Goal: Task Accomplishment & Management: Manage account settings

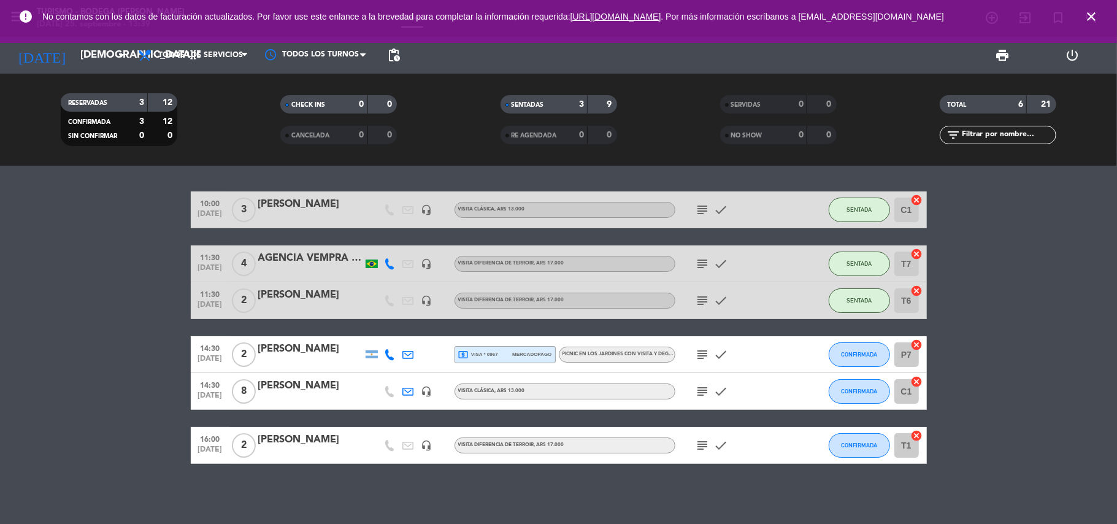
click at [697, 354] on icon "subject" at bounding box center [702, 354] width 15 height 15
click at [1087, 18] on icon "close" at bounding box center [1091, 16] width 15 height 15
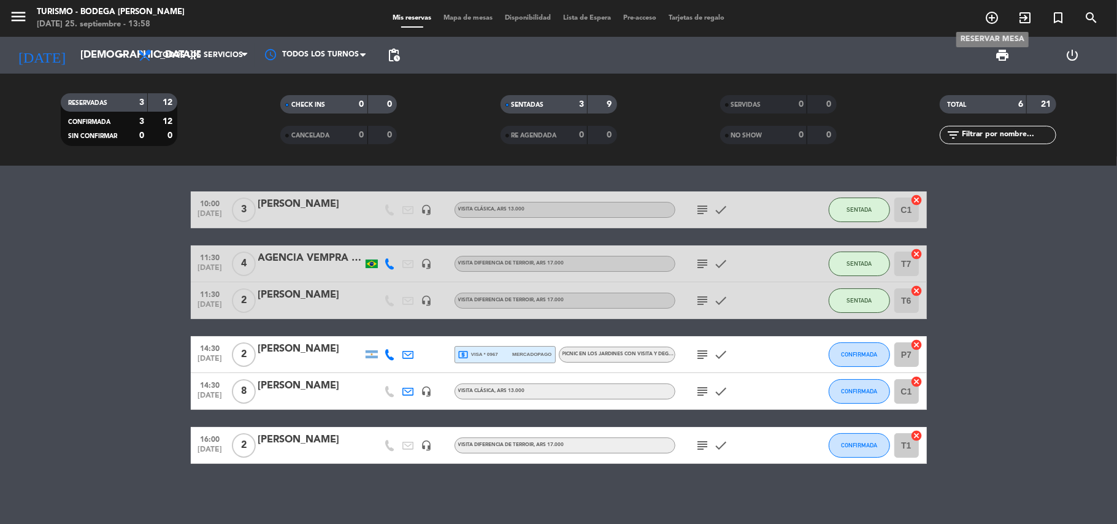
click at [992, 10] on icon "add_circle_outline" at bounding box center [991, 17] width 15 height 15
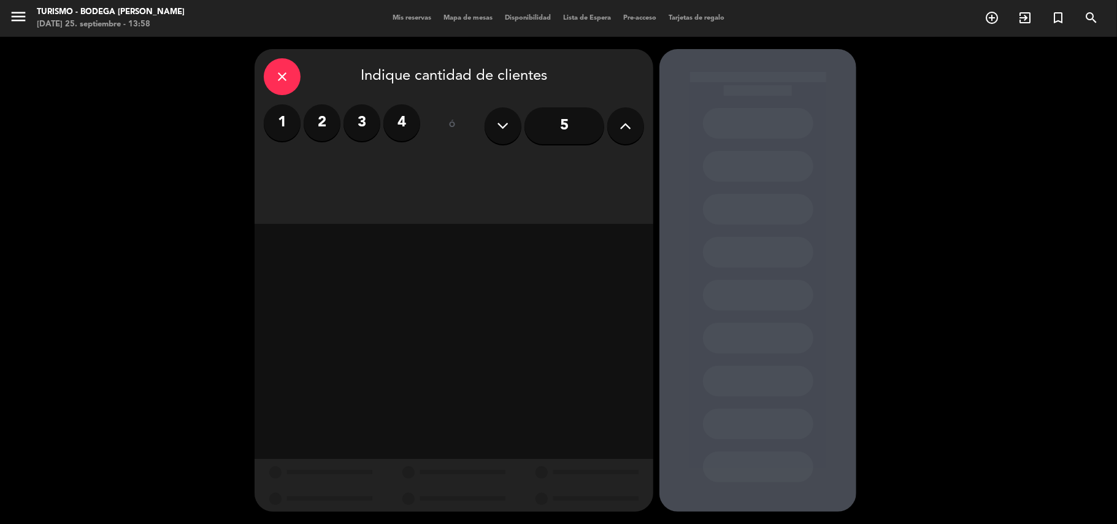
click at [361, 121] on label "3" at bounding box center [361, 122] width 37 height 37
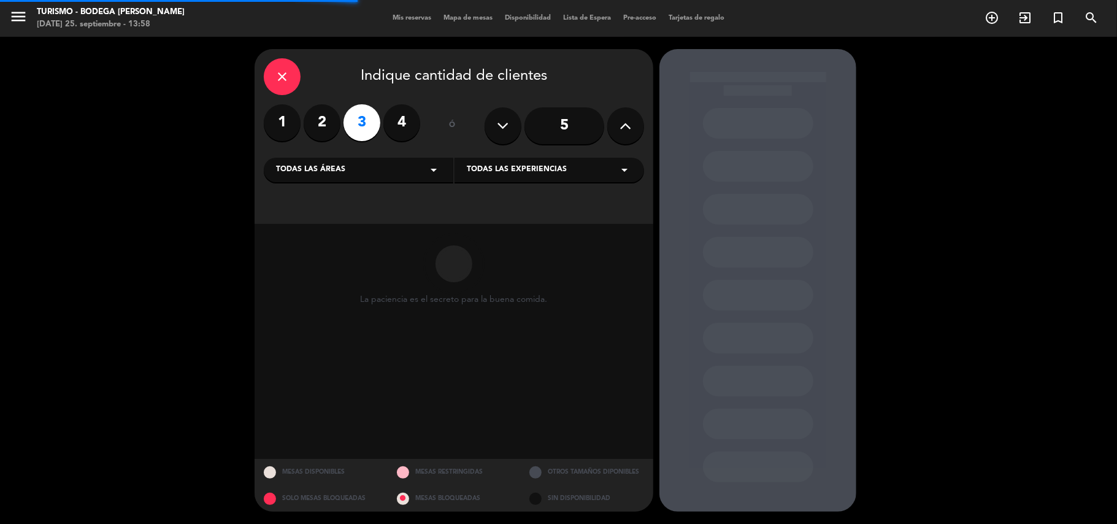
click at [486, 166] on span "Todas las experiencias" at bounding box center [517, 170] width 100 height 12
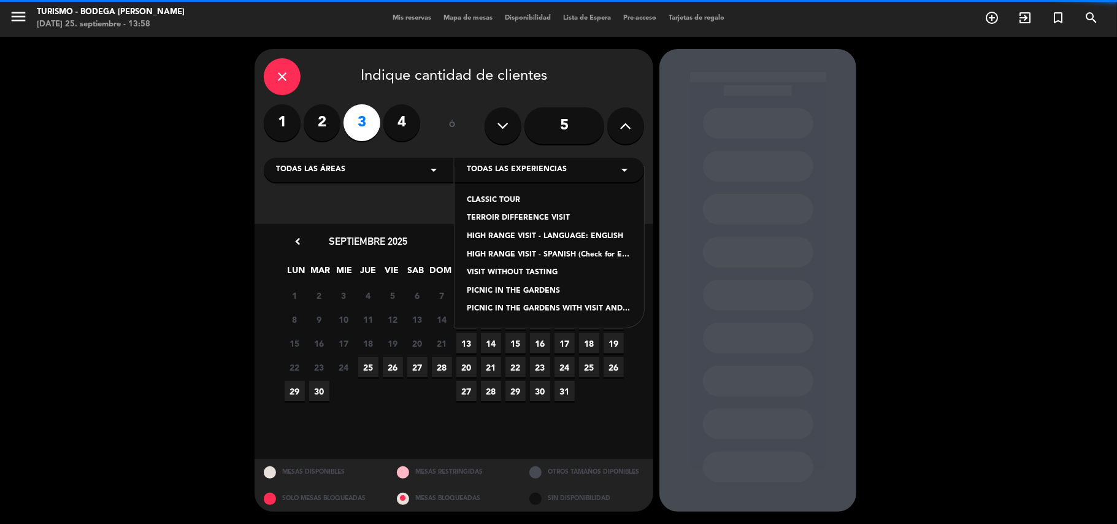
click at [513, 215] on div "TERROIR DIFFERENCE VISIT" at bounding box center [549, 218] width 165 height 12
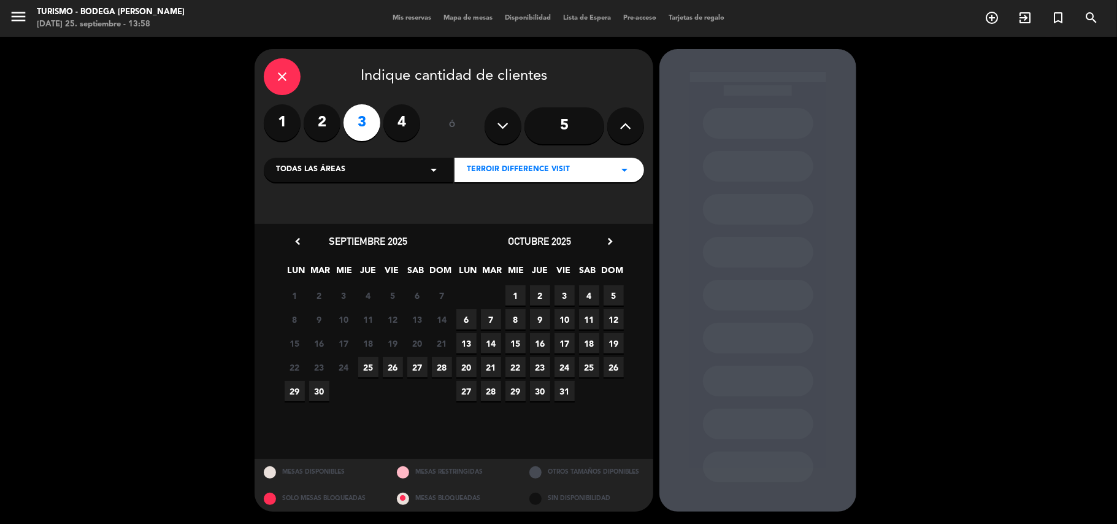
click at [610, 369] on span "26" at bounding box center [613, 367] width 20 height 20
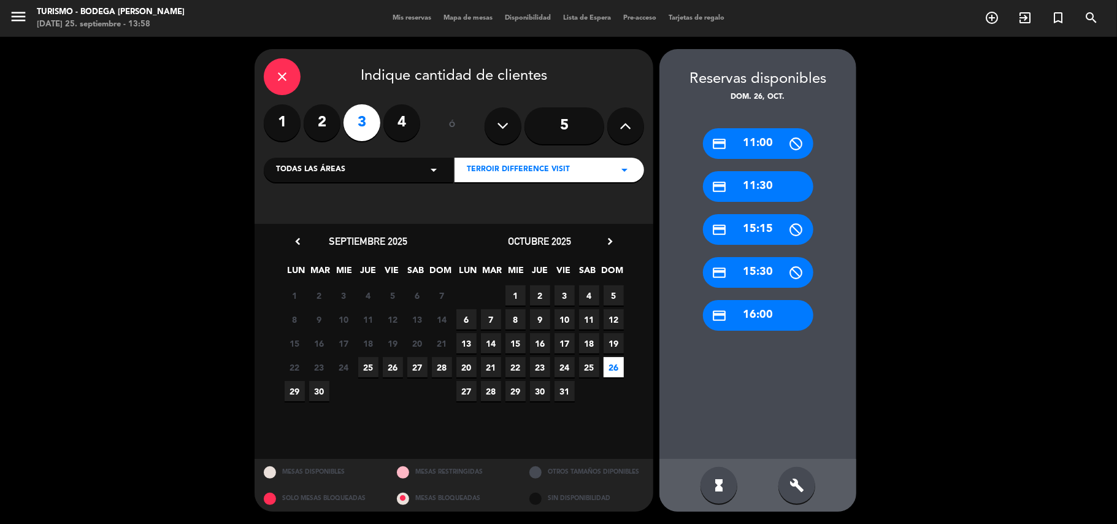
click at [762, 184] on div "credit_card 11:30" at bounding box center [758, 186] width 110 height 31
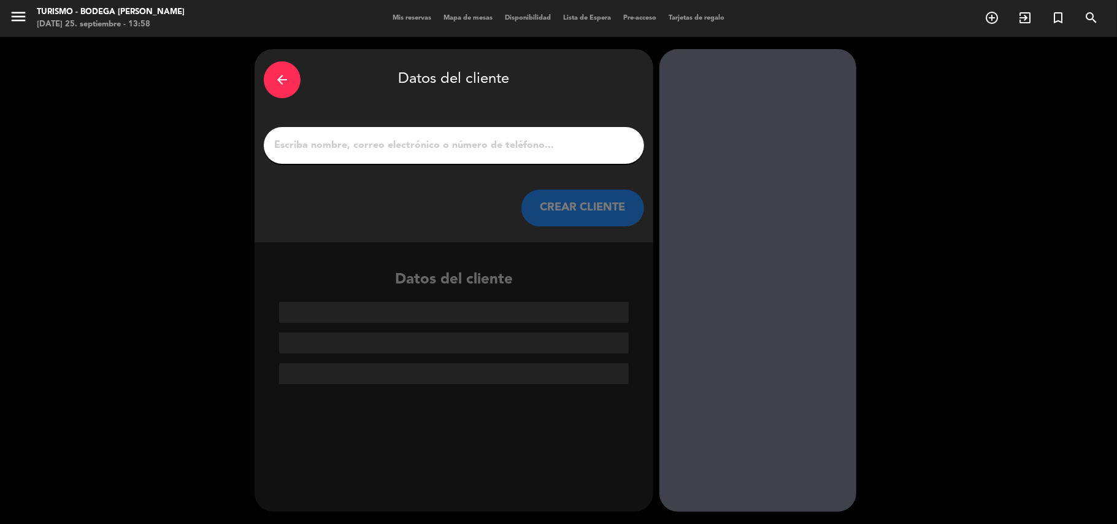
drag, startPoint x: 607, startPoint y: 152, endPoint x: 592, endPoint y: 150, distance: 14.8
click at [607, 152] on input "1" at bounding box center [454, 145] width 362 height 17
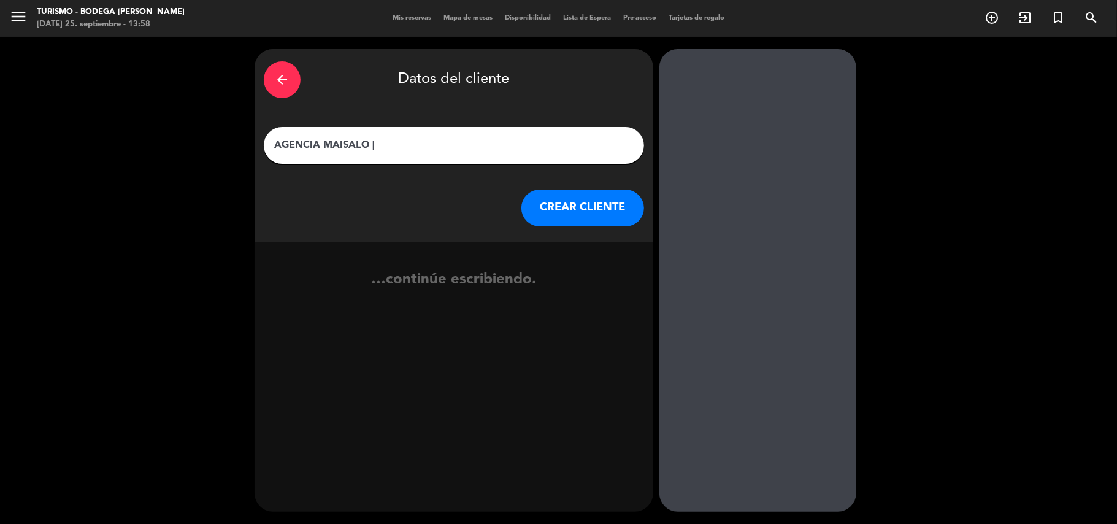
paste input "[PERSON_NAME]"
type input "AGENCIA MAISALO | [PERSON_NAME]"
click at [545, 204] on button "CREAR CLIENTE" at bounding box center [582, 208] width 123 height 37
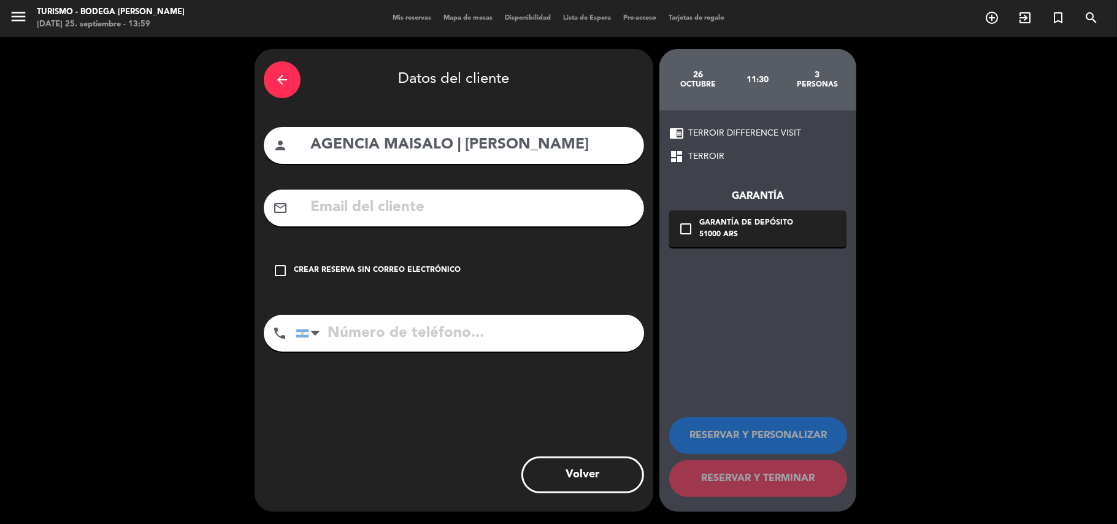
drag, startPoint x: 404, startPoint y: 277, endPoint x: 431, endPoint y: 273, distance: 27.3
click at [408, 275] on div "check_box_outline_blank Crear reserva sin correo electrónico" at bounding box center [454, 270] width 380 height 37
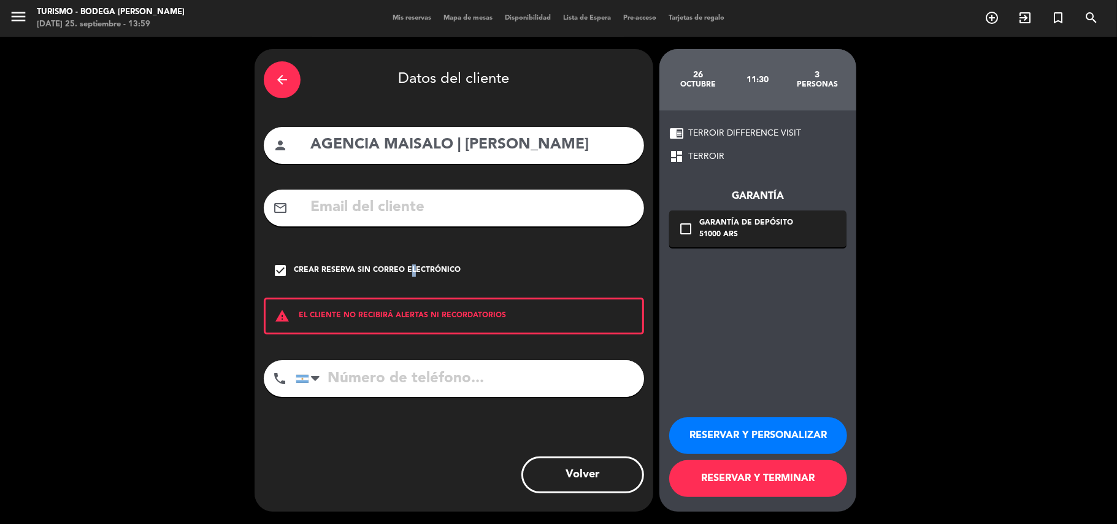
click at [737, 434] on button "RESERVAR Y PERSONALIZAR" at bounding box center [758, 435] width 178 height 37
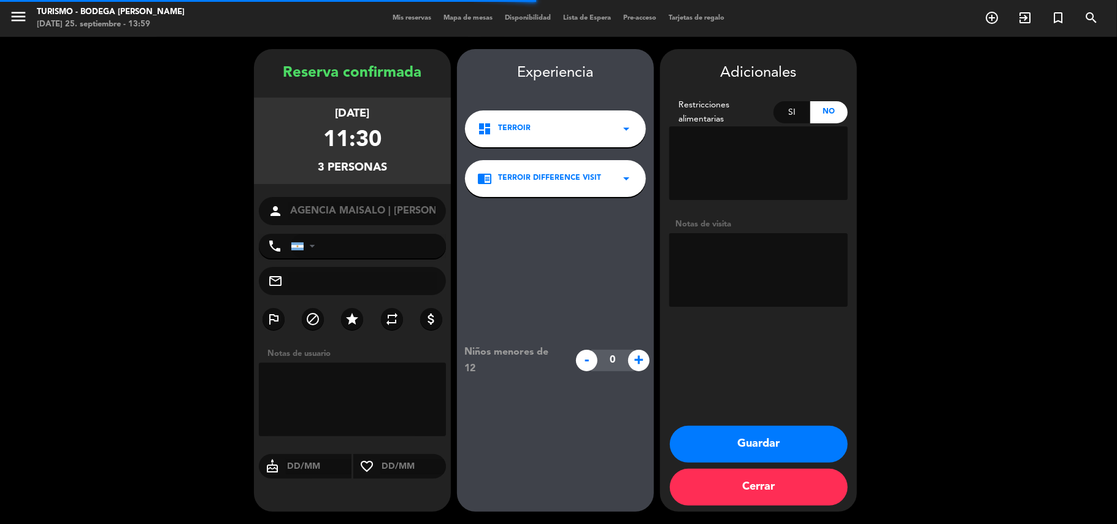
drag, startPoint x: 800, startPoint y: 310, endPoint x: 732, endPoint y: 265, distance: 81.8
click at [732, 265] on textarea at bounding box center [758, 270] width 178 height 74
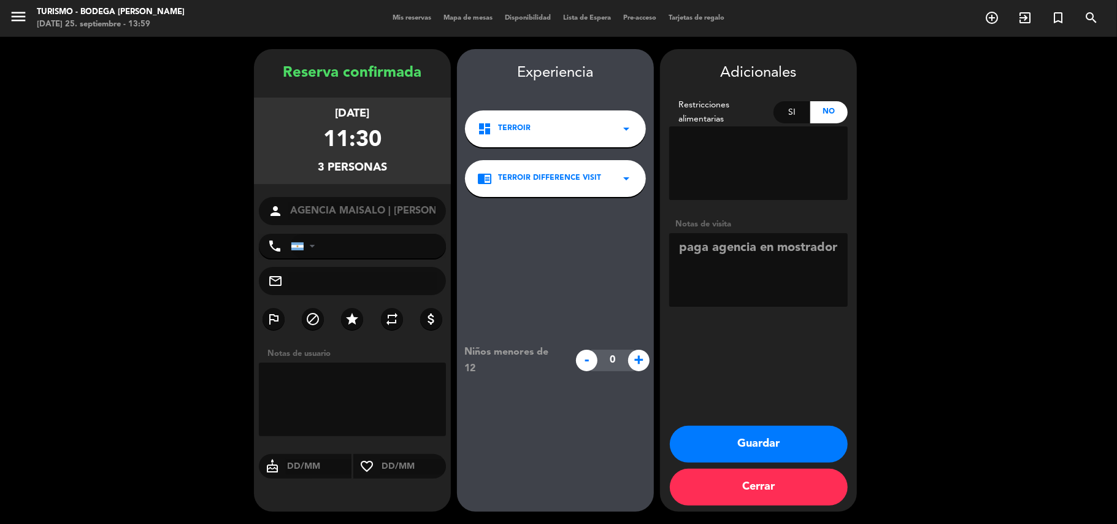
type textarea "paga agencia en mostrador"
click at [749, 432] on button "Guardar" at bounding box center [759, 444] width 178 height 37
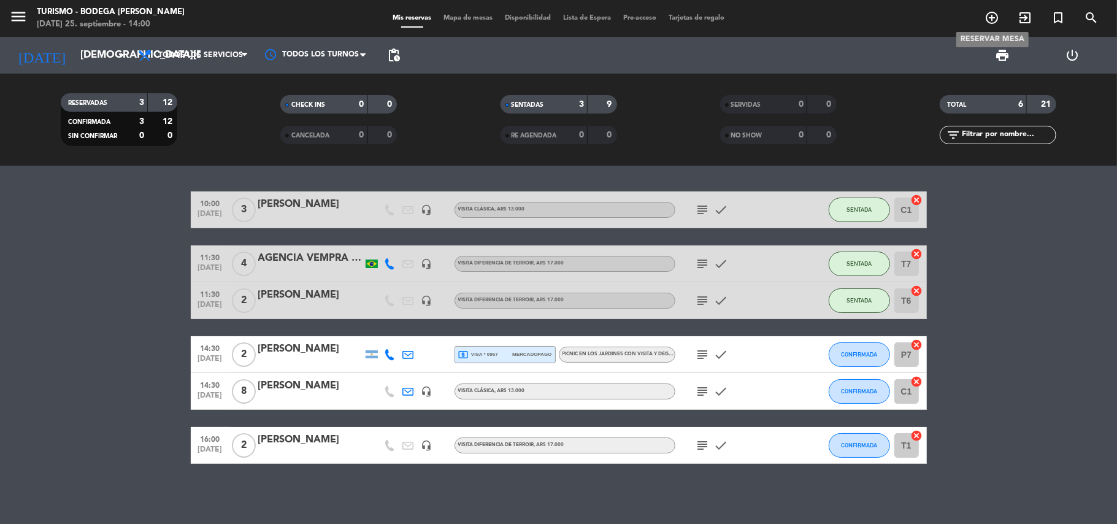
click at [997, 18] on icon "add_circle_outline" at bounding box center [991, 17] width 15 height 15
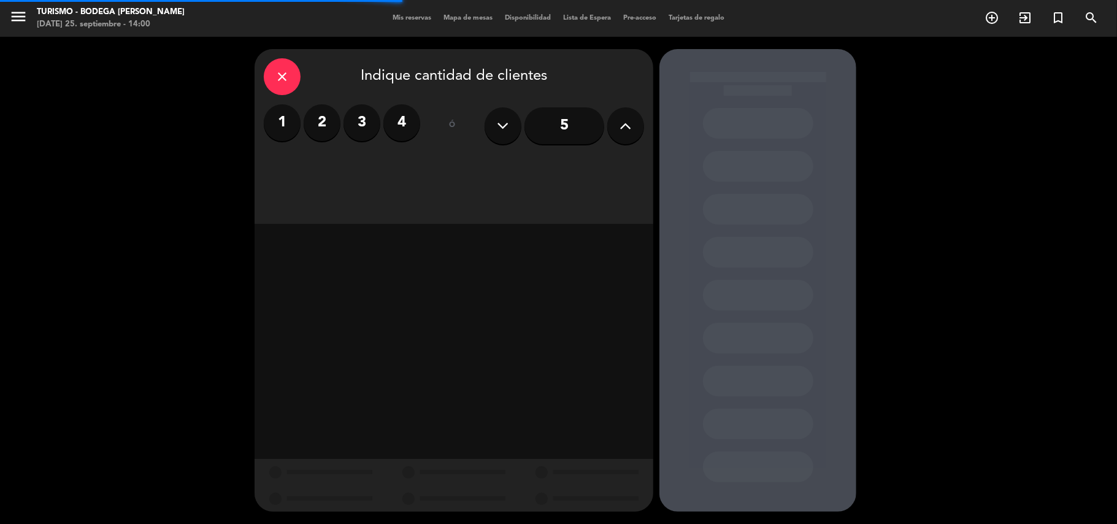
click at [317, 115] on label "2" at bounding box center [322, 122] width 37 height 37
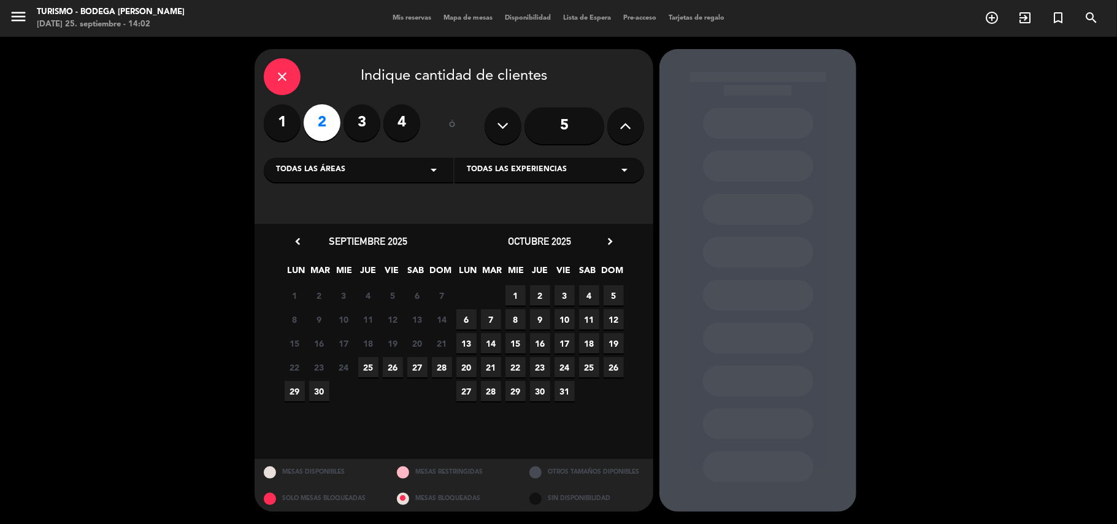
click at [445, 366] on span "28" at bounding box center [442, 367] width 20 height 20
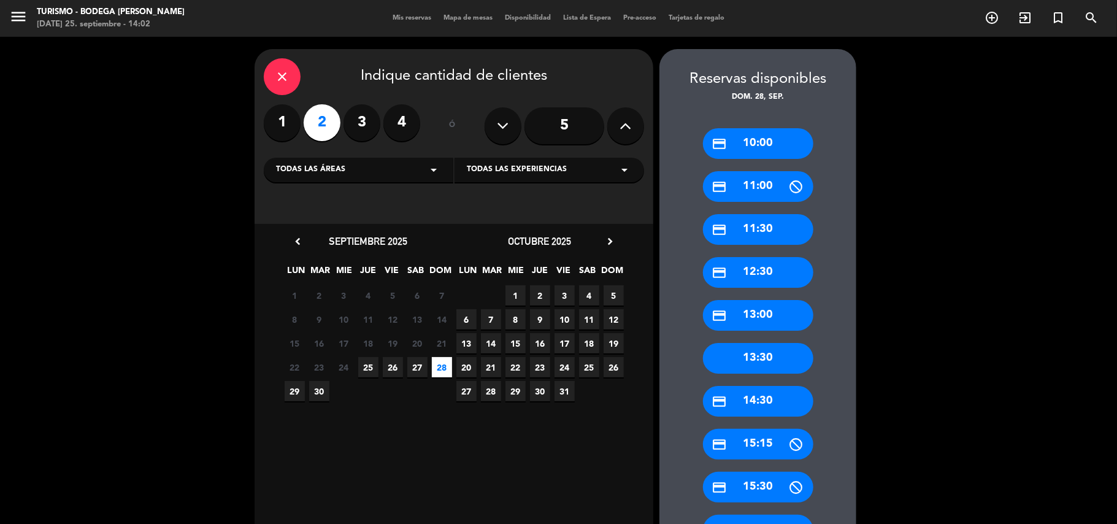
click at [543, 156] on div "Todas las áreas arrow_drop_down Todas las experiencias arrow_drop_down" at bounding box center [454, 169] width 380 height 26
click at [541, 170] on span "Todas las experiencias" at bounding box center [517, 170] width 100 height 12
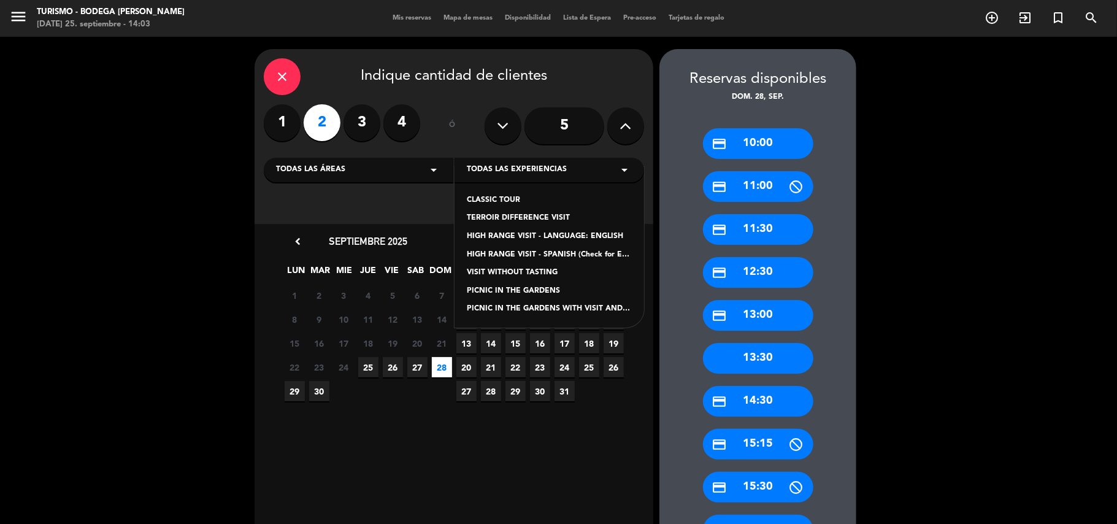
click at [510, 197] on div "CLASSIC TOUR" at bounding box center [549, 200] width 165 height 12
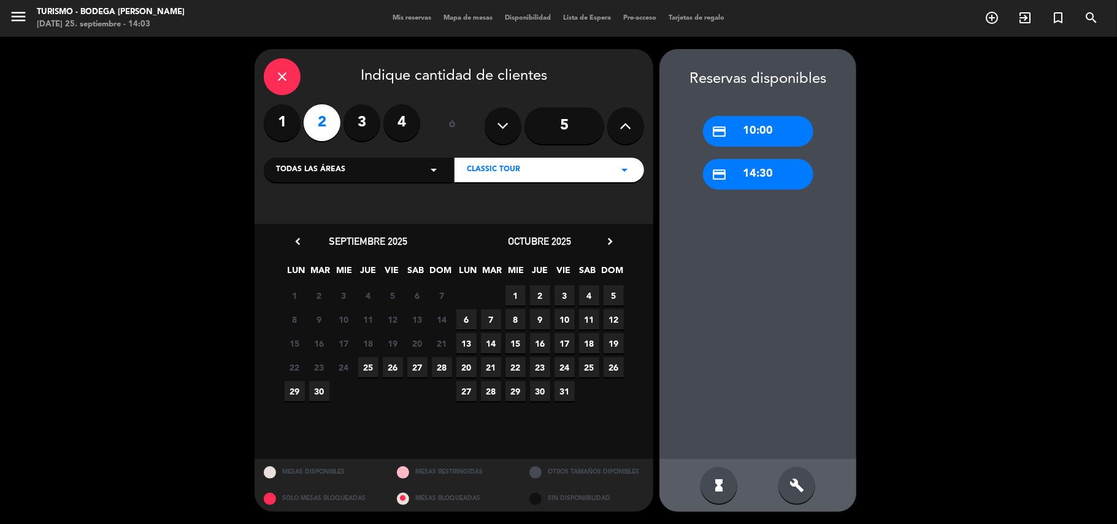
click at [442, 364] on span "28" at bounding box center [442, 367] width 20 height 20
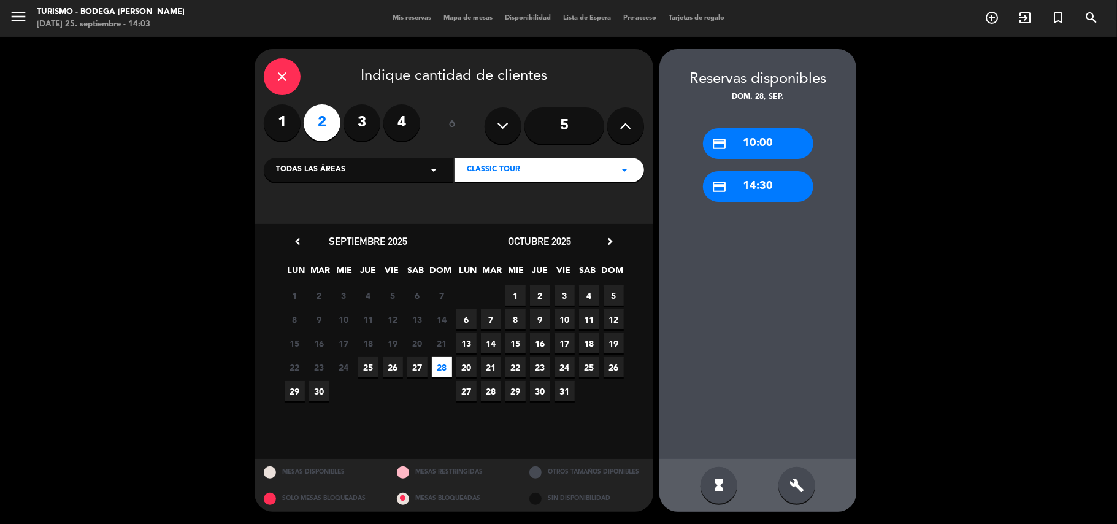
click at [757, 182] on div "credit_card 14:30" at bounding box center [758, 186] width 110 height 31
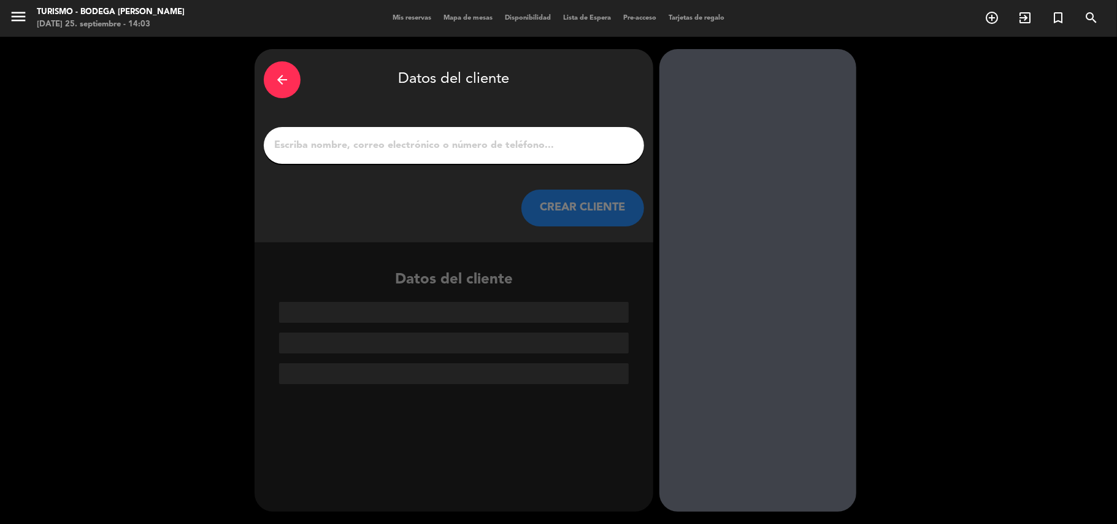
drag, startPoint x: 570, startPoint y: 158, endPoint x: 564, endPoint y: 137, distance: 21.6
click at [570, 145] on div at bounding box center [454, 145] width 380 height 37
click at [564, 137] on input "1" at bounding box center [454, 145] width 362 height 17
paste input "[PERSON_NAME]"
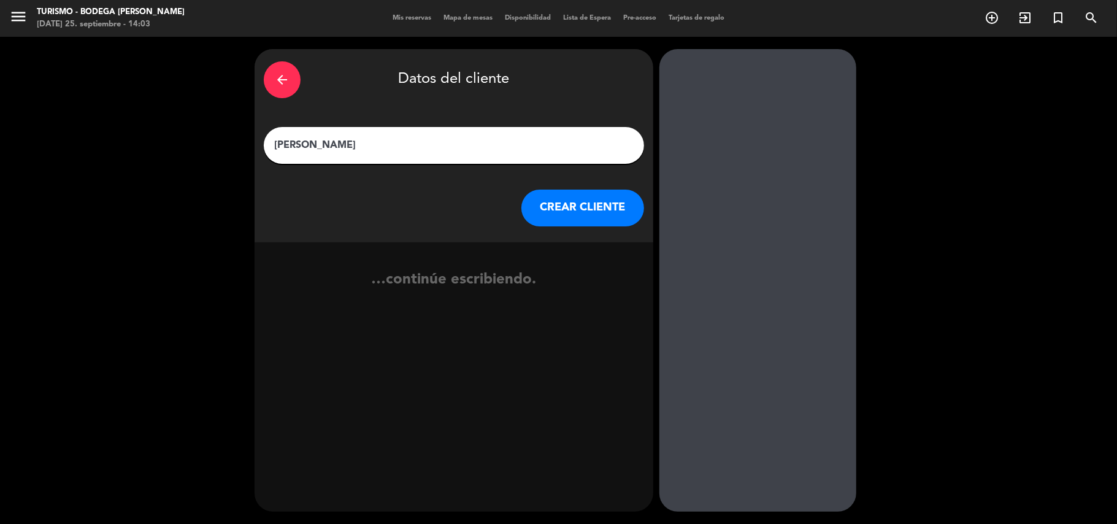
type input "[PERSON_NAME]"
click at [596, 204] on button "CREAR CLIENTE" at bounding box center [582, 208] width 123 height 37
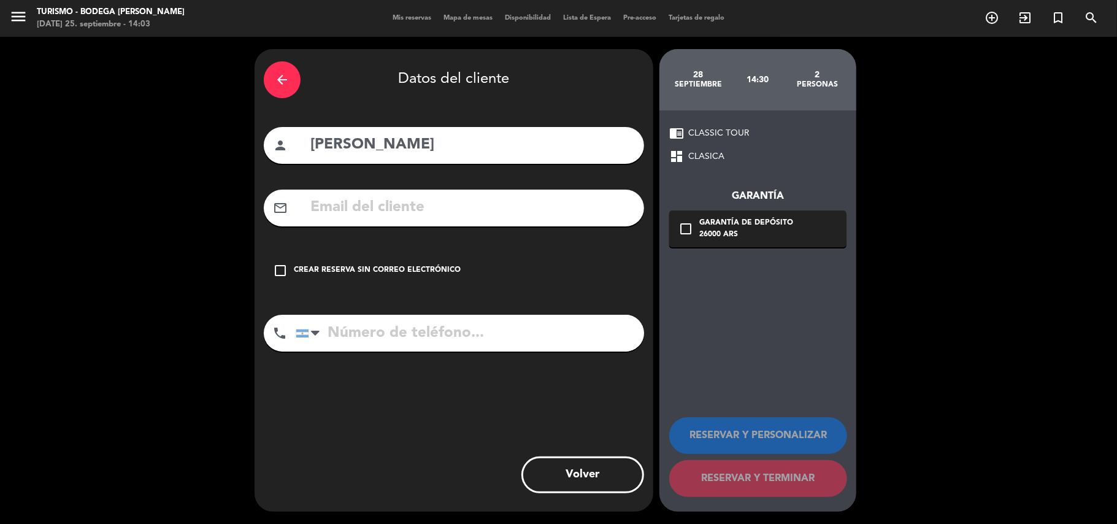
drag, startPoint x: 389, startPoint y: 218, endPoint x: 385, endPoint y: 258, distance: 39.4
click at [389, 218] on input "text" at bounding box center [472, 207] width 326 height 25
paste input "[EMAIL_ADDRESS][DOMAIN_NAME]"
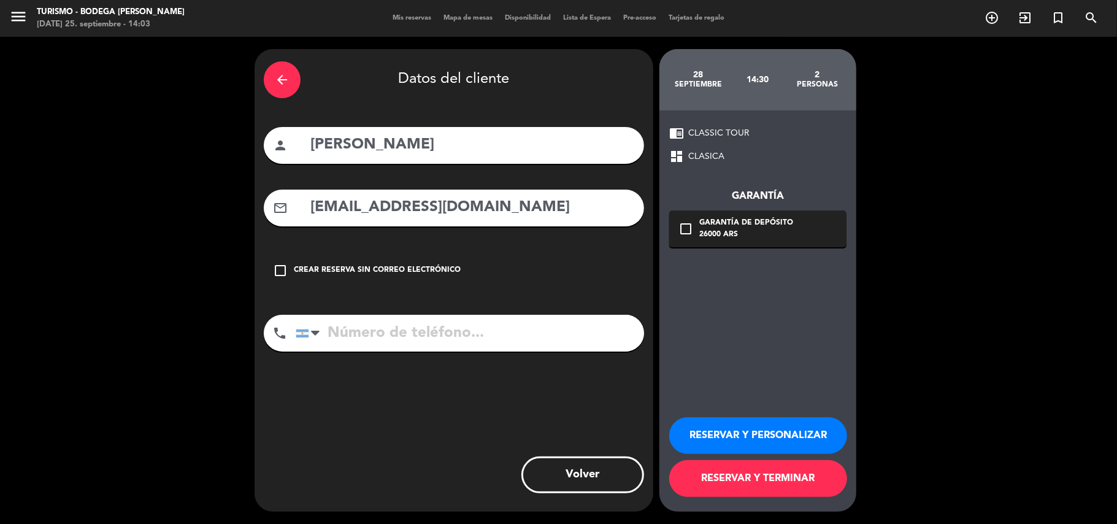
type input "[EMAIL_ADDRESS][DOMAIN_NAME]"
click at [371, 335] on input "tel" at bounding box center [470, 333] width 348 height 37
paste input "[PHONE_NUMBER]"
type input "[PHONE_NUMBER]"
click at [731, 437] on button "RESERVAR Y PERSONALIZAR" at bounding box center [758, 435] width 178 height 37
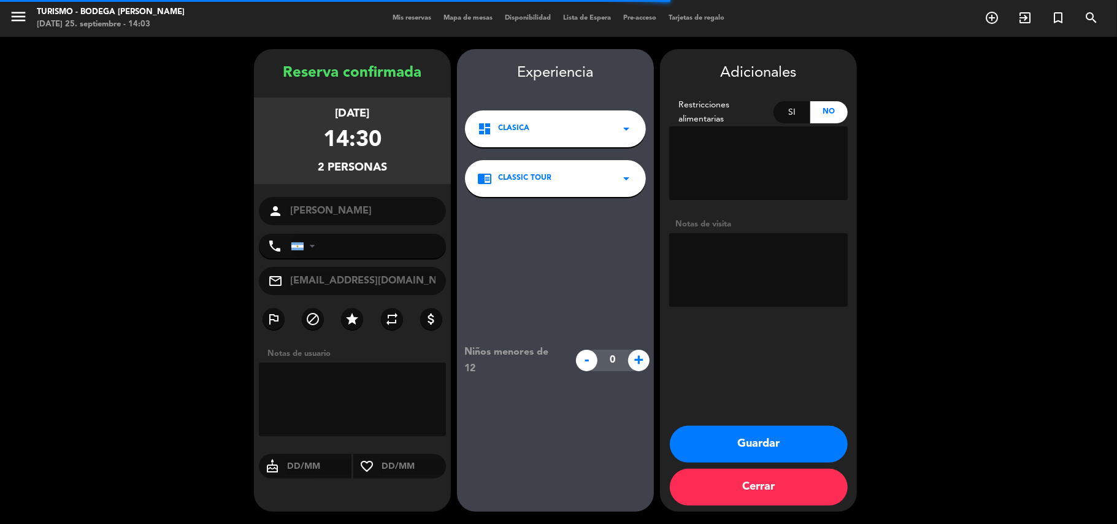
type input "[PHONE_NUMBER]"
click at [727, 239] on textarea at bounding box center [758, 270] width 178 height 74
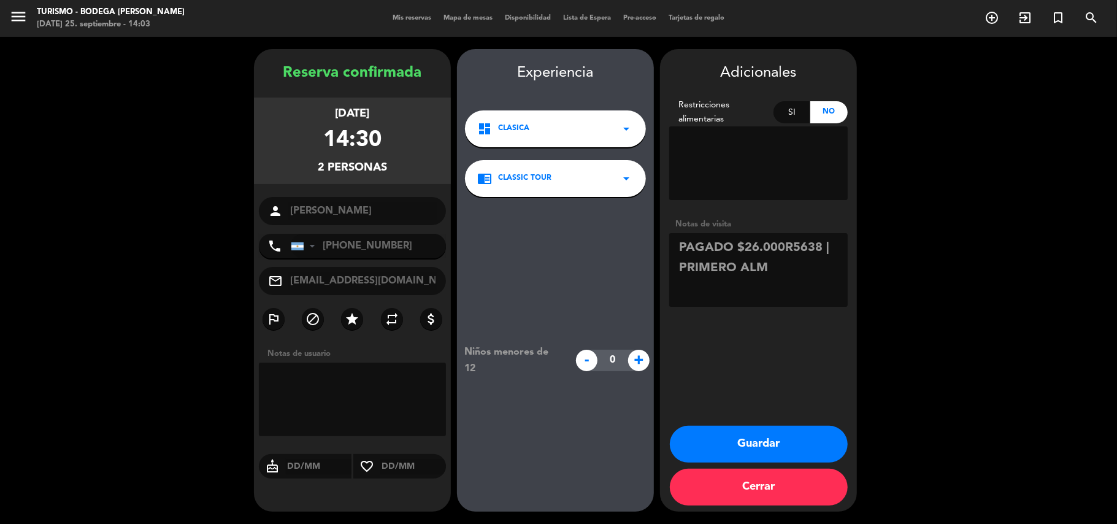
type textarea "PAGADO $26.000R5638 | PRIMERO ALM"
click at [707, 450] on button "Guardar" at bounding box center [759, 444] width 178 height 37
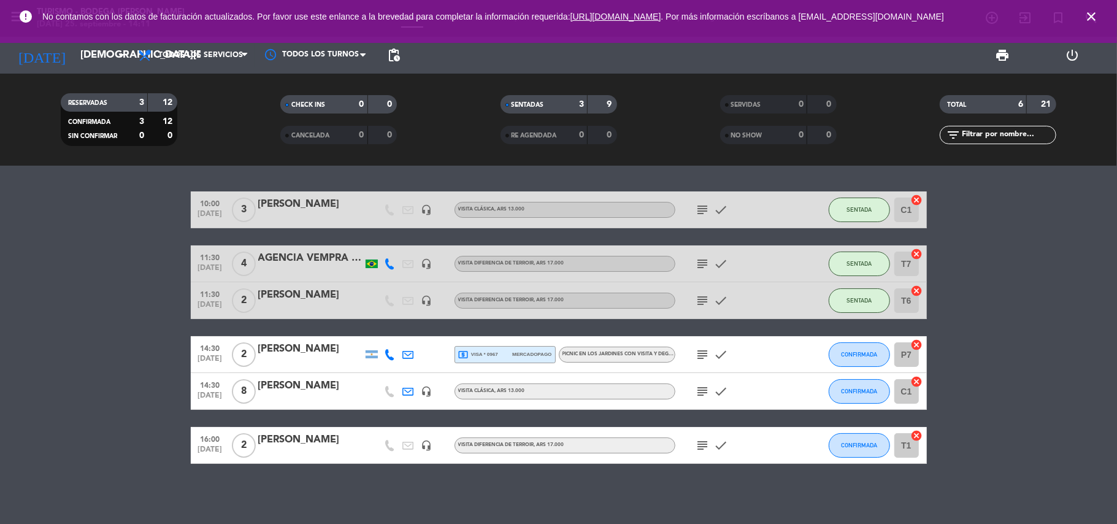
click at [1092, 10] on icon "close" at bounding box center [1091, 16] width 15 height 15
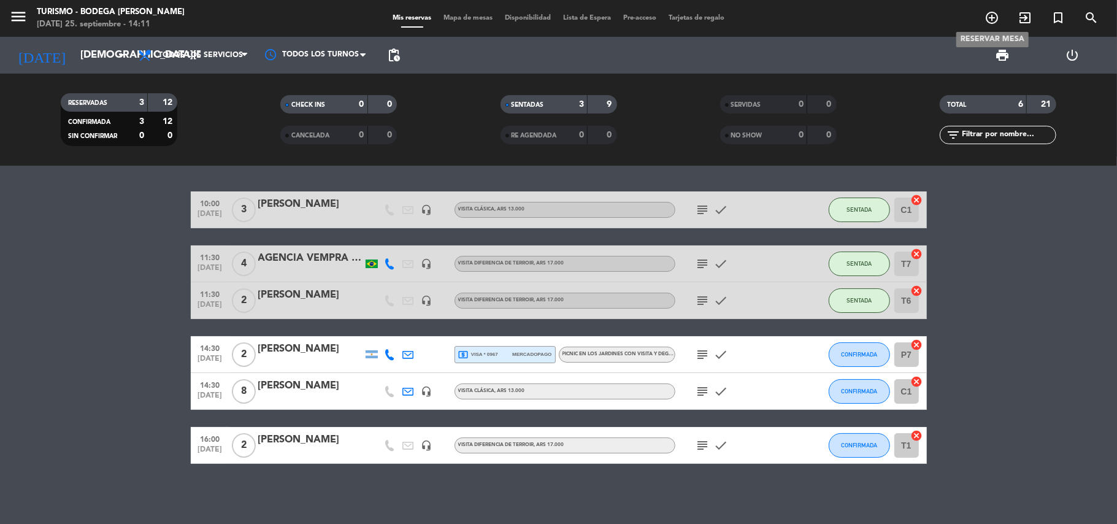
click at [992, 17] on icon "add_circle_outline" at bounding box center [991, 17] width 15 height 15
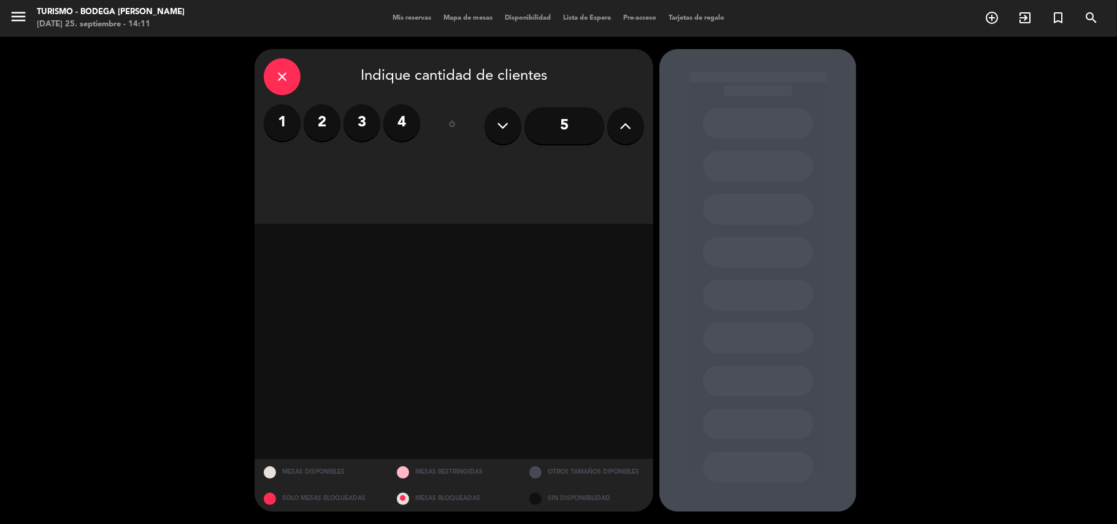
click at [366, 113] on label "3" at bounding box center [361, 122] width 37 height 37
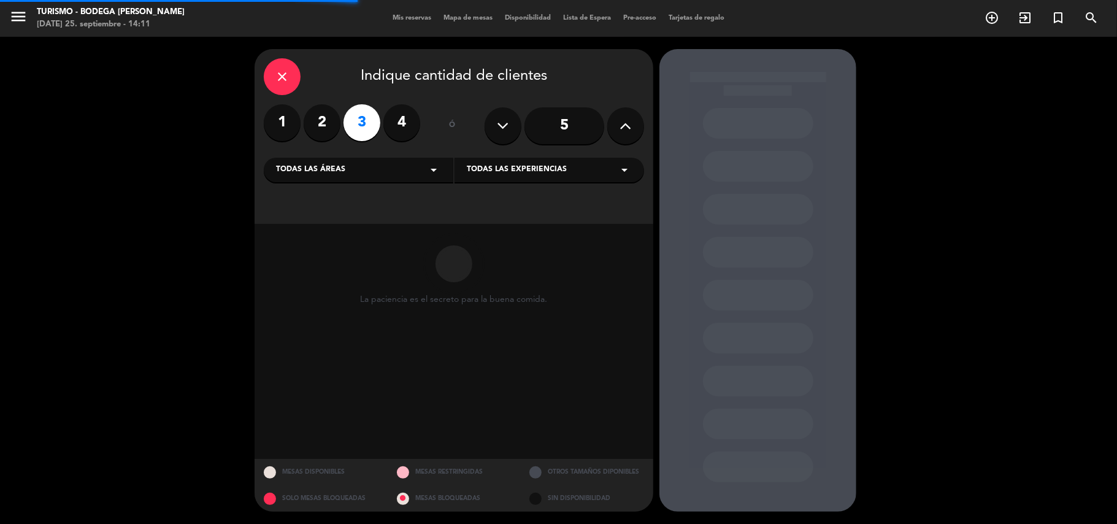
click at [477, 177] on div "Todas las experiencias arrow_drop_down" at bounding box center [549, 170] width 190 height 25
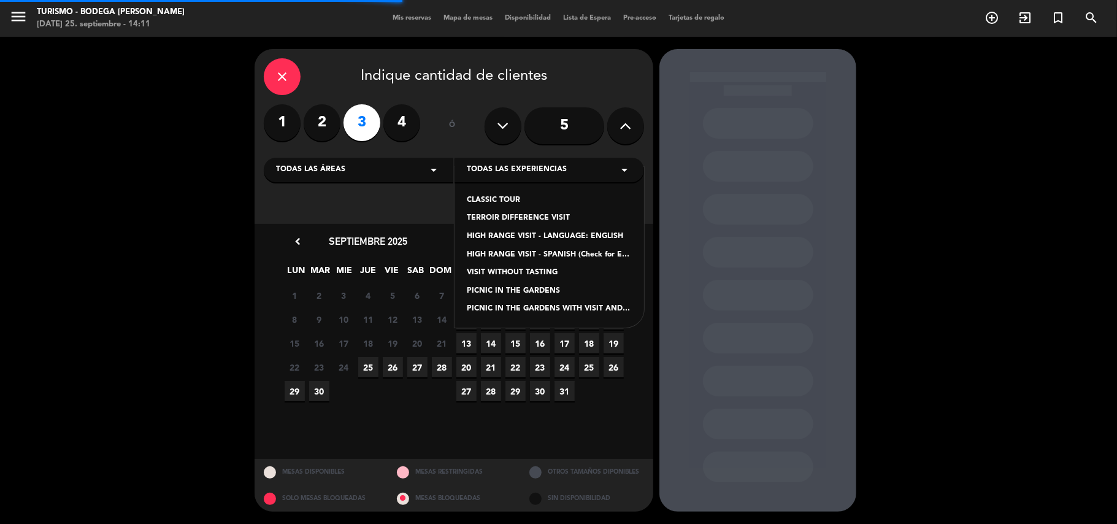
click at [487, 196] on div "CLASSIC TOUR" at bounding box center [549, 200] width 165 height 12
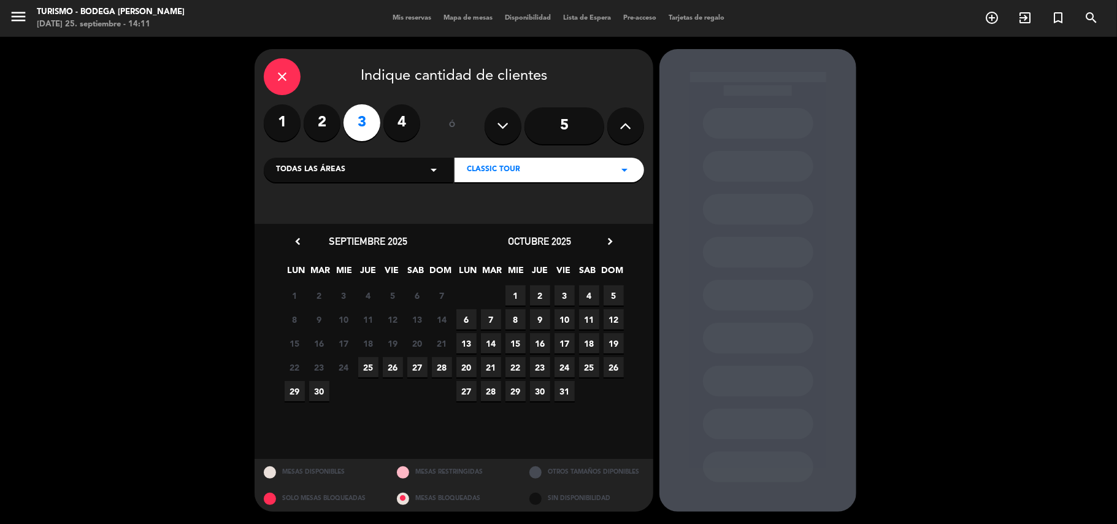
click at [565, 294] on span "3" at bounding box center [564, 295] width 20 height 20
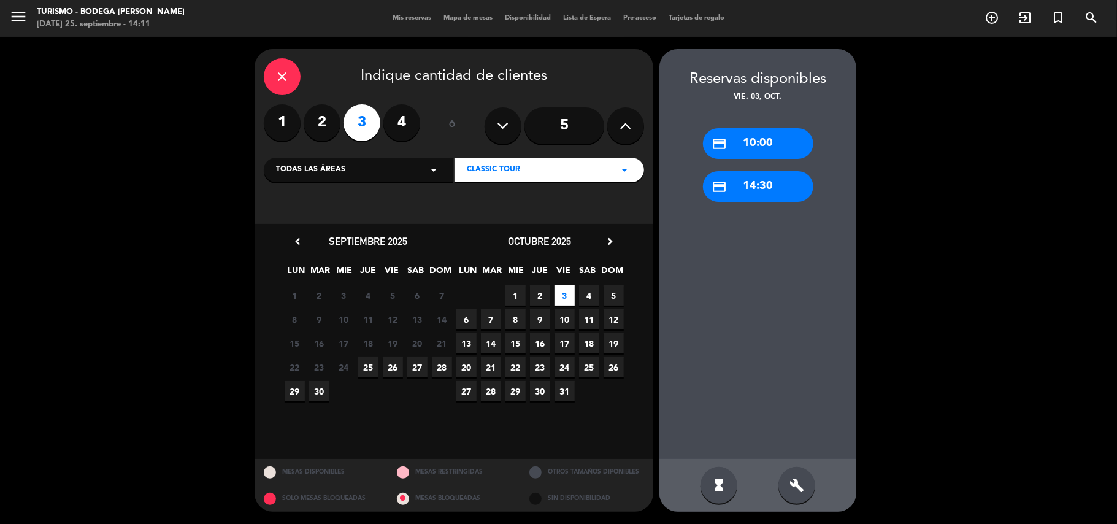
drag, startPoint x: 747, startPoint y: 145, endPoint x: 594, endPoint y: 155, distance: 153.0
click at [747, 144] on div "credit_card 10:00" at bounding box center [758, 143] width 110 height 31
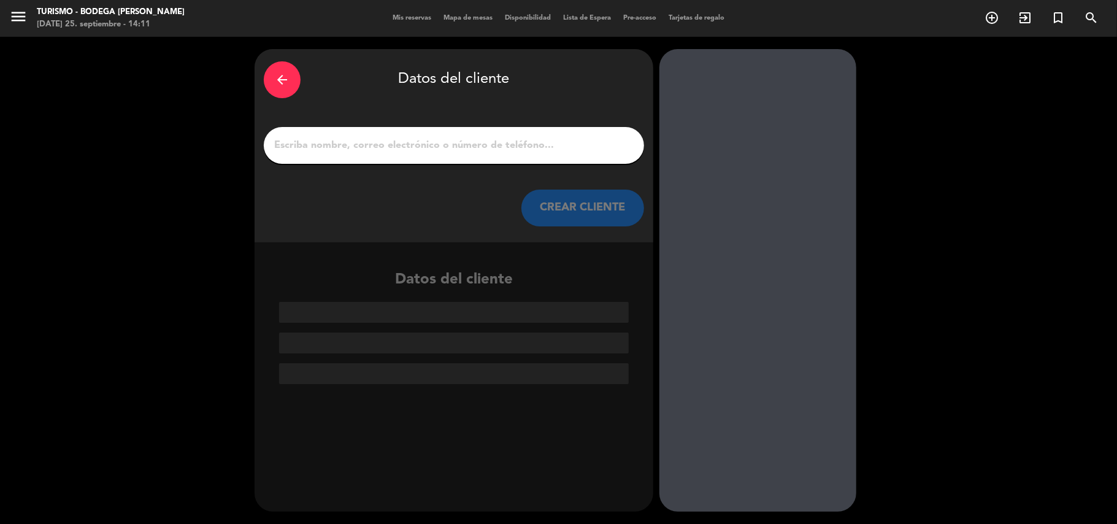
click at [563, 147] on input "1" at bounding box center [454, 145] width 362 height 17
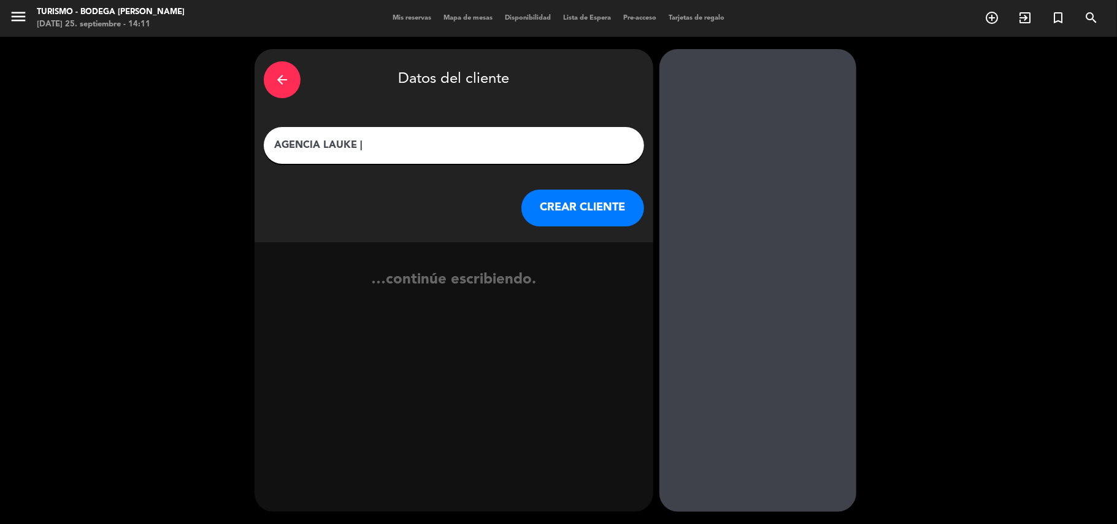
paste input "[PERSON_NAME]"
type input "AGENCIA LAUKE | [PERSON_NAME]"
click at [573, 202] on button "CREAR CLIENTE" at bounding box center [582, 208] width 123 height 37
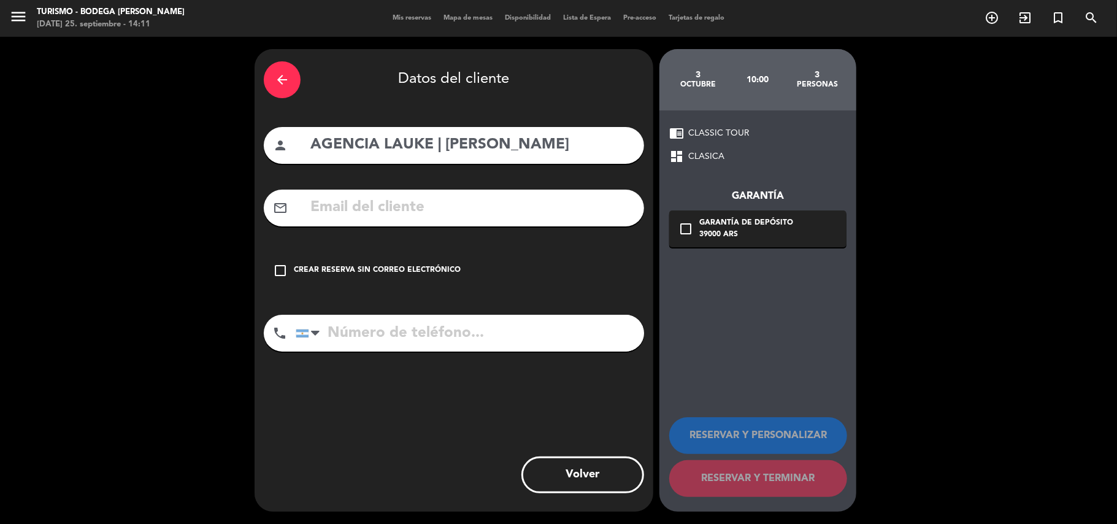
drag, startPoint x: 356, startPoint y: 282, endPoint x: 363, endPoint y: 270, distance: 14.3
click at [359, 275] on div "check_box_outline_blank Crear reserva sin correo electrónico" at bounding box center [454, 270] width 380 height 37
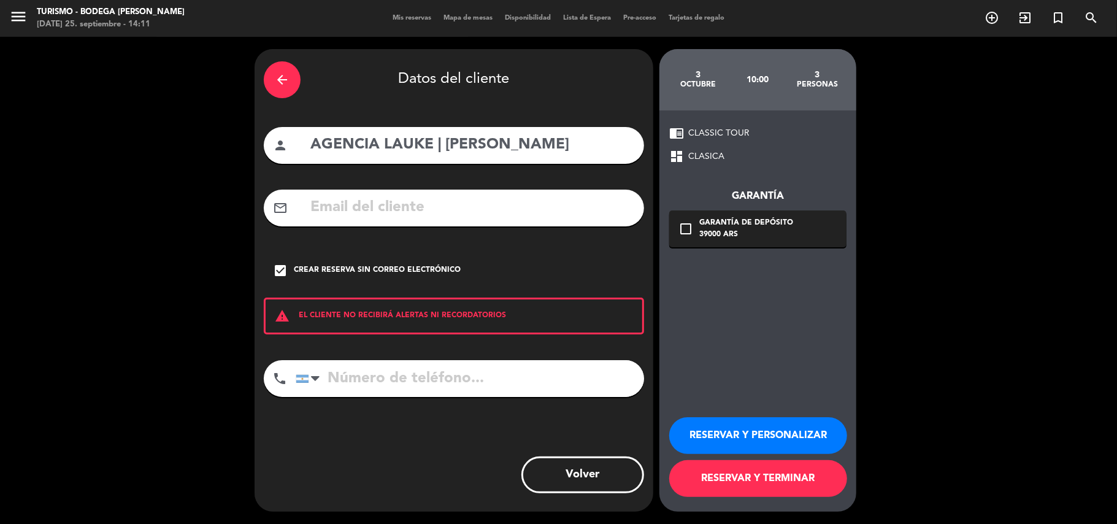
click at [363, 269] on div "Crear reserva sin correo electrónico" at bounding box center [377, 270] width 167 height 12
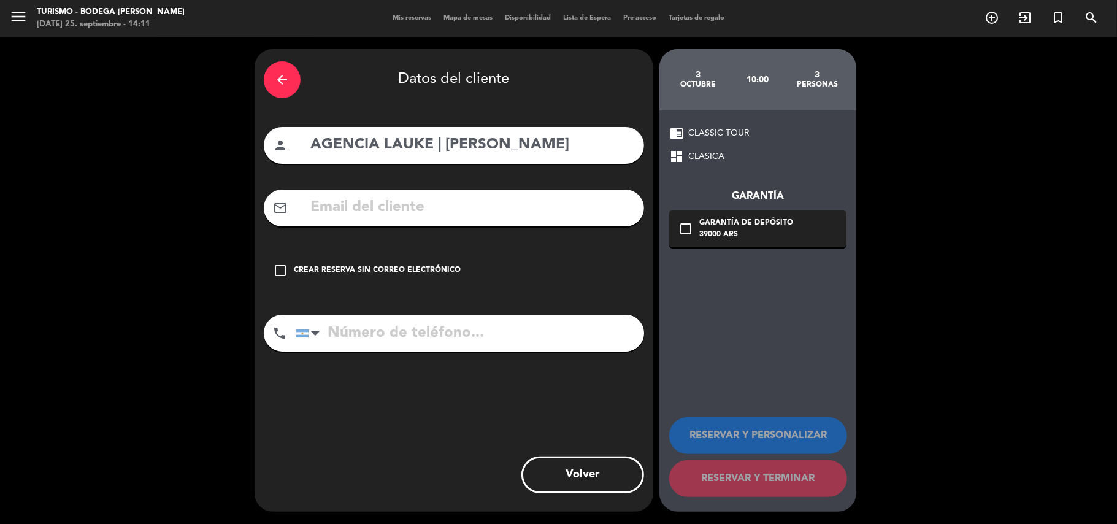
click at [447, 276] on div "Crear reserva sin correo electrónico" at bounding box center [377, 270] width 167 height 12
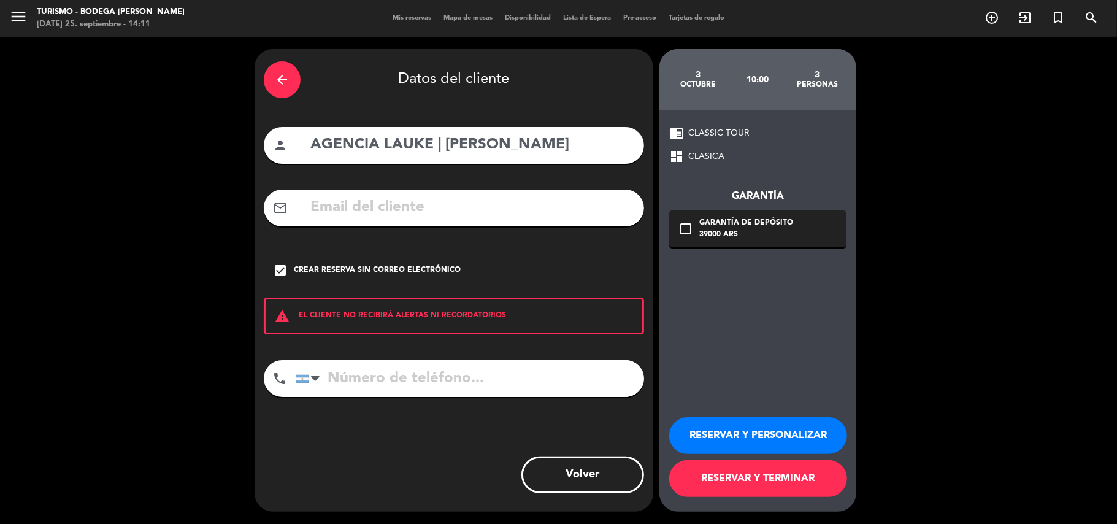
click at [713, 424] on button "RESERVAR Y PERSONALIZAR" at bounding box center [758, 435] width 178 height 37
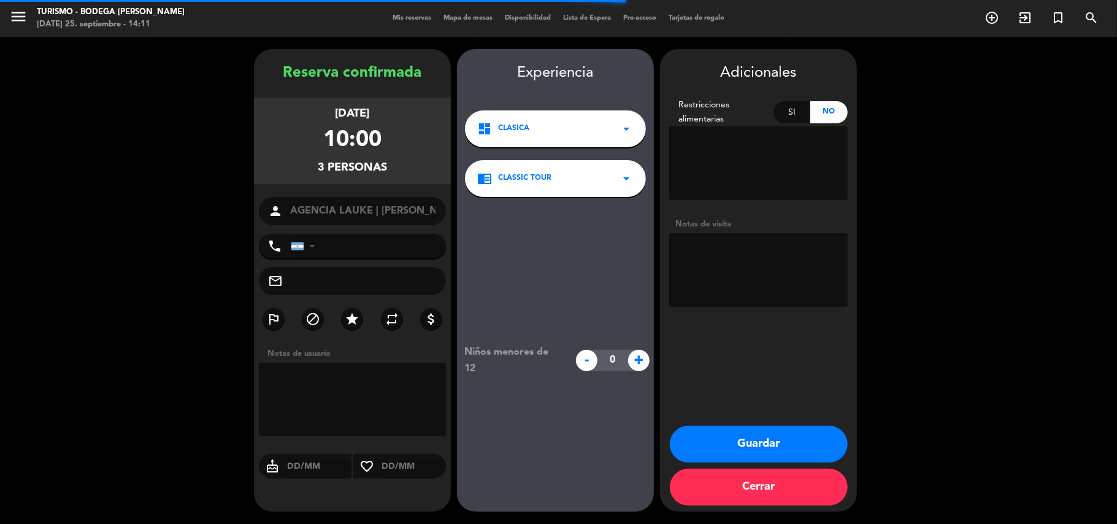
click at [719, 248] on textarea at bounding box center [758, 270] width 178 height 74
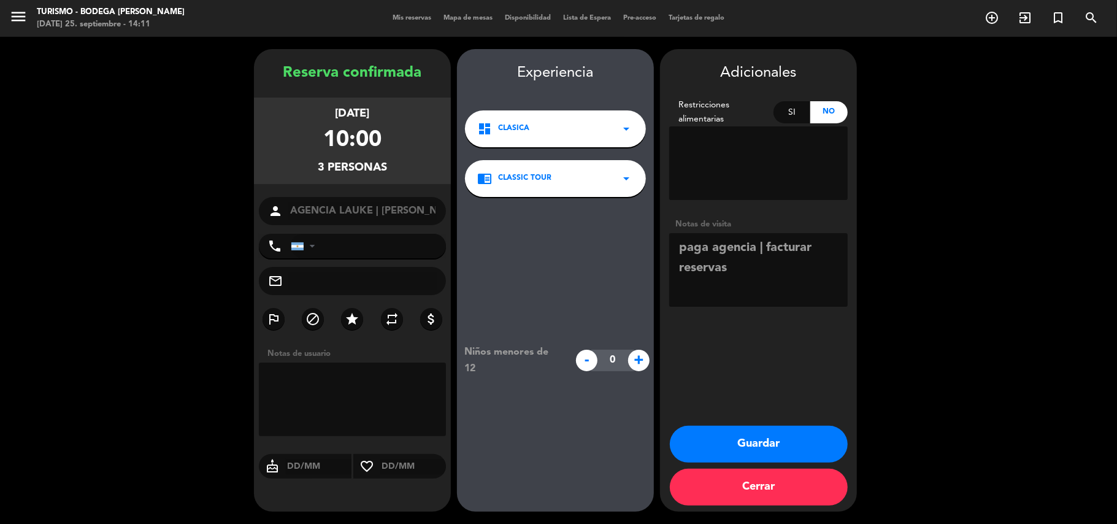
type textarea "paga agencia | facturar reservas"
click at [790, 445] on button "Guardar" at bounding box center [759, 444] width 178 height 37
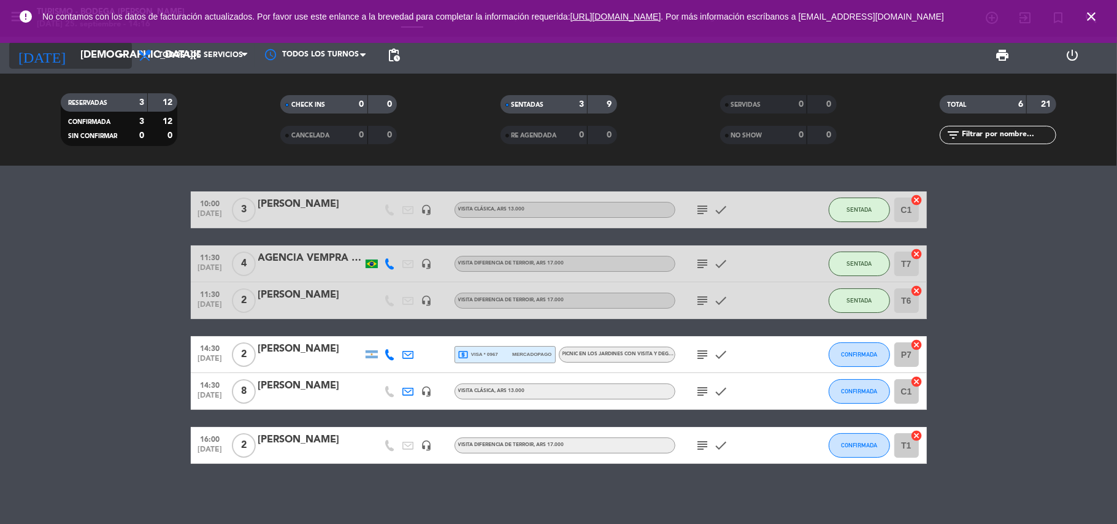
click at [96, 52] on input "[DEMOGRAPHIC_DATA][DATE]" at bounding box center [140, 56] width 132 height 24
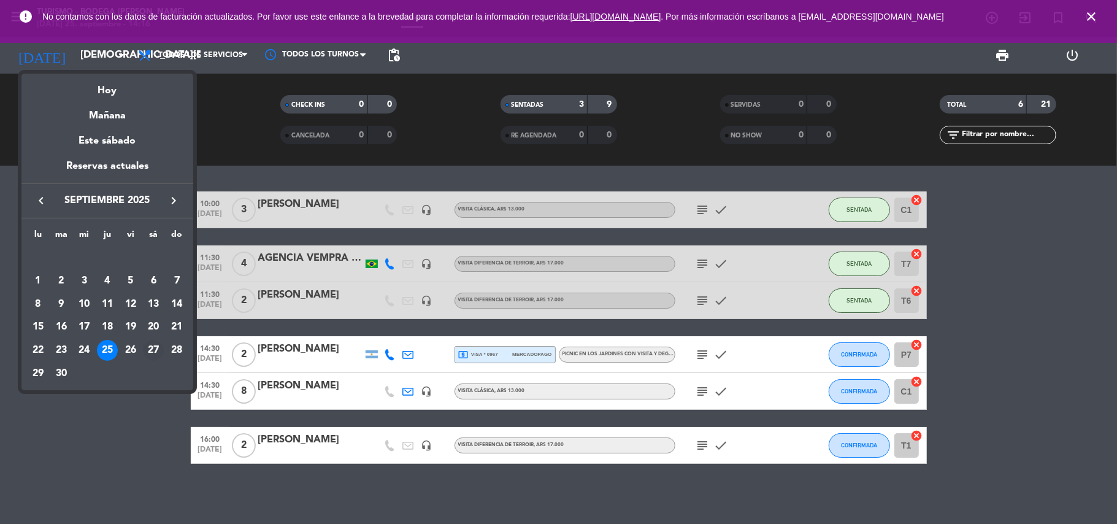
click at [153, 352] on div "27" at bounding box center [153, 350] width 21 height 21
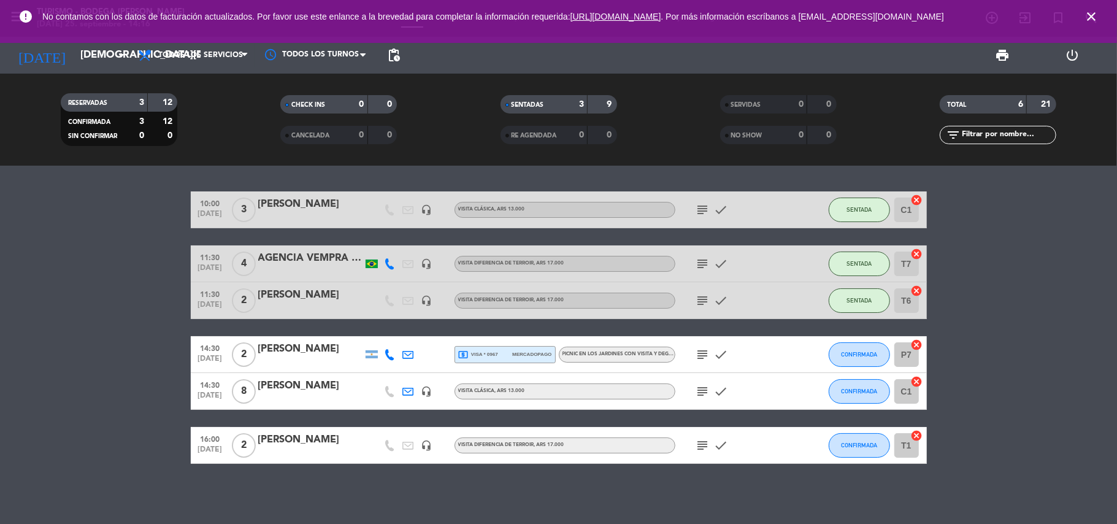
type input "[DATE]"
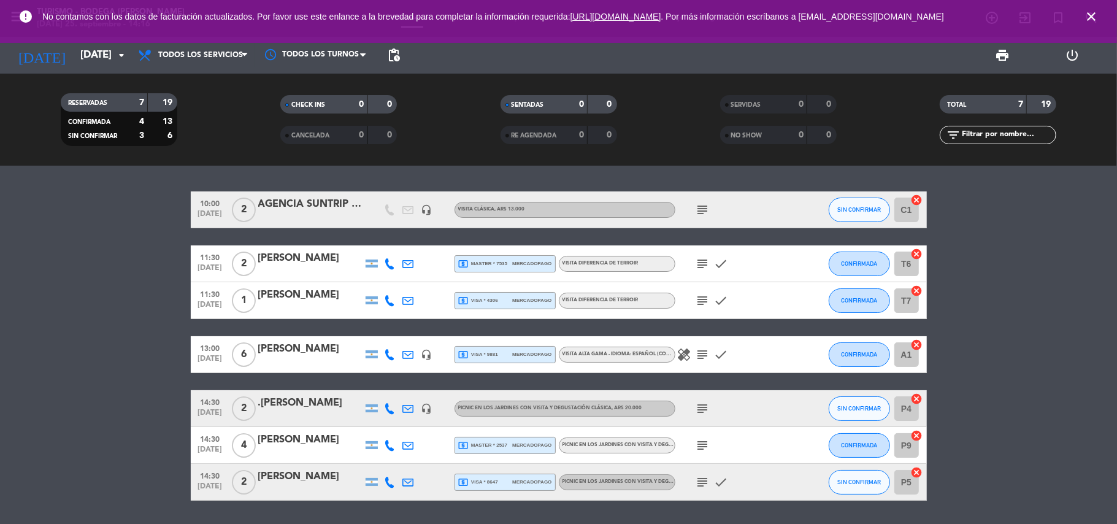
click at [287, 413] on div at bounding box center [310, 417] width 104 height 10
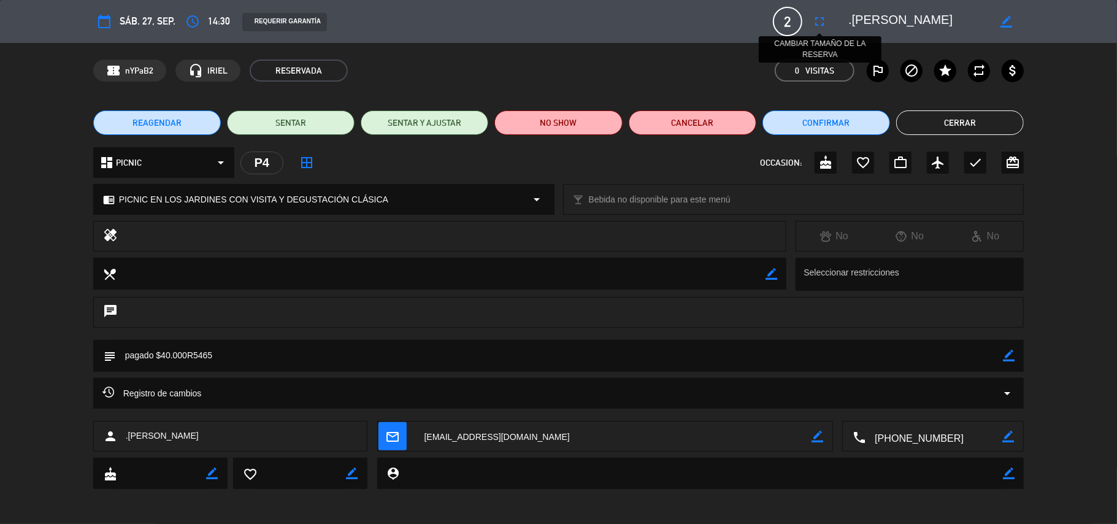
click at [822, 23] on icon "fullscreen" at bounding box center [819, 21] width 15 height 15
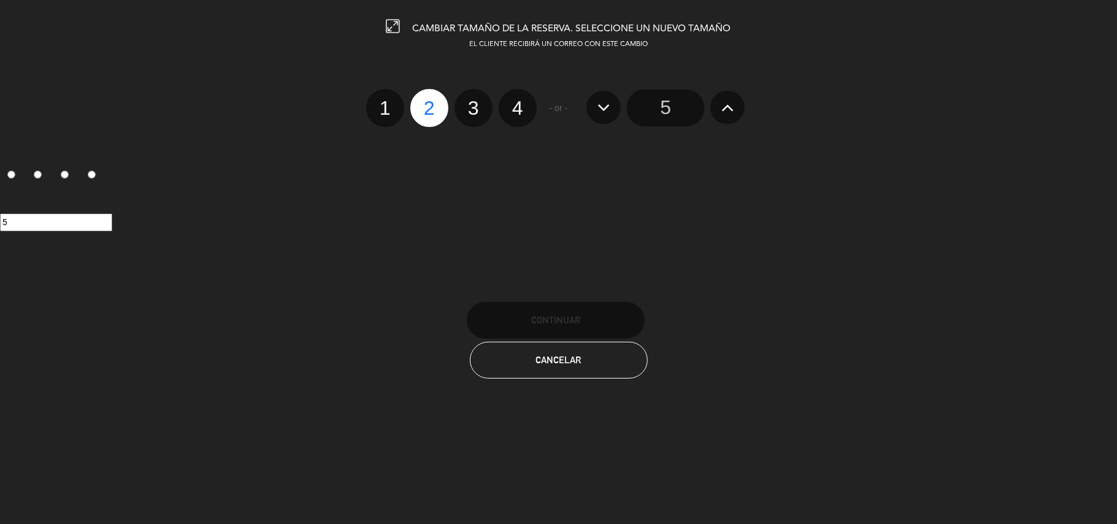
click at [477, 98] on label "3" at bounding box center [473, 108] width 38 height 38
click at [476, 98] on input "3" at bounding box center [472, 97] width 8 height 8
radio input "true"
radio input "false"
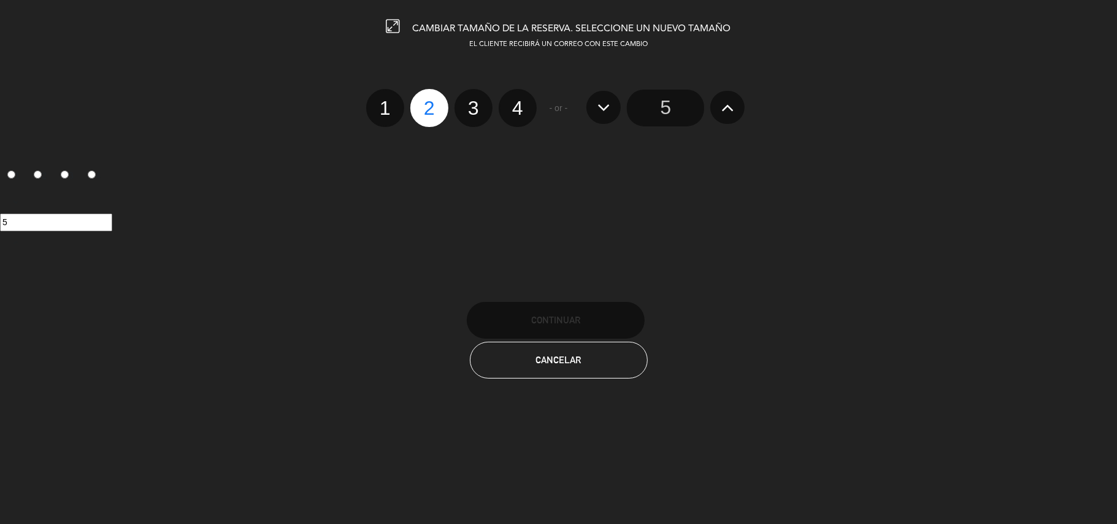
radio input "false"
radio input "true"
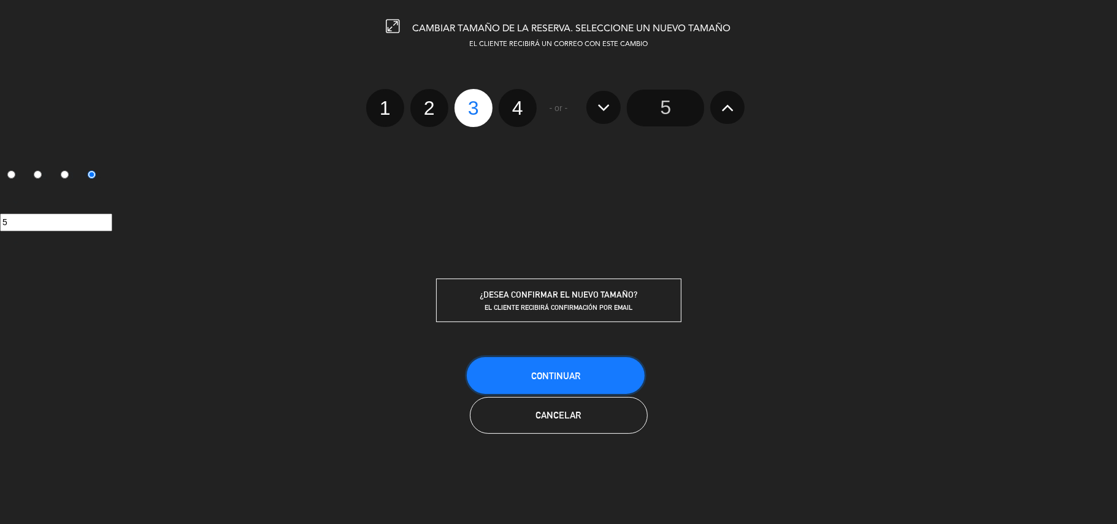
click at [524, 361] on button "Continuar" at bounding box center [556, 375] width 178 height 37
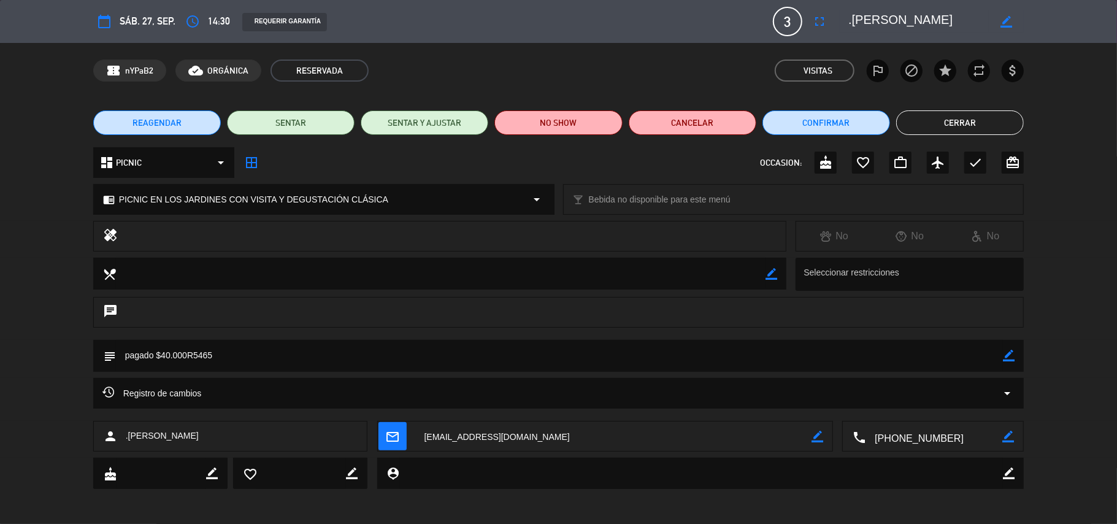
click at [1011, 358] on icon "border_color" at bounding box center [1009, 356] width 12 height 12
click at [164, 354] on textarea at bounding box center [559, 355] width 887 height 31
type textarea "pagado $60.000R5465yR5640"
click at [1009, 352] on icon at bounding box center [1009, 356] width 12 height 12
click at [852, 119] on button "Confirmar" at bounding box center [826, 122] width 128 height 25
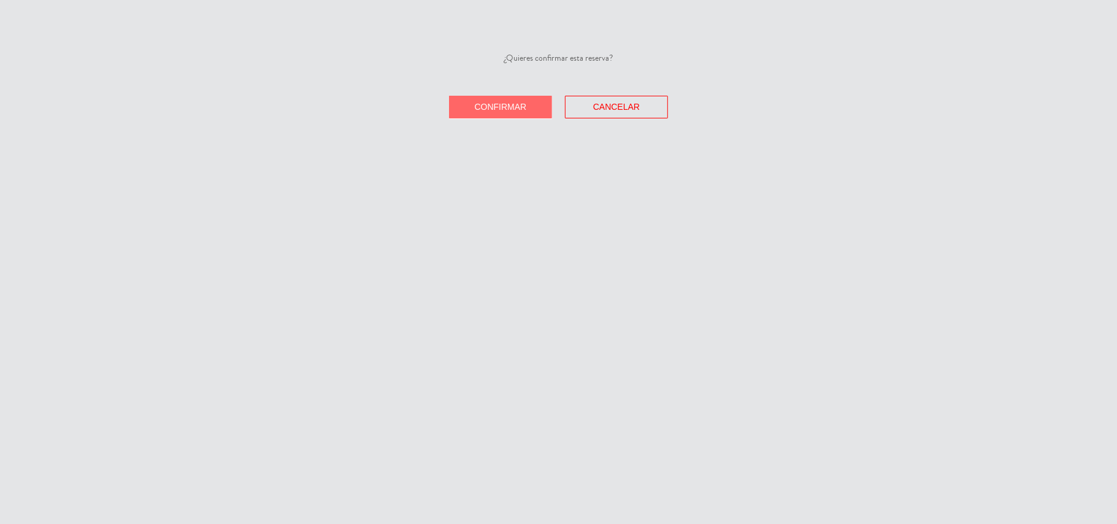
drag, startPoint x: 523, startPoint y: 107, endPoint x: 839, endPoint y: 109, distance: 315.8
click at [526, 105] on span "Confirmar" at bounding box center [501, 107] width 52 height 10
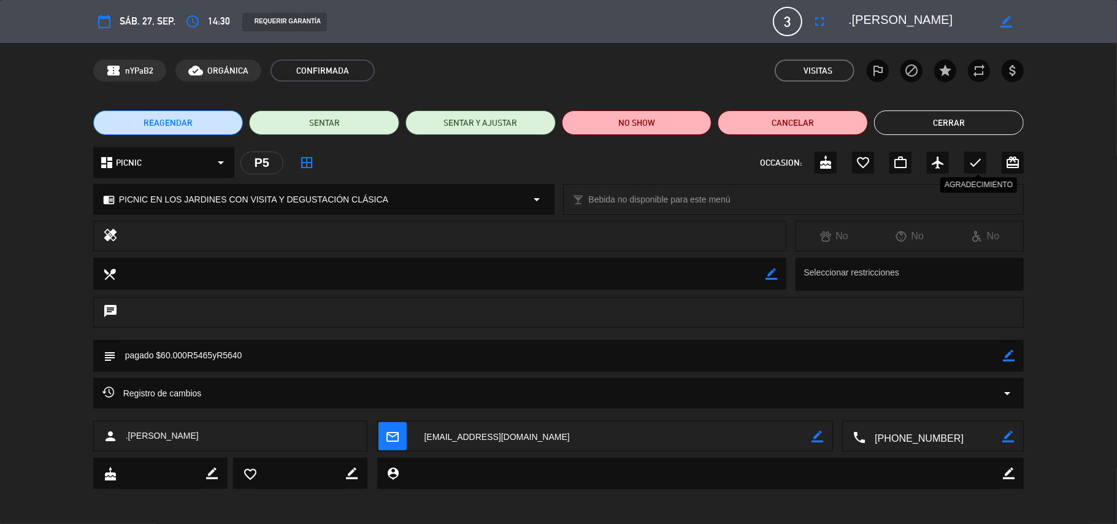
click at [971, 155] on icon "check" at bounding box center [975, 162] width 15 height 15
click at [960, 121] on button "Cerrar" at bounding box center [949, 122] width 150 height 25
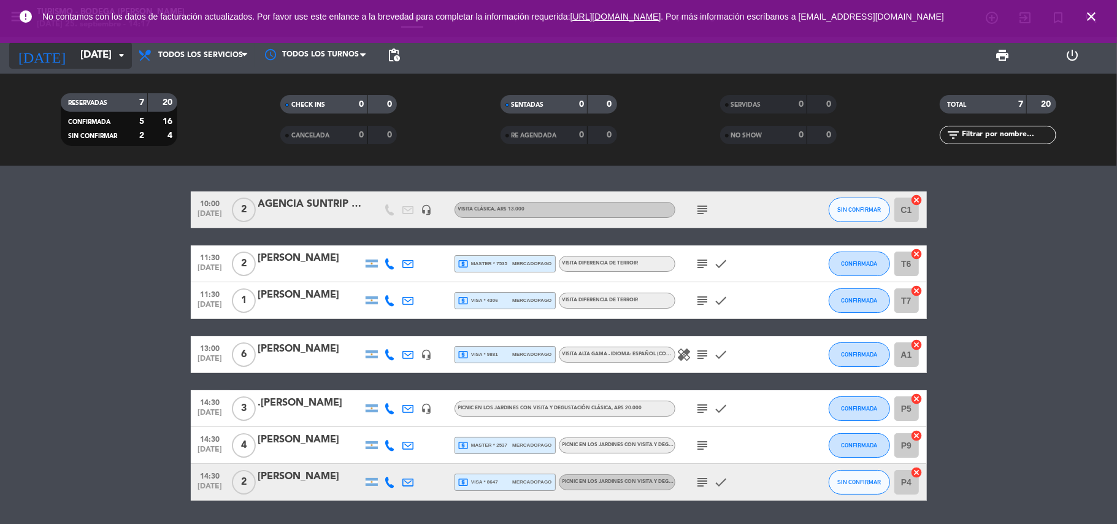
click at [114, 64] on input "[DATE]" at bounding box center [140, 56] width 132 height 24
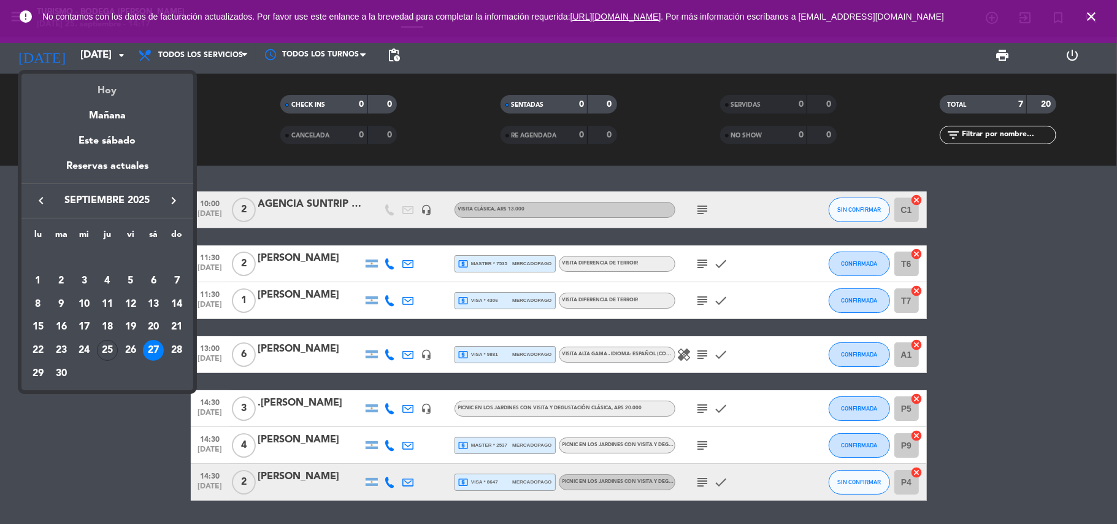
click at [106, 85] on div "Hoy" at bounding box center [107, 86] width 172 height 25
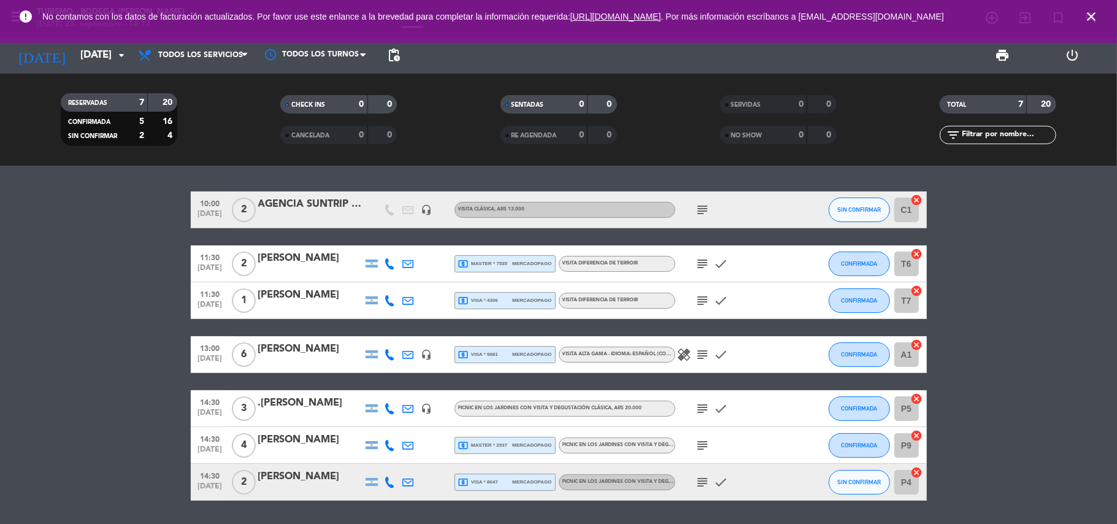
type input "[DEMOGRAPHIC_DATA][DATE]"
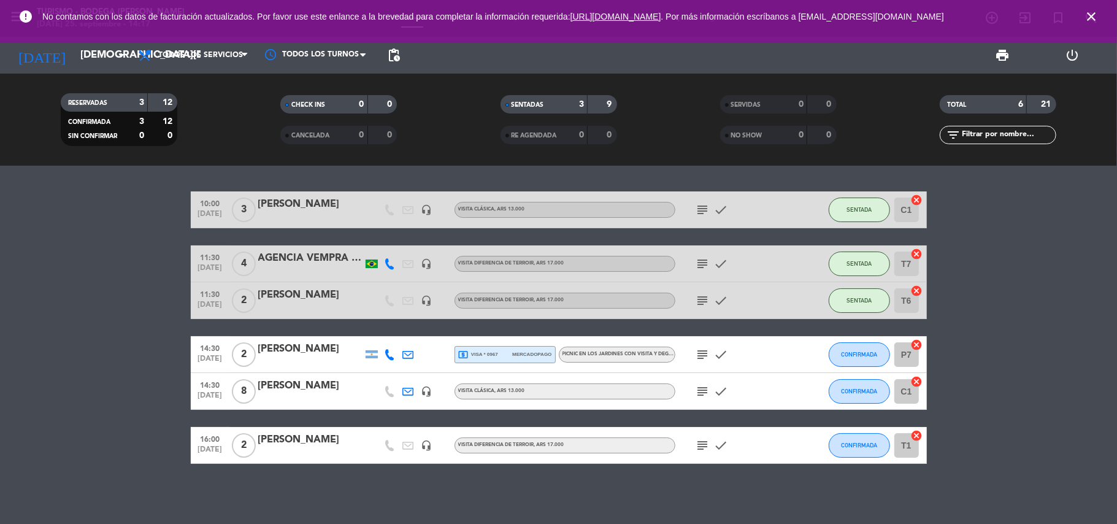
click at [655, 354] on span "PICNIC EN LOS JARDINES CON VISITA Y DEGUSTACIÓN CLÁSICA" at bounding box center [639, 353] width 154 height 5
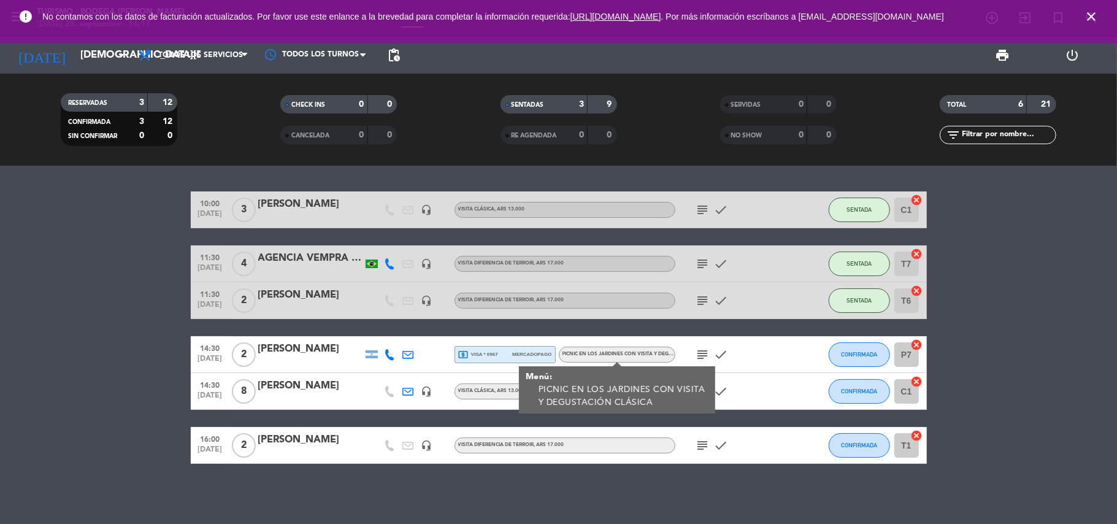
click at [710, 354] on span "subject" at bounding box center [703, 354] width 18 height 15
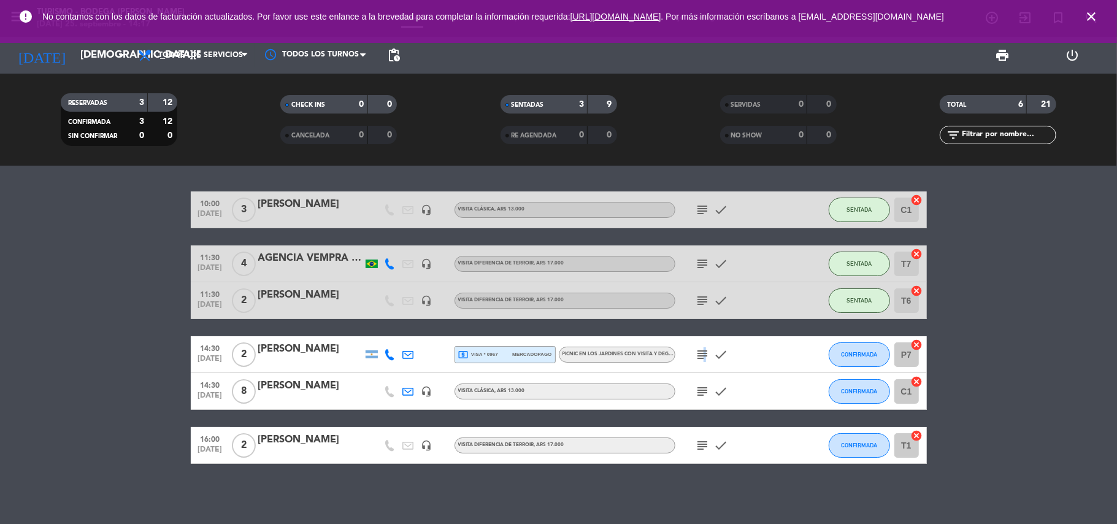
click at [700, 354] on icon "subject" at bounding box center [702, 354] width 15 height 15
click at [857, 354] on span "CONFIRMADA" at bounding box center [859, 354] width 36 height 7
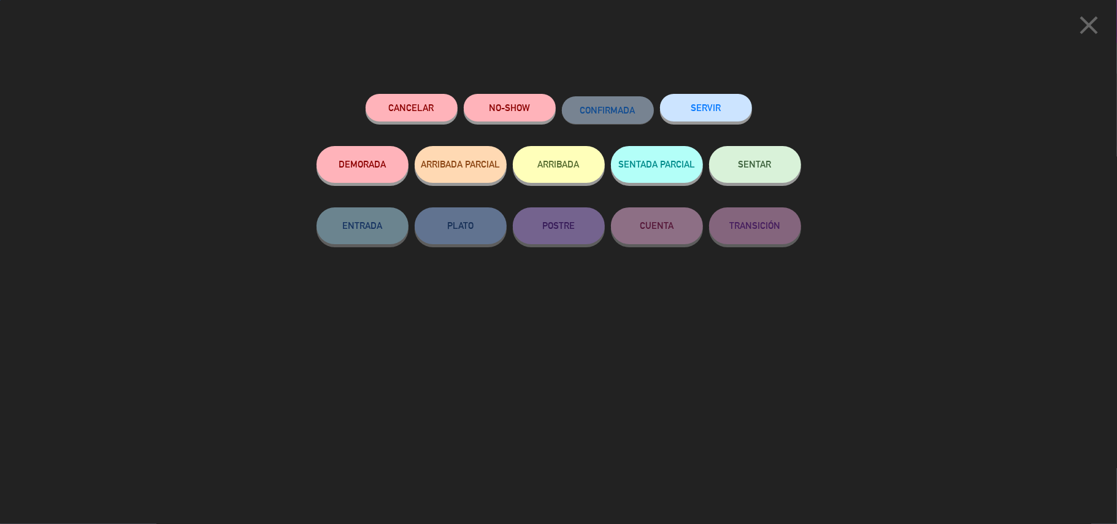
click at [776, 163] on button "SENTAR" at bounding box center [755, 164] width 92 height 37
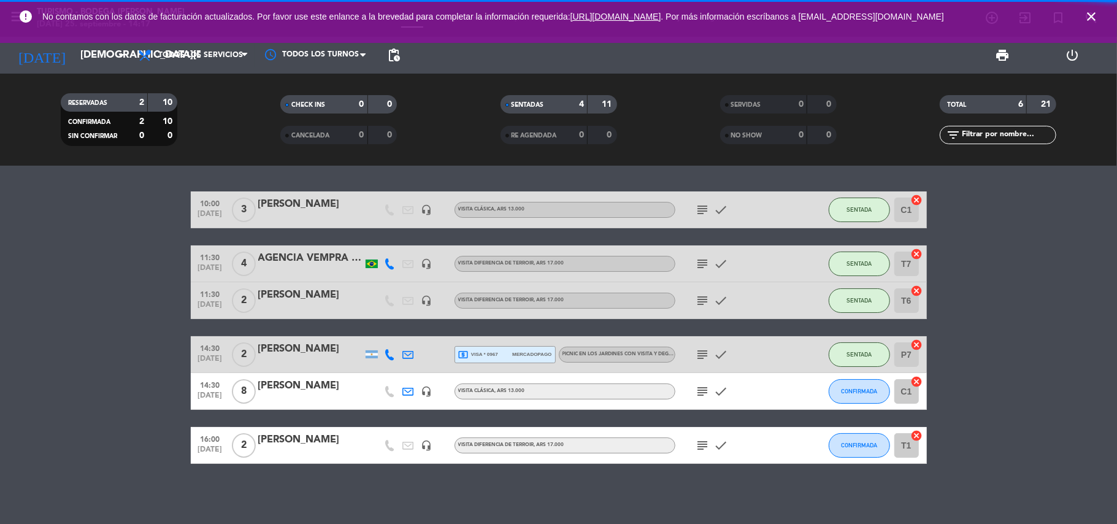
click at [702, 350] on icon "subject" at bounding box center [702, 354] width 15 height 15
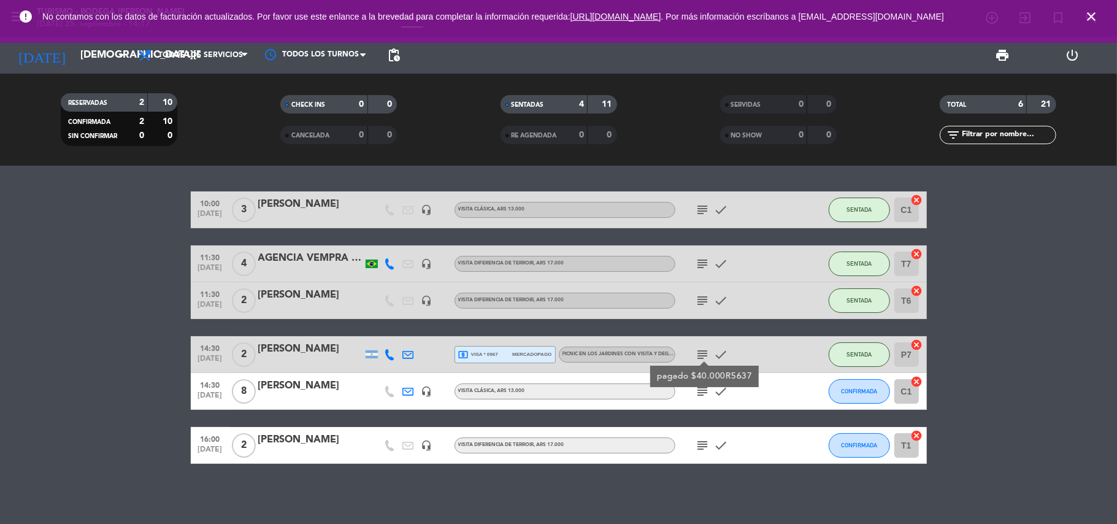
click at [702, 350] on icon "subject" at bounding box center [702, 354] width 15 height 15
click at [702, 349] on icon "subject" at bounding box center [702, 354] width 15 height 15
click at [324, 351] on div "[PERSON_NAME]" at bounding box center [310, 349] width 104 height 16
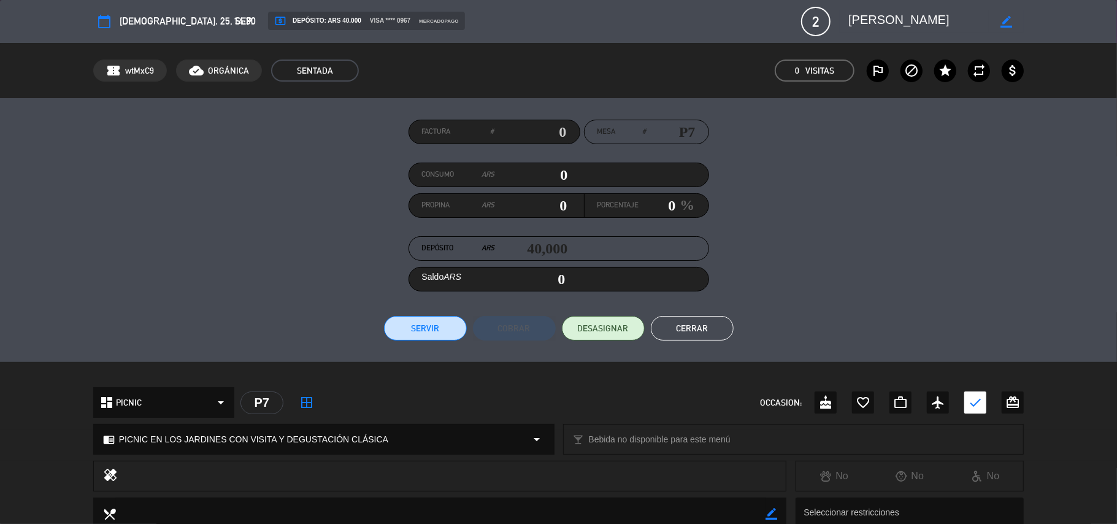
scroll to position [241, 0]
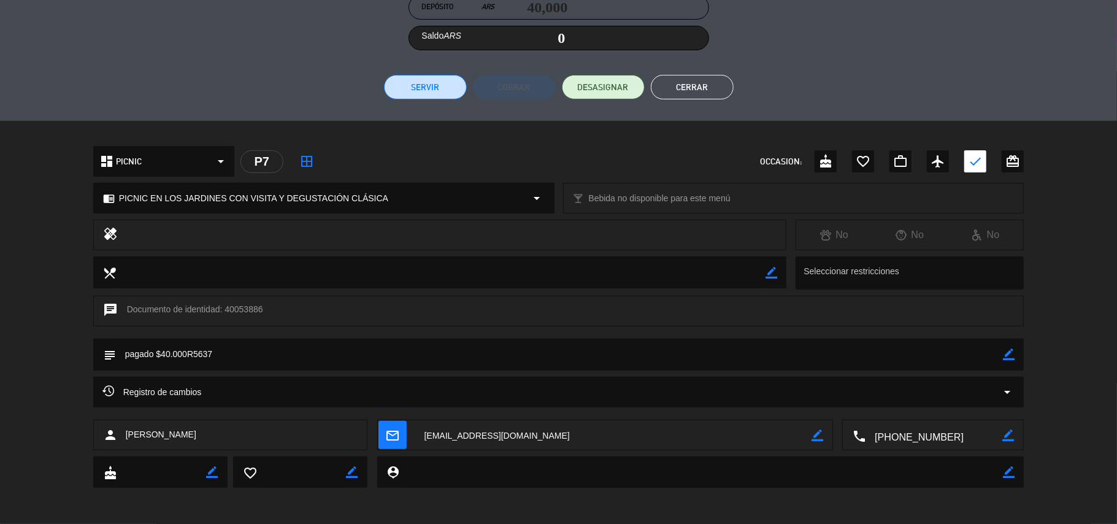
drag, startPoint x: 1009, startPoint y: 356, endPoint x: 1001, endPoint y: 356, distance: 8.0
click at [1007, 356] on icon "border_color" at bounding box center [1009, 354] width 12 height 12
click at [984, 359] on textarea at bounding box center [559, 354] width 887 height 31
type textarea "pagado $40.000R5637 | MB"
click at [1013, 357] on icon at bounding box center [1009, 354] width 12 height 12
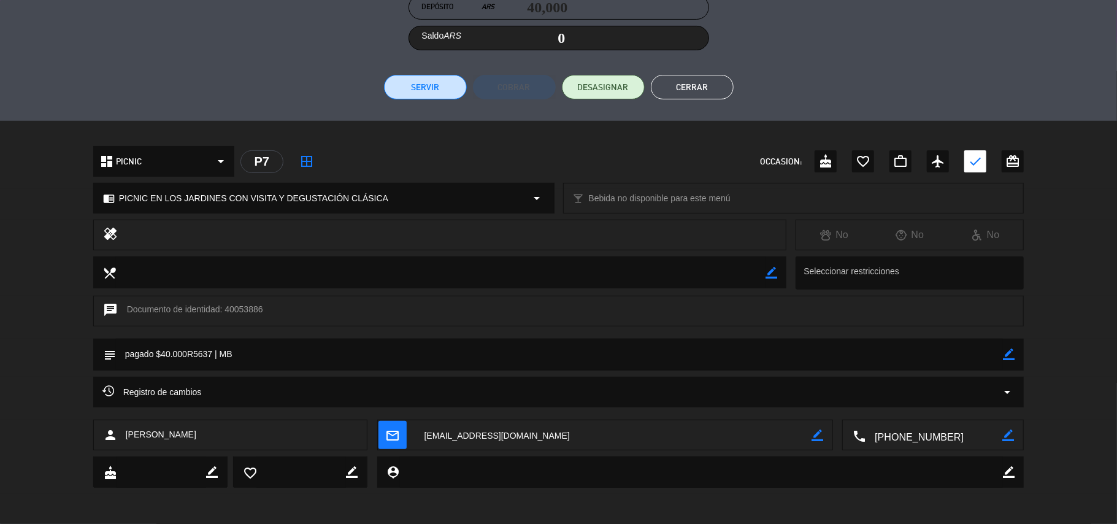
click at [682, 83] on button "Cerrar" at bounding box center [692, 87] width 83 height 25
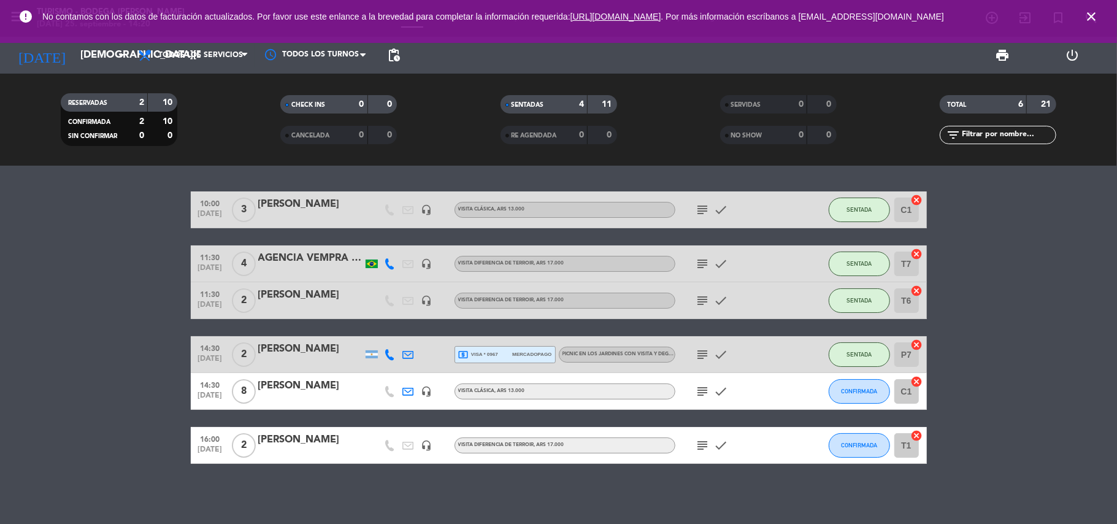
click at [1085, 13] on icon "close" at bounding box center [1091, 16] width 15 height 15
click at [849, 391] on span "CONFIRMADA" at bounding box center [859, 391] width 36 height 7
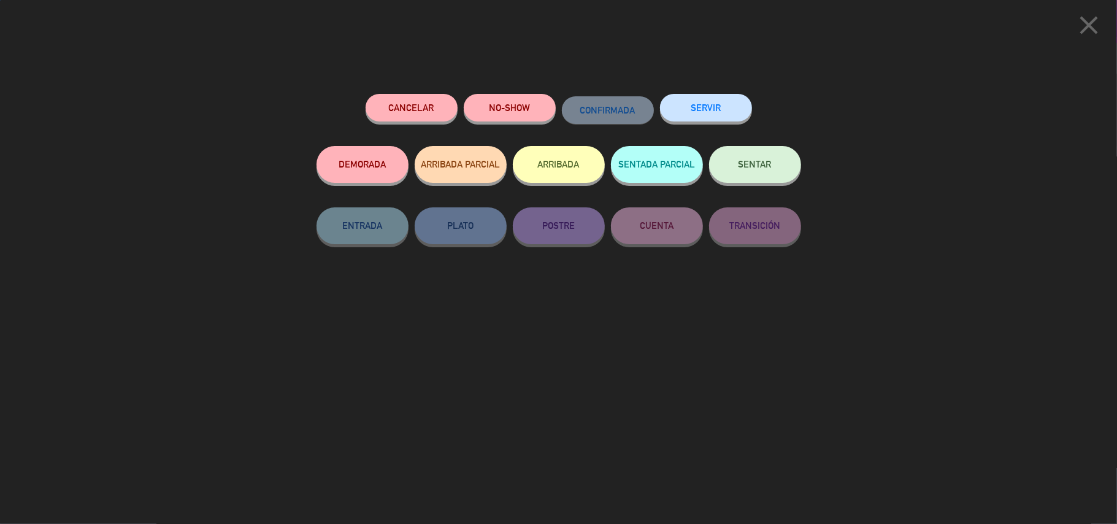
click at [751, 161] on span "SENTAR" at bounding box center [754, 164] width 33 height 10
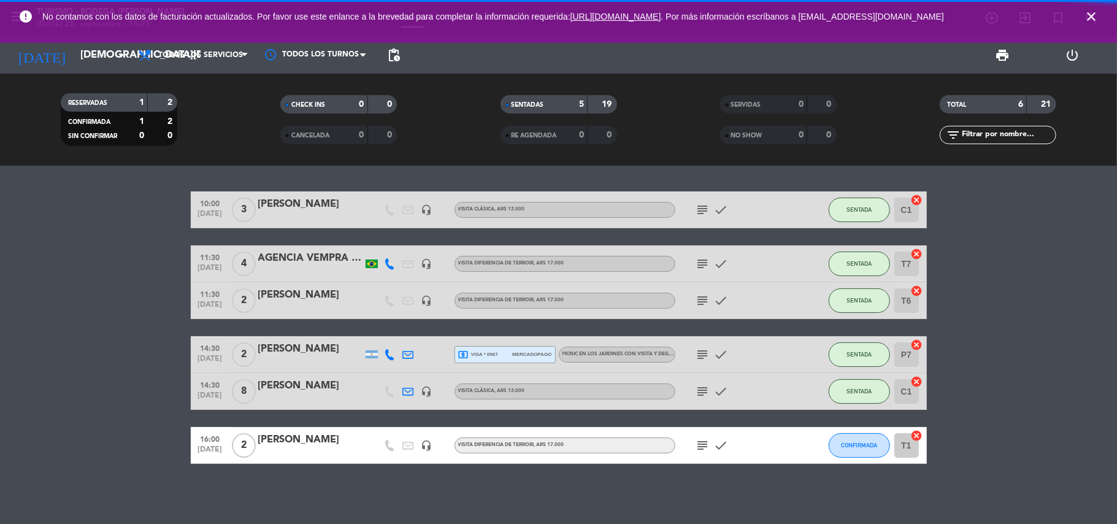
click at [704, 391] on icon "subject" at bounding box center [702, 391] width 15 height 15
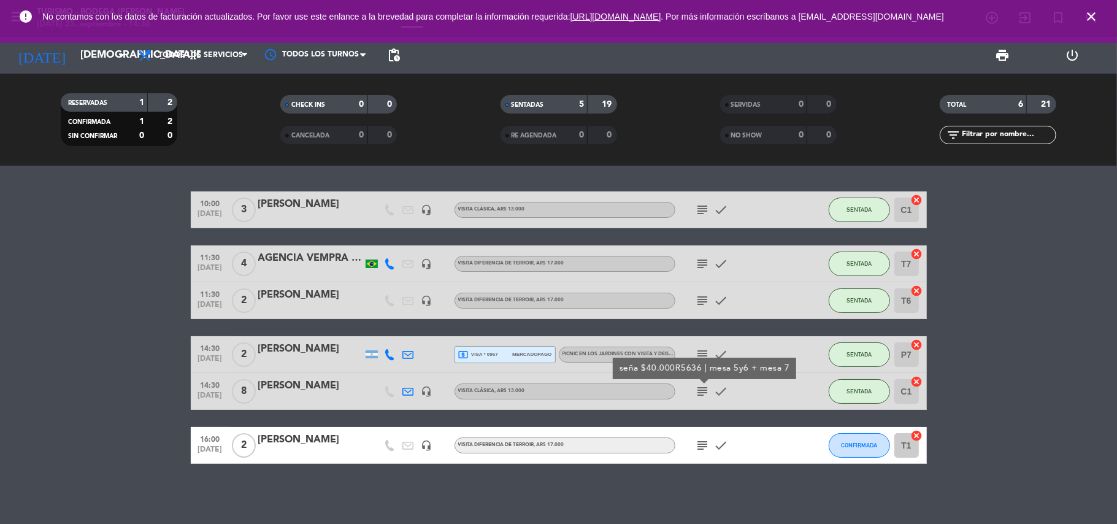
drag, startPoint x: 1095, startPoint y: 18, endPoint x: 1070, endPoint y: 26, distance: 26.2
click at [1094, 18] on icon "close" at bounding box center [1091, 16] width 15 height 15
drag, startPoint x: 1098, startPoint y: 11, endPoint x: 1022, endPoint y: 15, distance: 76.2
click at [1095, 11] on icon "close" at bounding box center [1091, 16] width 15 height 15
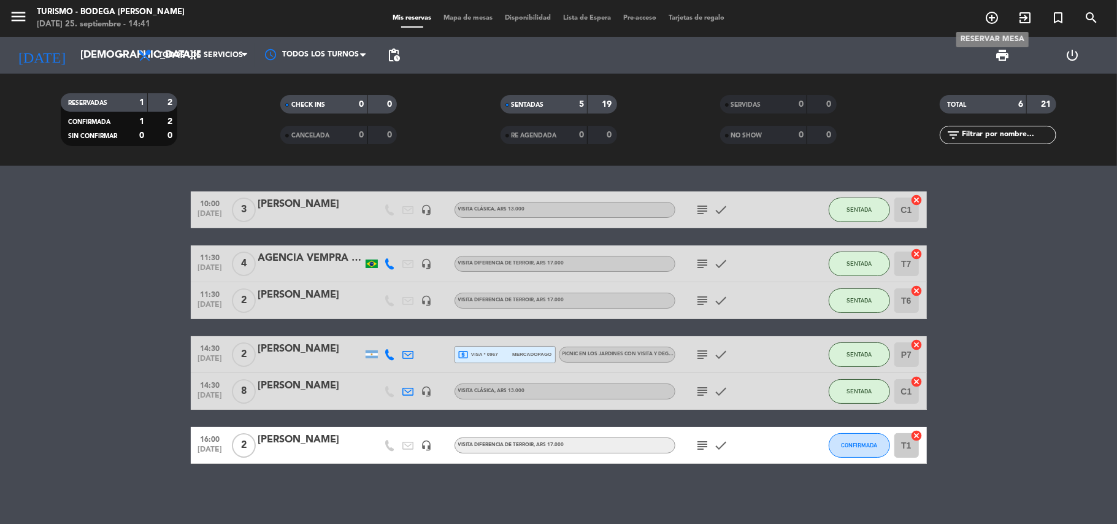
click at [984, 17] on span "add_circle_outline" at bounding box center [991, 17] width 33 height 21
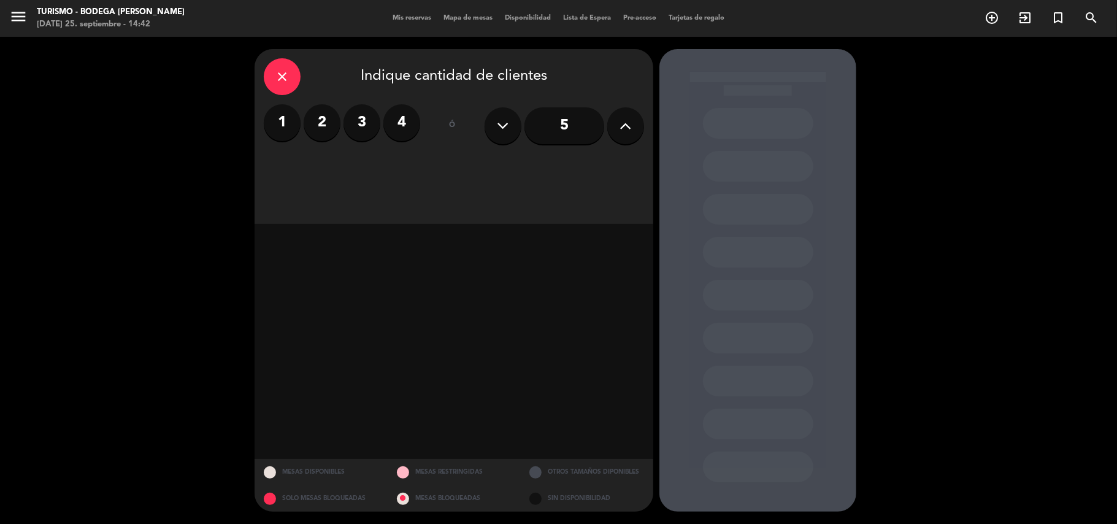
click at [321, 116] on label "2" at bounding box center [322, 122] width 37 height 37
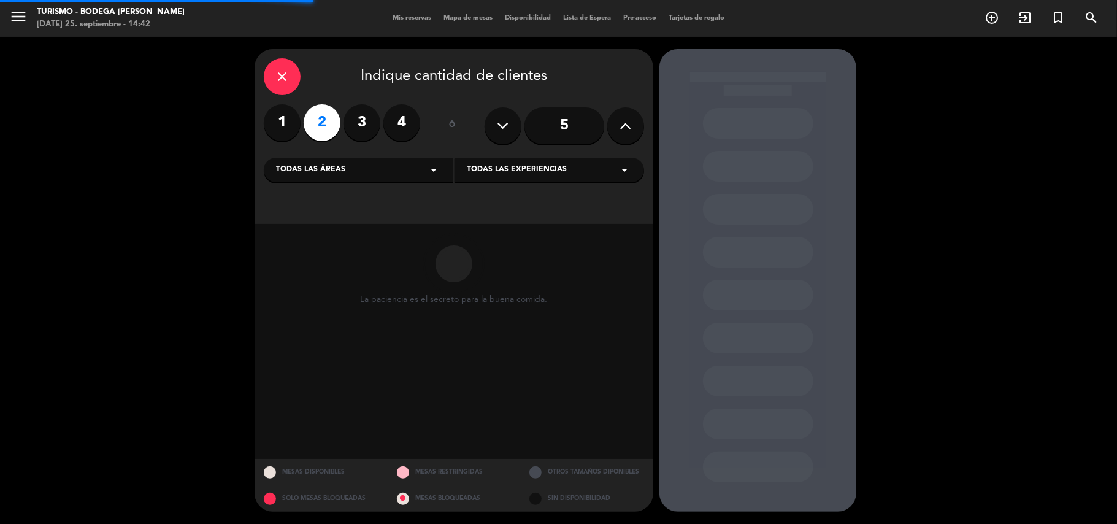
click at [510, 167] on span "Todas las experiencias" at bounding box center [517, 170] width 100 height 12
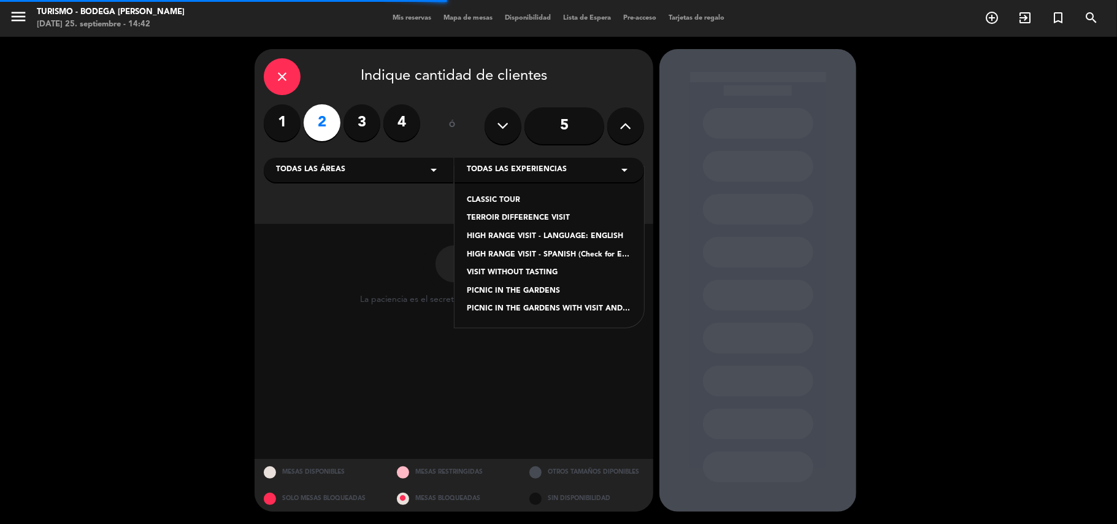
click at [514, 216] on div "TERROIR DIFFERENCE VISIT" at bounding box center [549, 218] width 165 height 12
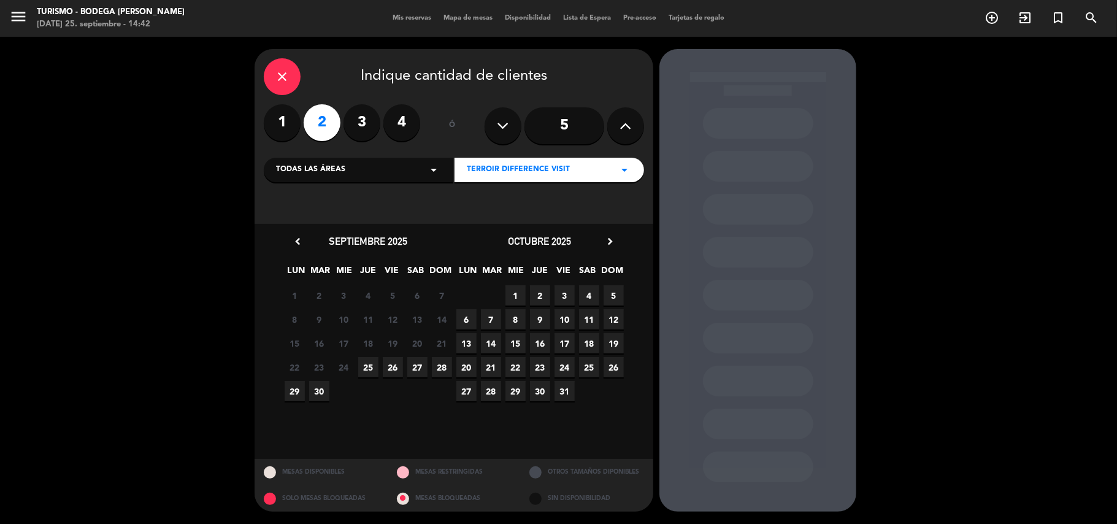
click at [449, 369] on span "28" at bounding box center [442, 367] width 20 height 20
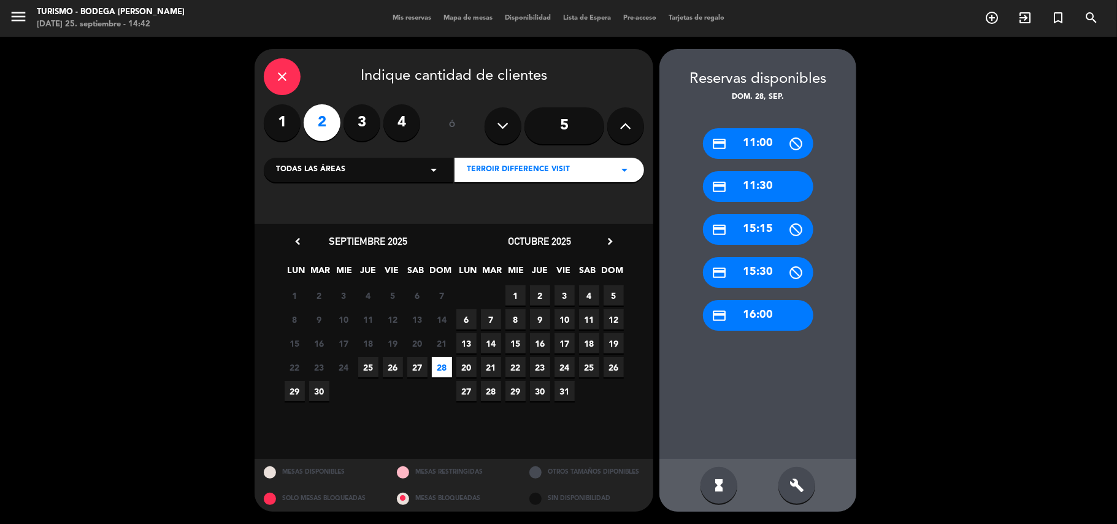
click at [760, 142] on div "credit_card 11:00" at bounding box center [758, 143] width 110 height 31
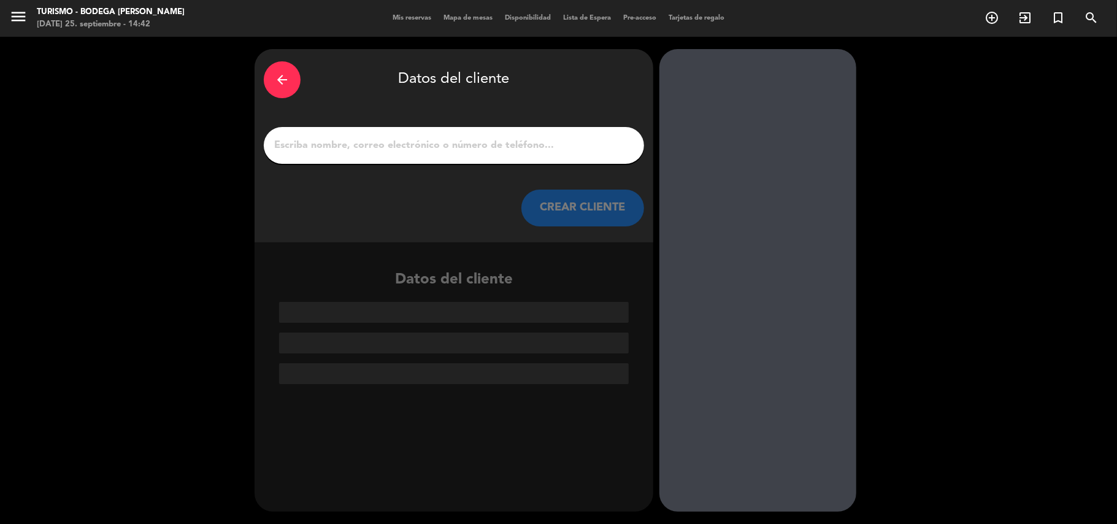
drag, startPoint x: 266, startPoint y: 84, endPoint x: 324, endPoint y: 91, distance: 58.1
click at [267, 84] on div "arrow_back" at bounding box center [282, 79] width 37 height 37
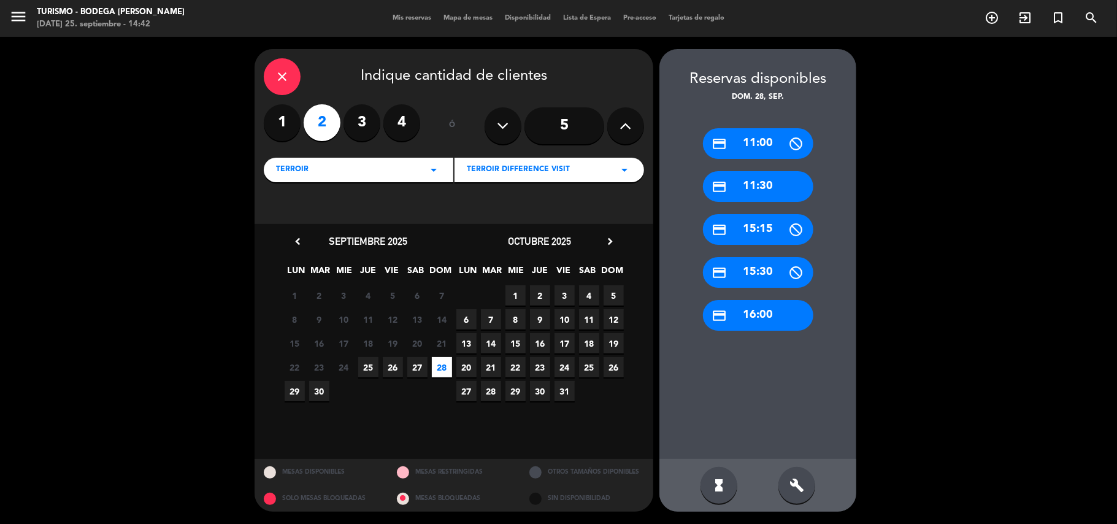
click at [788, 185] on div "credit_card 11:30" at bounding box center [758, 186] width 110 height 31
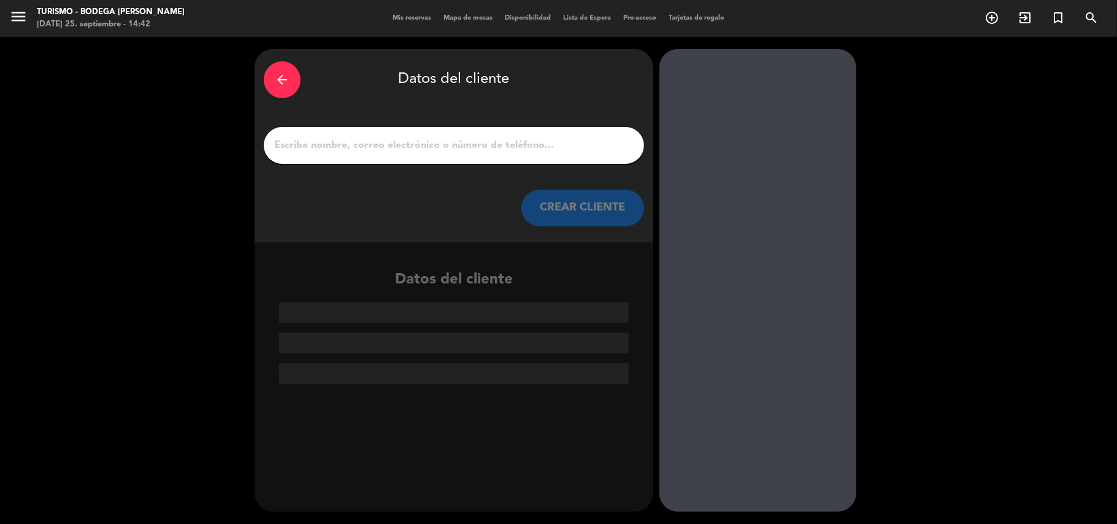
click at [545, 156] on div at bounding box center [454, 145] width 380 height 37
click at [545, 147] on input "1" at bounding box center [454, 145] width 362 height 17
click at [323, 147] on input "1" at bounding box center [454, 145] width 362 height 17
paste input "[PERSON_NAME][GEOGRAPHIC_DATA]"
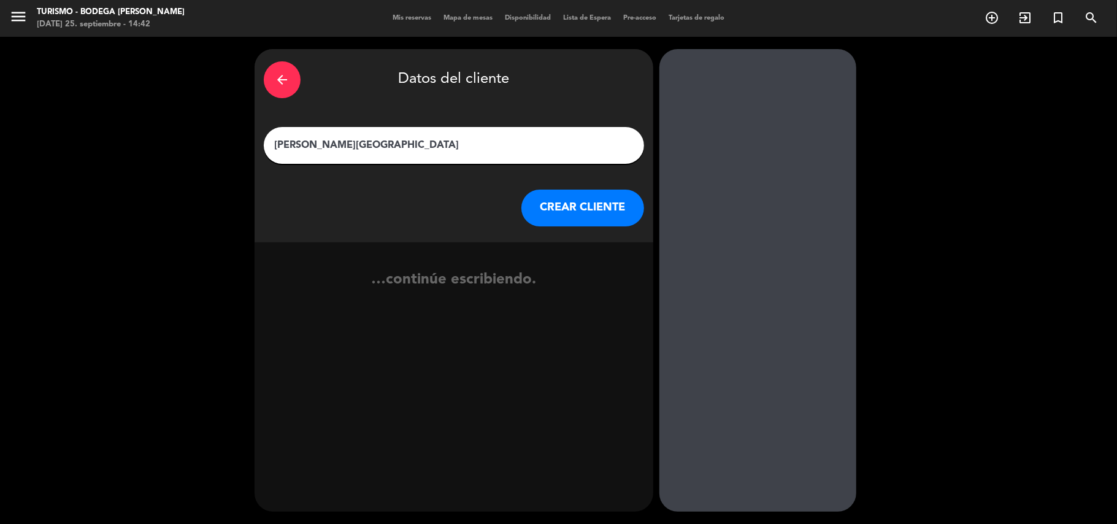
type input "[PERSON_NAME][GEOGRAPHIC_DATA]"
click at [597, 200] on button "CREAR CLIENTE" at bounding box center [582, 208] width 123 height 37
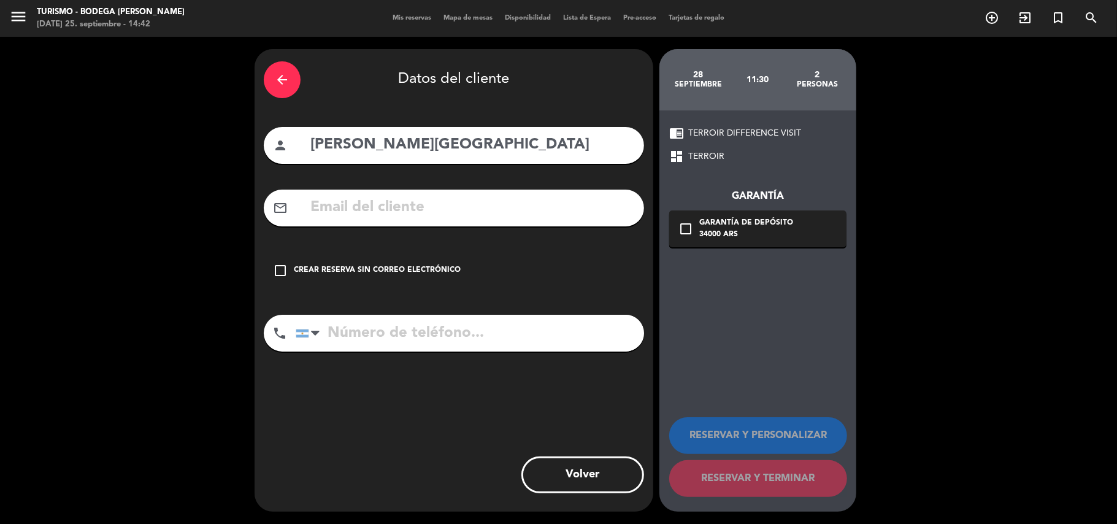
drag, startPoint x: 393, startPoint y: 213, endPoint x: 248, endPoint y: 38, distance: 227.4
click at [388, 209] on input "text" at bounding box center [472, 207] width 326 height 25
paste input "[EMAIL_ADDRESS][DOMAIN_NAME]"
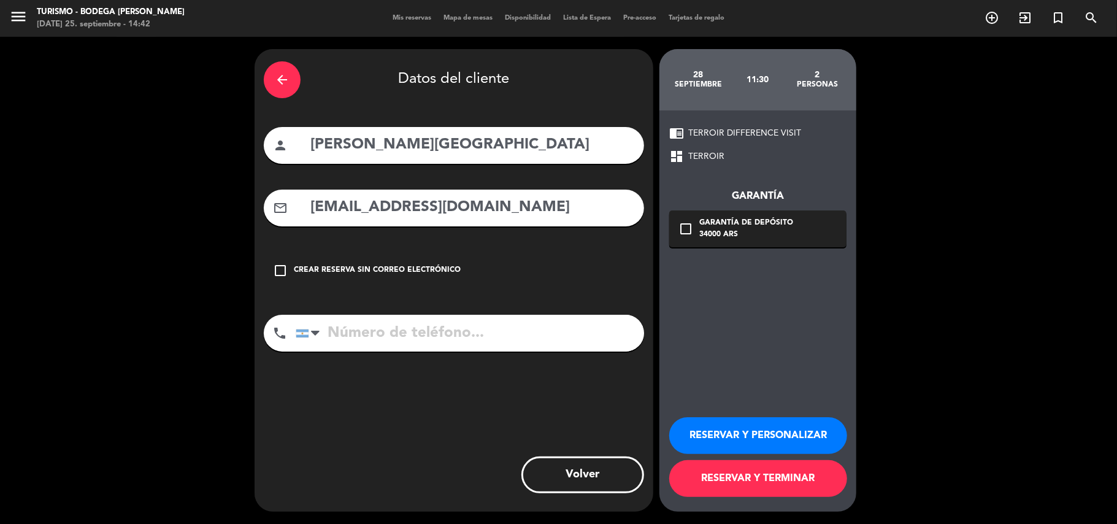
type input "[EMAIL_ADDRESS][DOMAIN_NAME]"
click at [346, 326] on input "tel" at bounding box center [470, 333] width 348 height 37
paste input "[PHONE_NUMBER]"
type input "[PHONE_NUMBER]"
drag, startPoint x: 707, startPoint y: 415, endPoint x: 707, endPoint y: 432, distance: 16.6
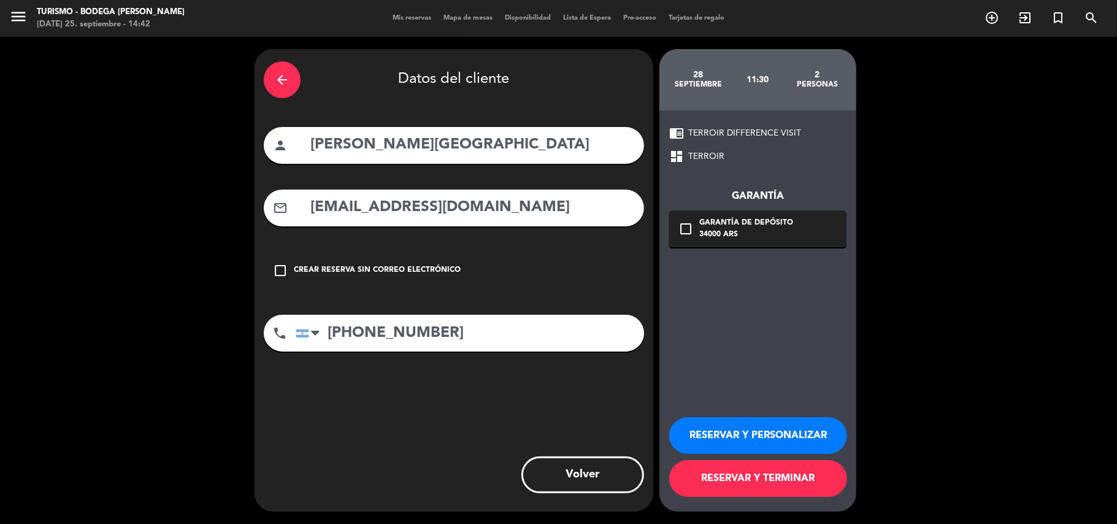
click at [707, 421] on div "RESERVAR Y PERSONALIZAR RESERVAR Y TERMINAR" at bounding box center [757, 451] width 177 height 120
click at [707, 432] on button "RESERVAR Y PERSONALIZAR" at bounding box center [758, 435] width 178 height 37
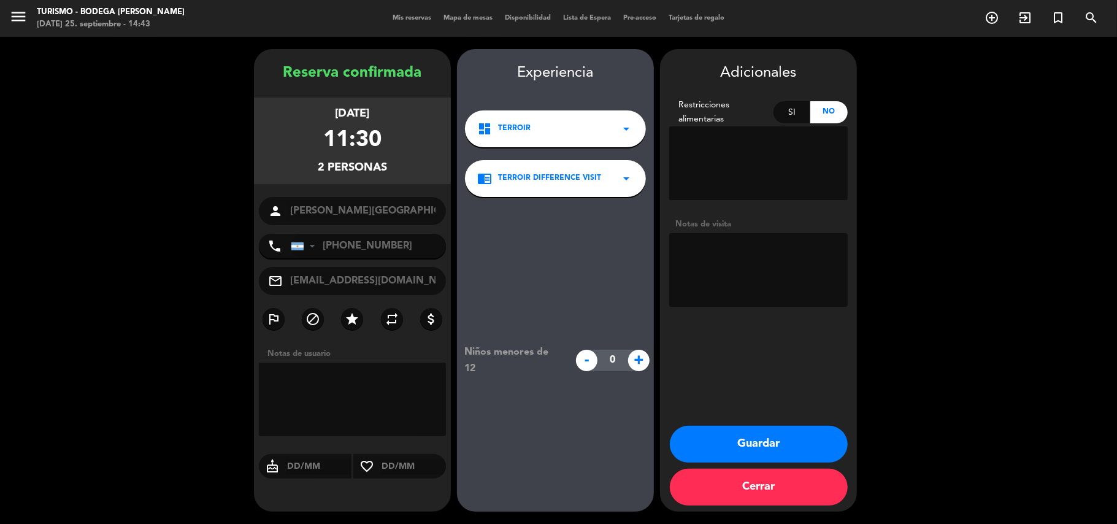
click at [730, 275] on textarea at bounding box center [758, 270] width 178 height 74
type textarea "PAGADO $34.000R5642 | DESP ALMUERZO"
click at [754, 447] on button "Guardar" at bounding box center [759, 444] width 178 height 37
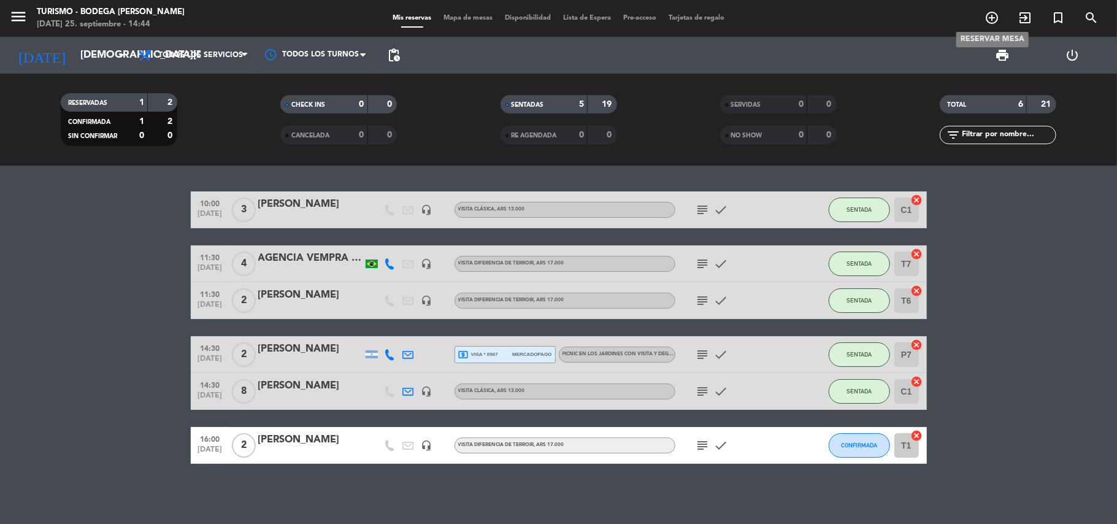
click at [989, 18] on icon "add_circle_outline" at bounding box center [991, 17] width 15 height 15
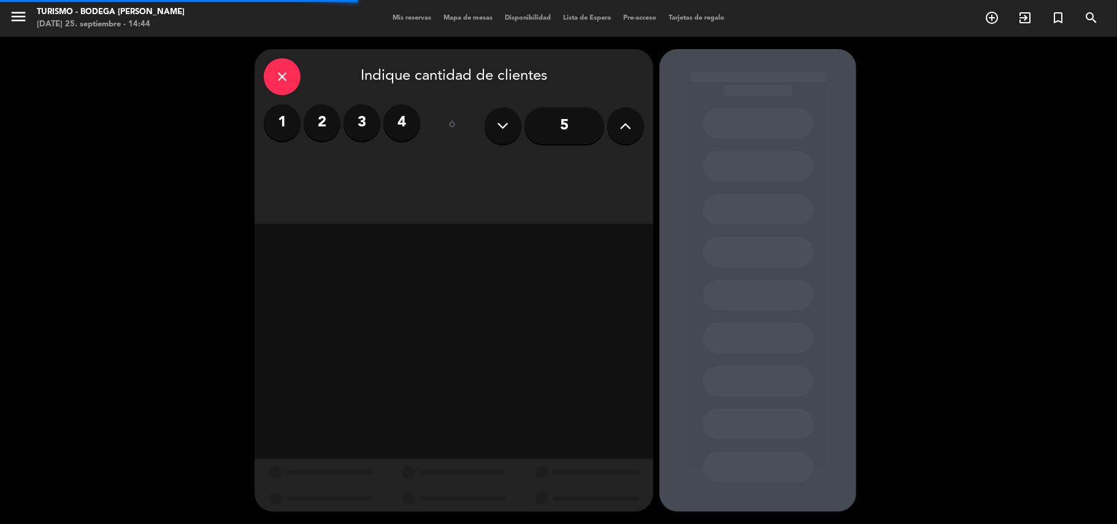
click at [325, 120] on label "2" at bounding box center [322, 122] width 37 height 37
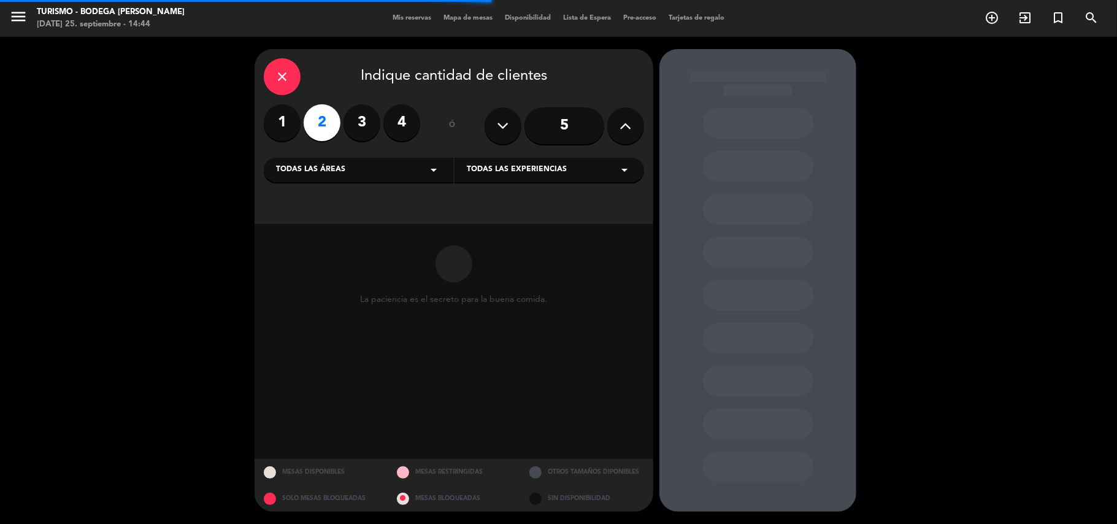
click at [508, 164] on span "Todas las experiencias" at bounding box center [517, 170] width 100 height 12
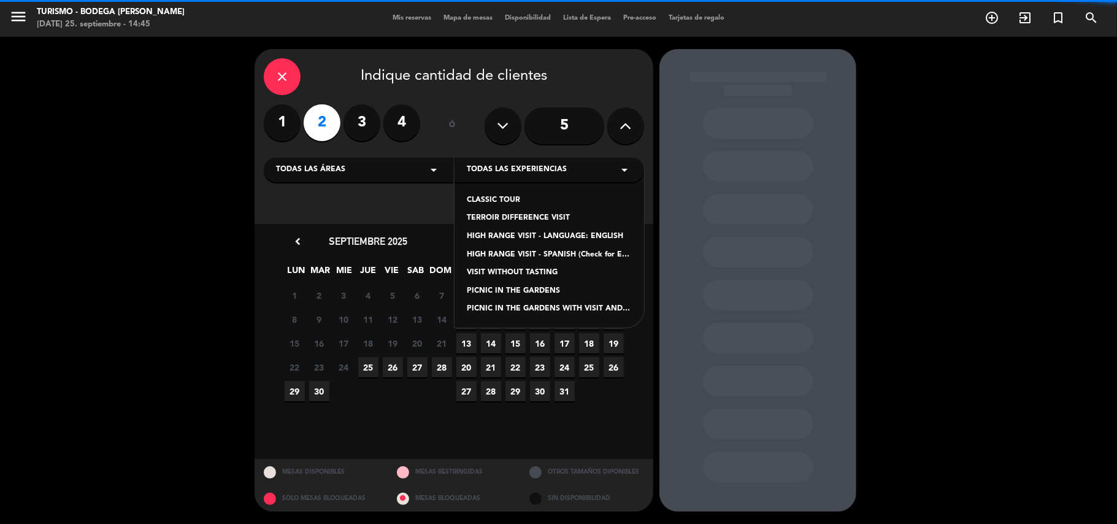
click at [502, 195] on div "CLASSIC TOUR" at bounding box center [549, 200] width 165 height 12
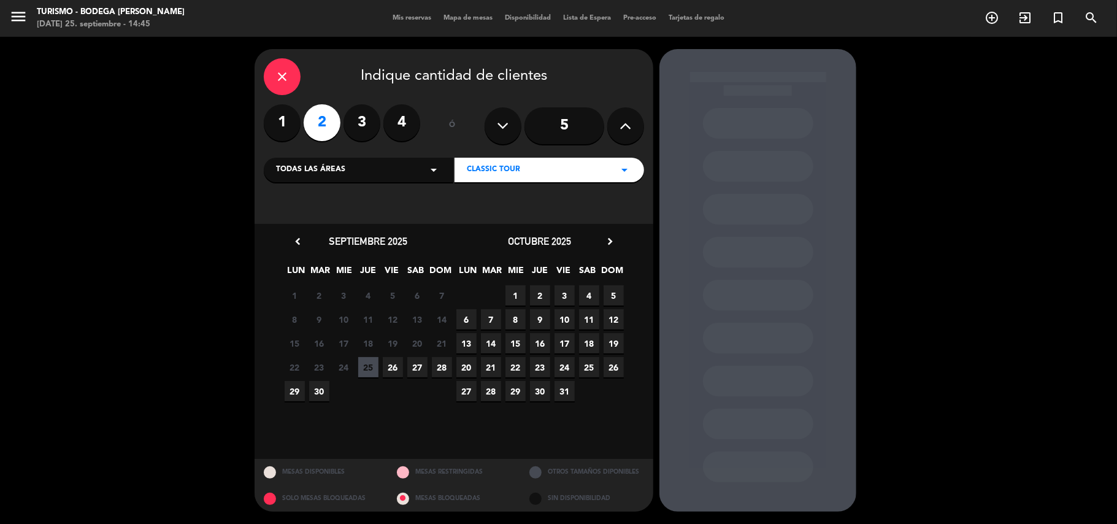
click at [399, 370] on span "26" at bounding box center [393, 367] width 20 height 20
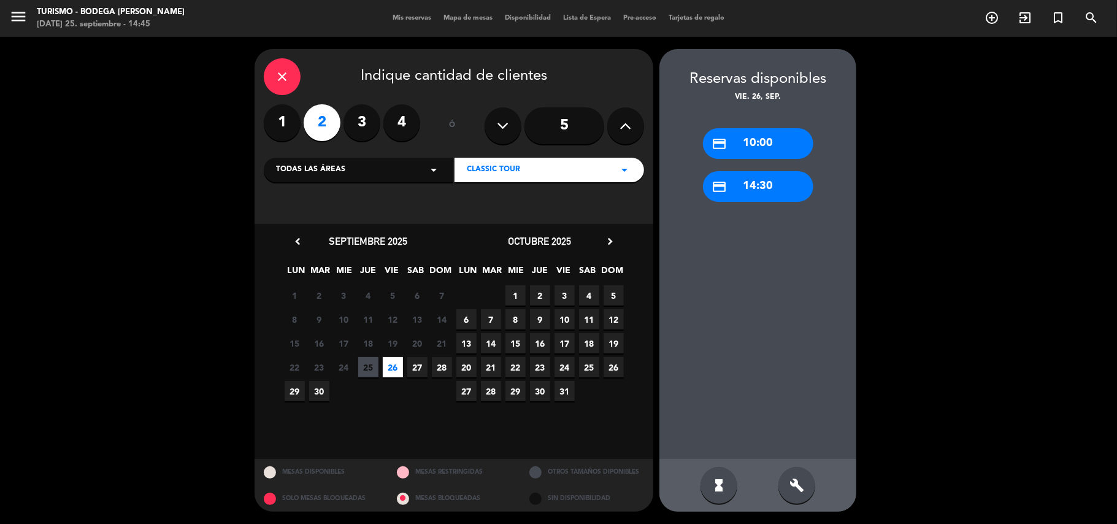
drag, startPoint x: 764, startPoint y: 140, endPoint x: 666, endPoint y: 145, distance: 97.6
click at [759, 141] on div "credit_card 10:00" at bounding box center [758, 143] width 110 height 31
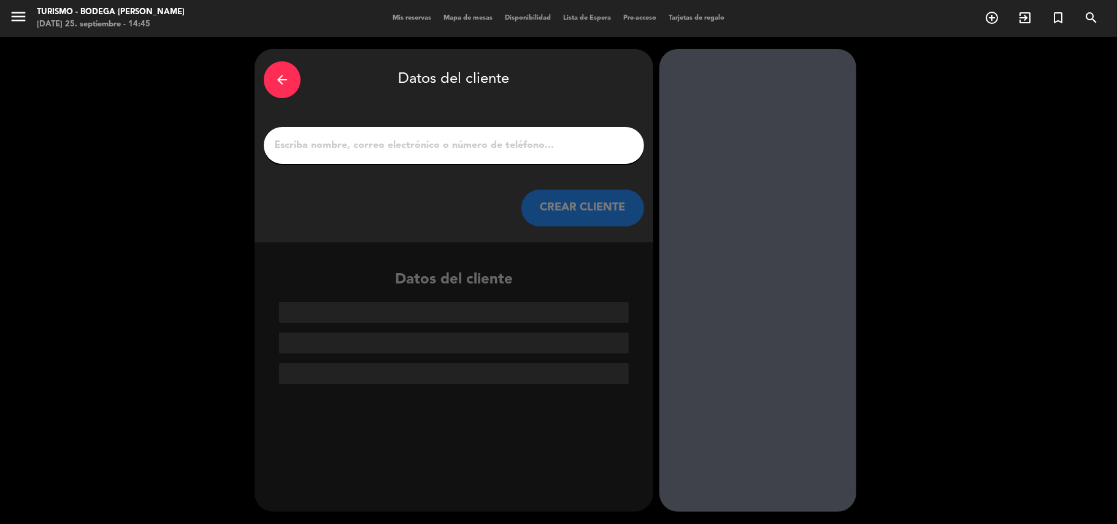
click at [557, 142] on input "1" at bounding box center [454, 145] width 362 height 17
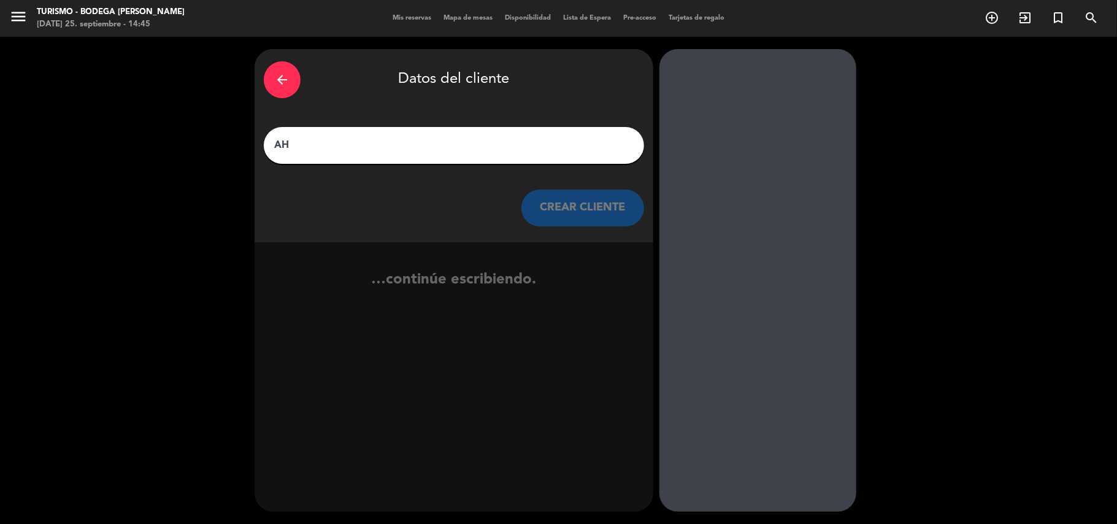
type input "A"
paste input "[PERSON_NAME]"
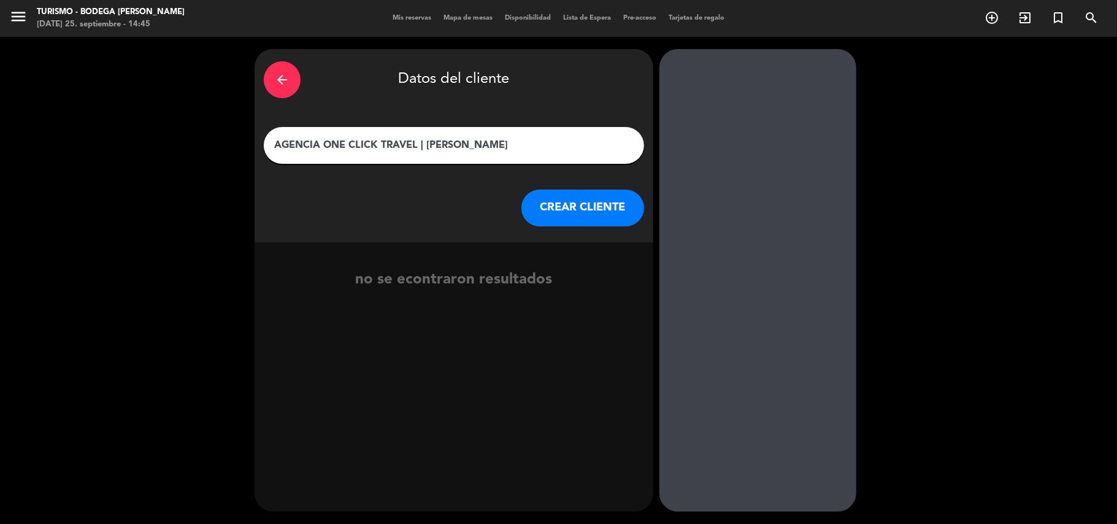
type input "AGENCIA ONE CLICK TRAVEL | [PERSON_NAME]"
click at [547, 202] on button "CREAR CLIENTE" at bounding box center [582, 208] width 123 height 37
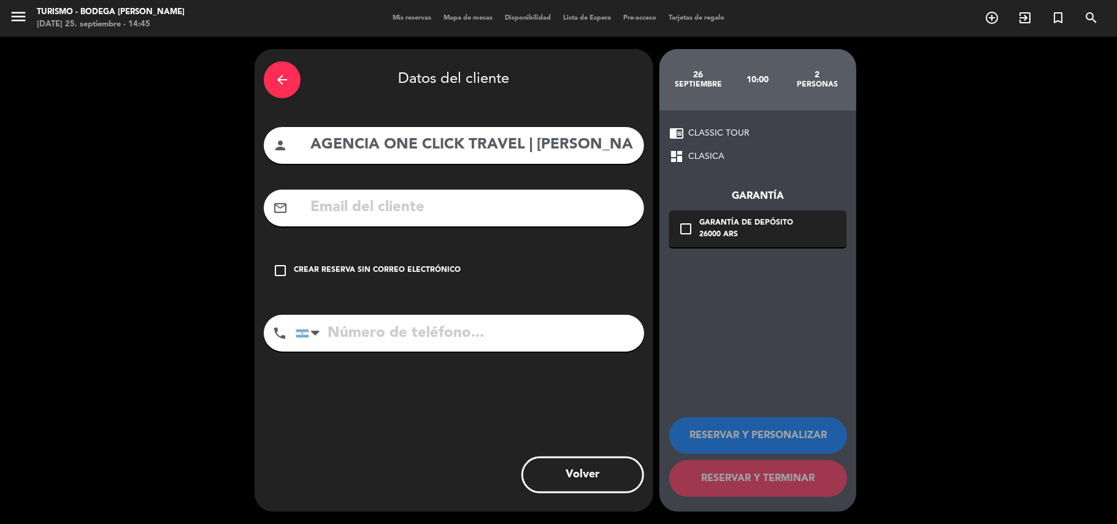
drag, startPoint x: 423, startPoint y: 256, endPoint x: 423, endPoint y: 263, distance: 6.8
click at [423, 260] on div "check_box_outline_blank Crear reserva sin correo electrónico" at bounding box center [454, 270] width 380 height 37
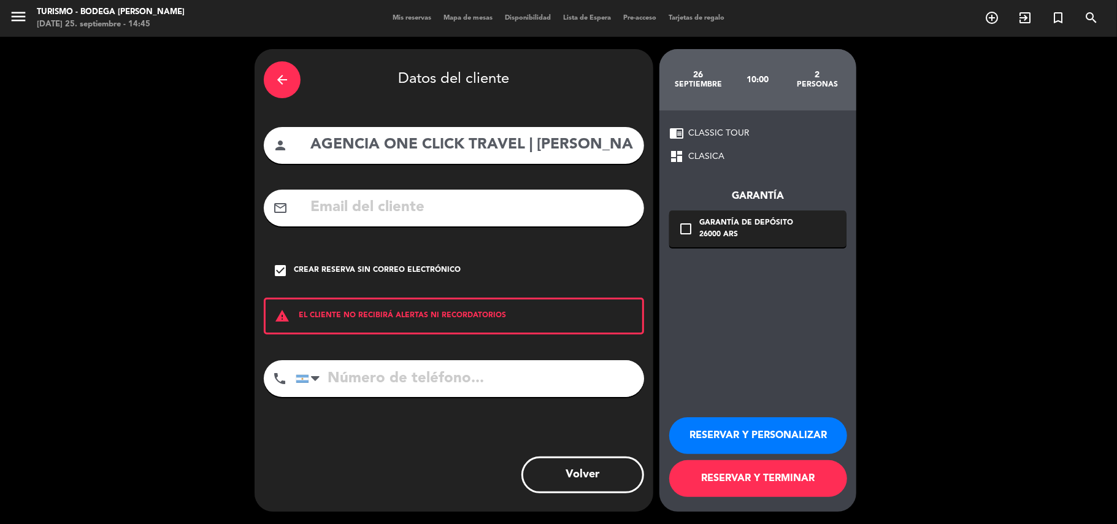
click at [725, 422] on button "RESERVAR Y PERSONALIZAR" at bounding box center [758, 435] width 178 height 37
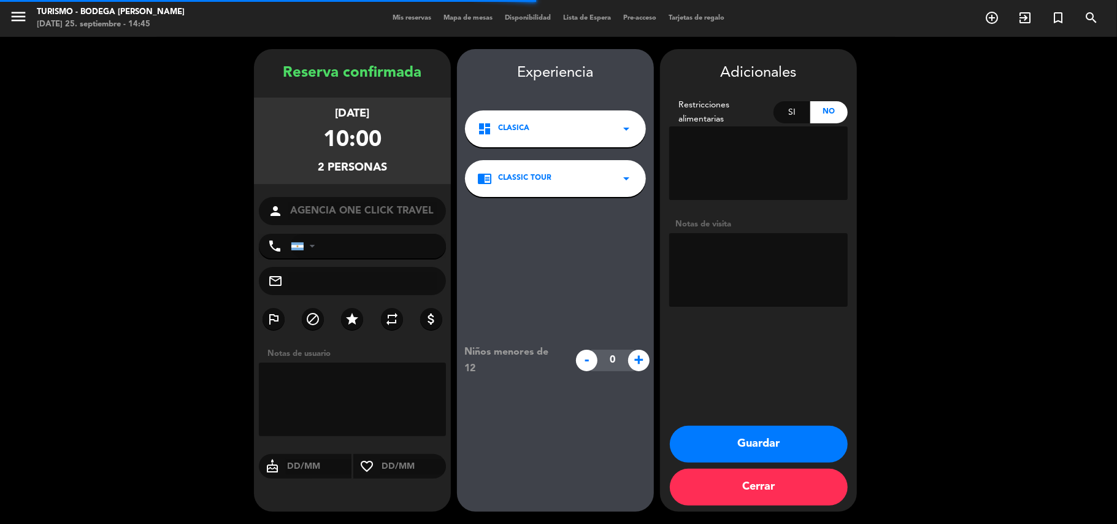
click at [727, 251] on textarea at bounding box center [758, 270] width 178 height 74
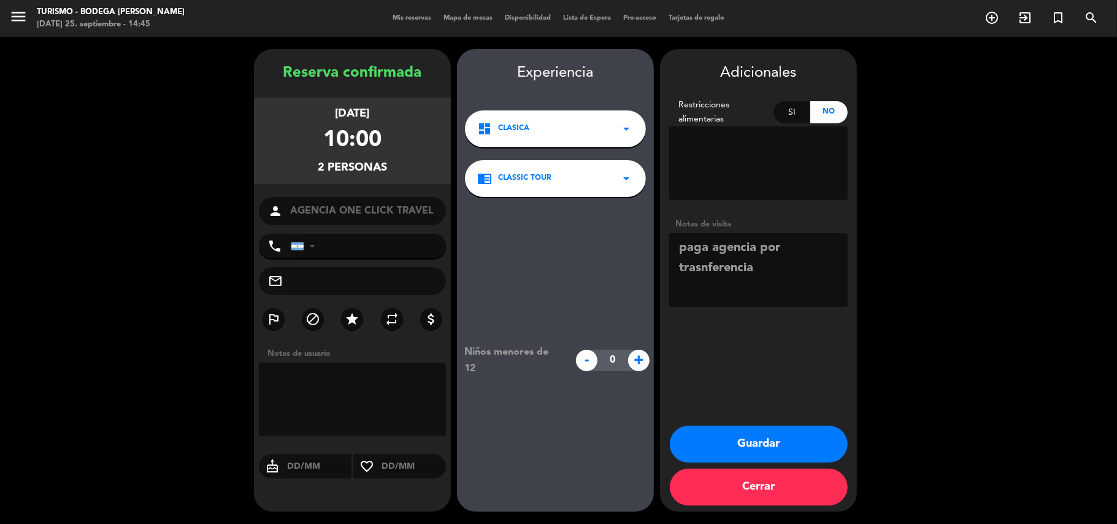
type textarea "paga agencia por trasnferencia"
click at [753, 445] on button "Guardar" at bounding box center [759, 444] width 178 height 37
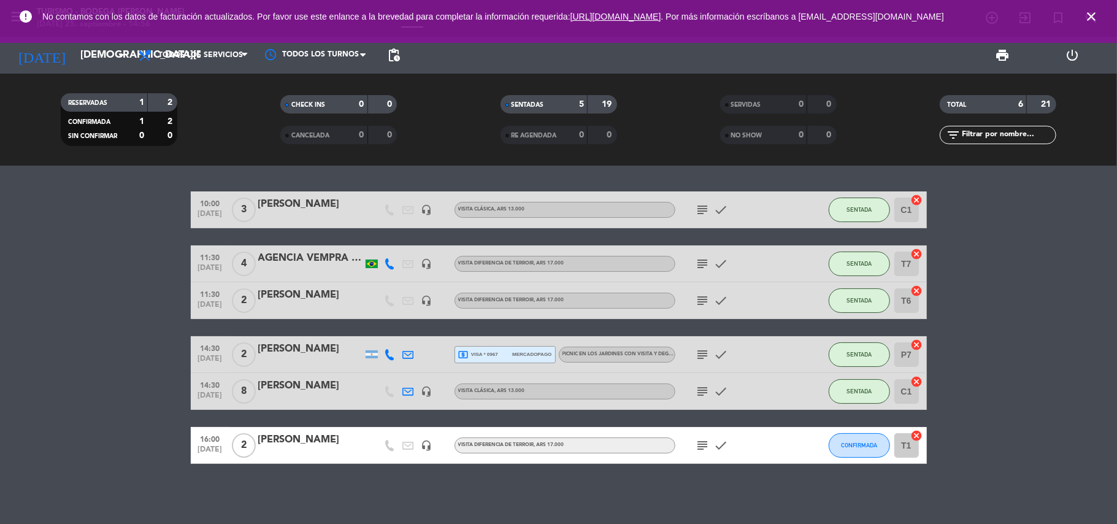
drag, startPoint x: 1090, startPoint y: 20, endPoint x: 1090, endPoint y: 1, distance: 19.0
click at [1086, 20] on icon "close" at bounding box center [1091, 16] width 15 height 15
click at [112, 62] on input "[DEMOGRAPHIC_DATA][DATE]" at bounding box center [140, 56] width 132 height 24
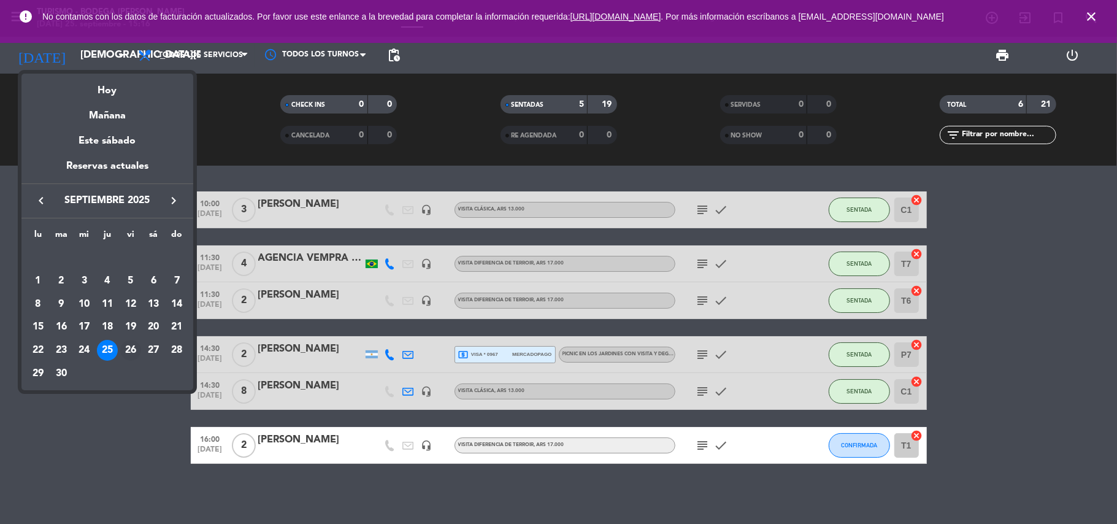
click at [135, 350] on div "26" at bounding box center [130, 350] width 21 height 21
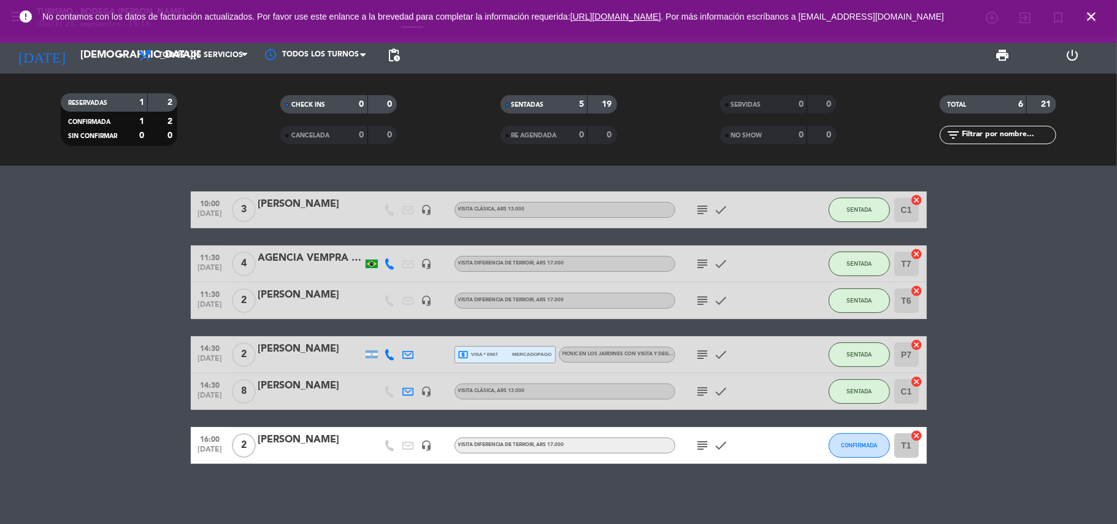
type input "[DATE]"
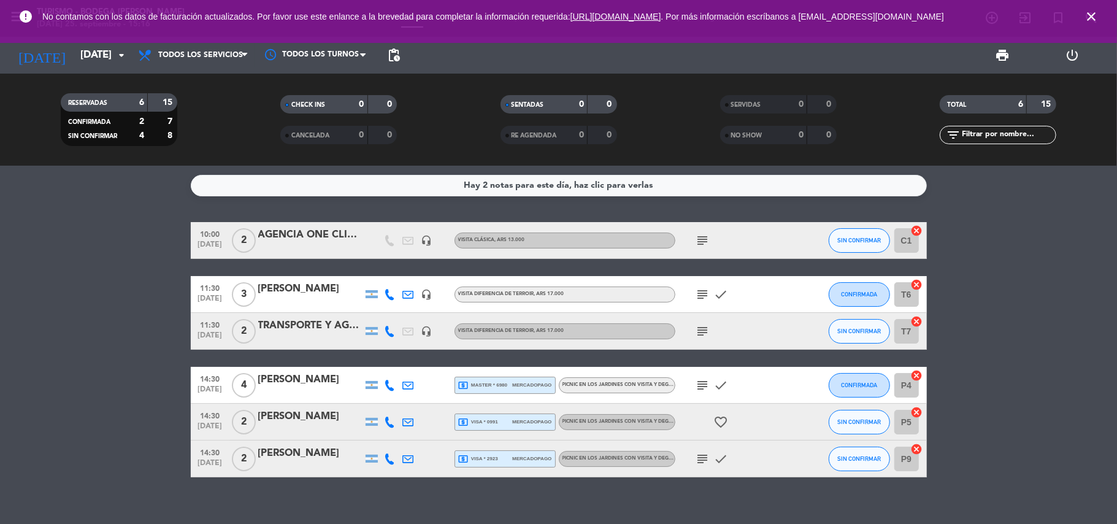
click at [303, 250] on div at bounding box center [310, 248] width 104 height 10
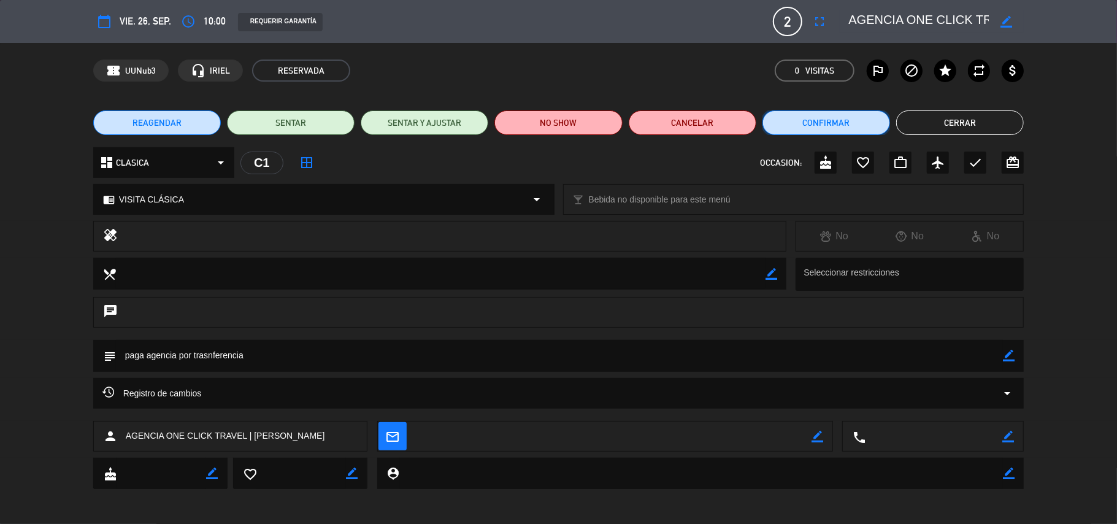
click at [827, 119] on button "Confirmar" at bounding box center [826, 122] width 128 height 25
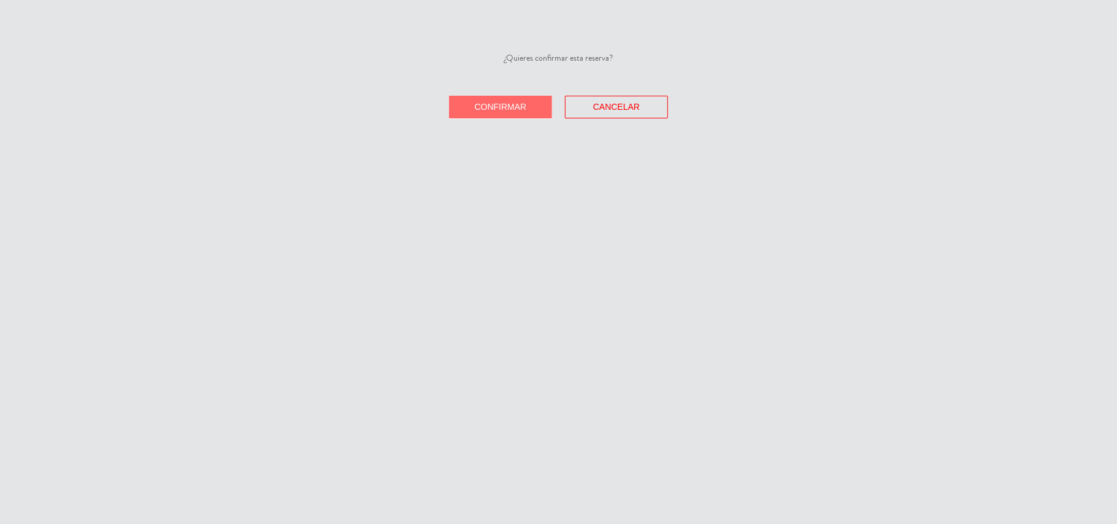
click at [543, 109] on button "Confirmar" at bounding box center [500, 107] width 103 height 23
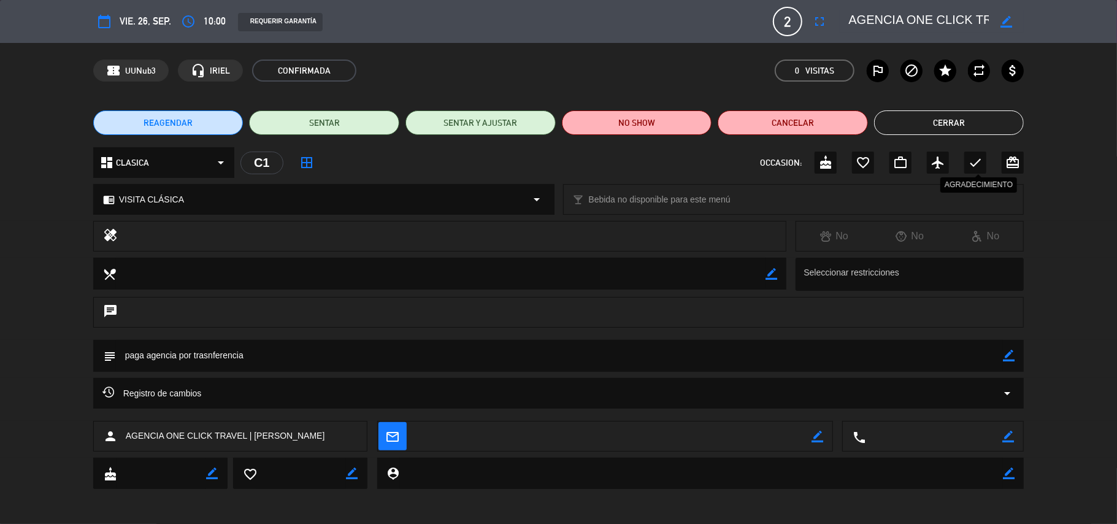
drag, startPoint x: 977, startPoint y: 163, endPoint x: 953, endPoint y: 128, distance: 41.9
click at [977, 161] on icon "check" at bounding box center [975, 162] width 15 height 15
click at [953, 128] on button "Cerrar" at bounding box center [949, 122] width 150 height 25
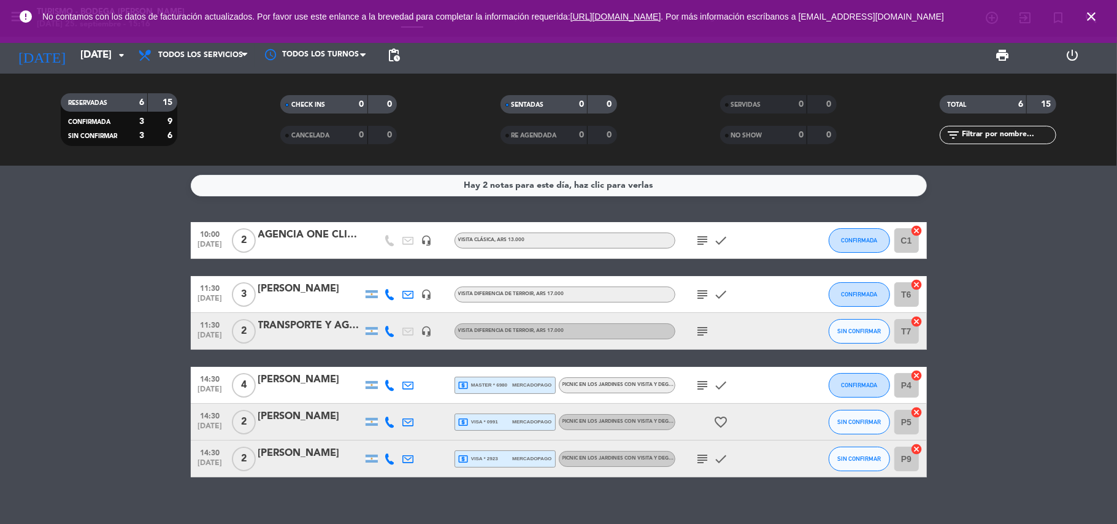
click at [707, 330] on icon "subject" at bounding box center [702, 331] width 15 height 15
click at [347, 334] on div "TRANSPORTE Y AGENCIA WINE CITY-" at bounding box center [310, 326] width 104 height 16
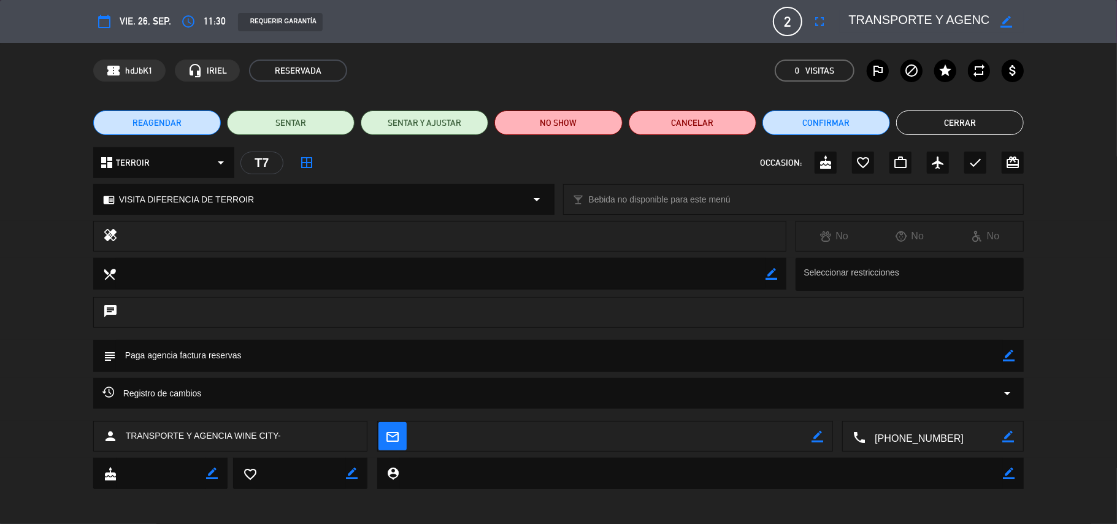
drag, startPoint x: 1008, startPoint y: 8, endPoint x: 1008, endPoint y: 18, distance: 10.4
click at [1008, 15] on div "calendar_today vie. 26, sep. access_time 11:30 REQUERIR GARANTÍA 2 TRANSPORTE Y…" at bounding box center [558, 21] width 931 height 29
drag, startPoint x: 1008, startPoint y: 18, endPoint x: 960, endPoint y: 20, distance: 47.9
click at [1005, 18] on icon "border_color" at bounding box center [1006, 22] width 12 height 12
drag, startPoint x: 864, startPoint y: 16, endPoint x: 835, endPoint y: 16, distance: 28.8
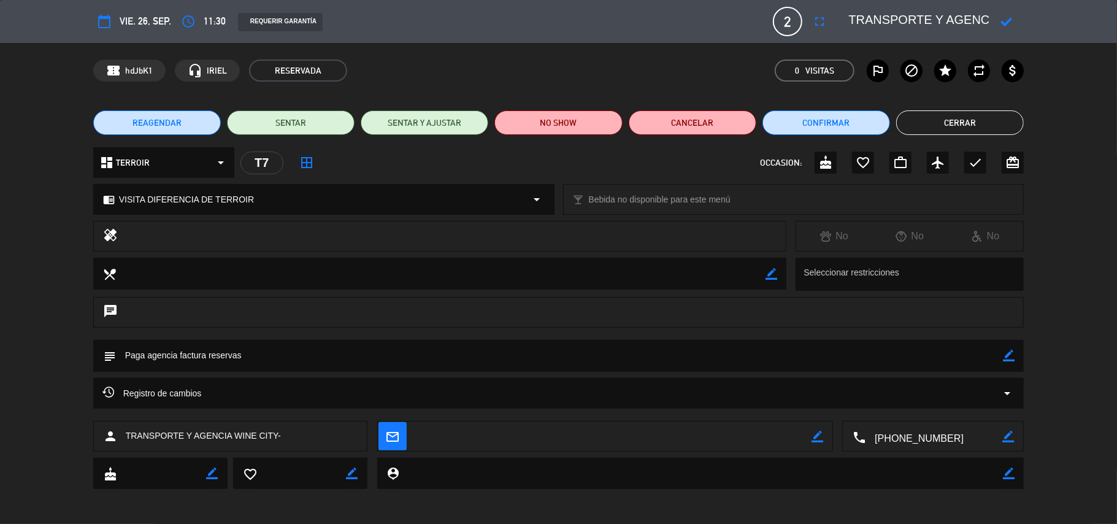
click at [837, 16] on editable-input at bounding box center [928, 21] width 190 height 22
click at [1006, 21] on icon at bounding box center [1006, 22] width 12 height 12
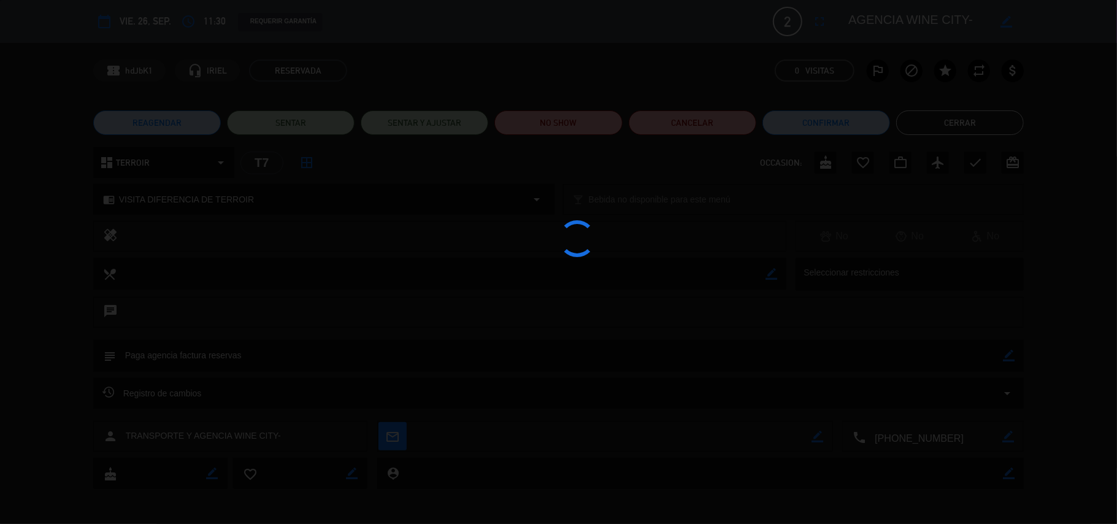
type textarea "AGENCIA WINE CITY-"
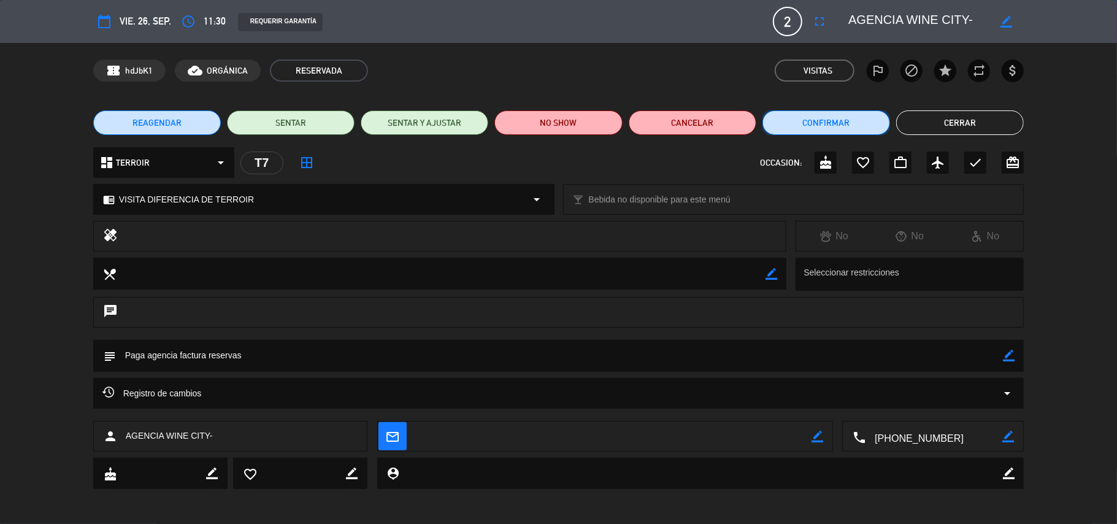
click at [847, 112] on button "Confirmar" at bounding box center [826, 122] width 128 height 25
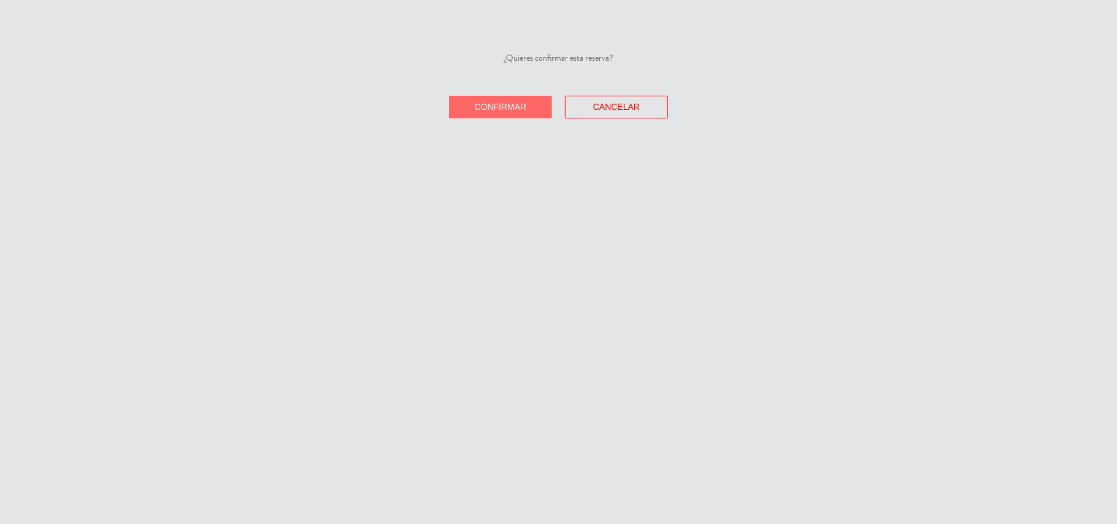
click at [527, 108] on button "Confirmar" at bounding box center [500, 107] width 103 height 23
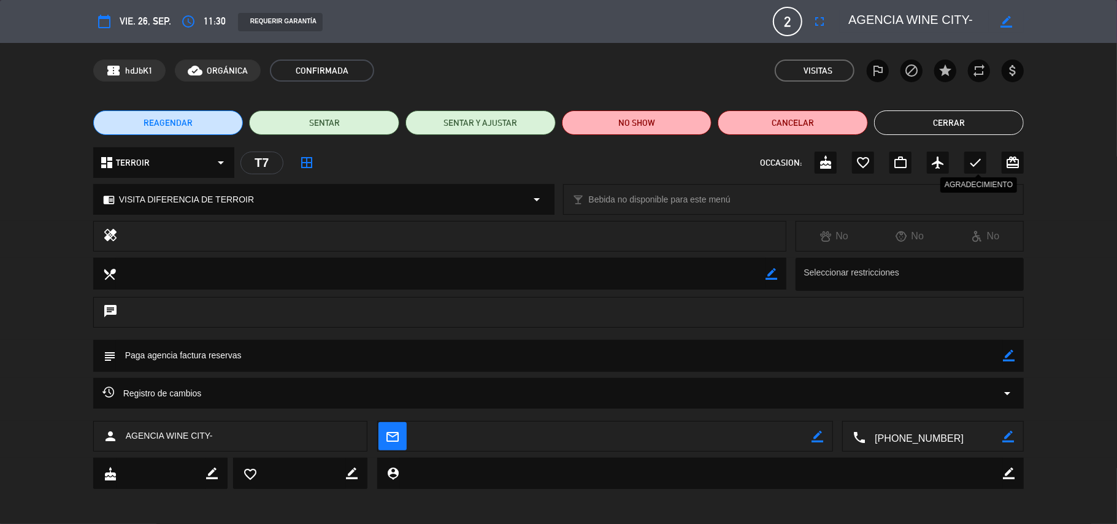
click at [981, 161] on icon "check" at bounding box center [975, 162] width 15 height 15
click at [958, 118] on button "Cerrar" at bounding box center [949, 122] width 150 height 25
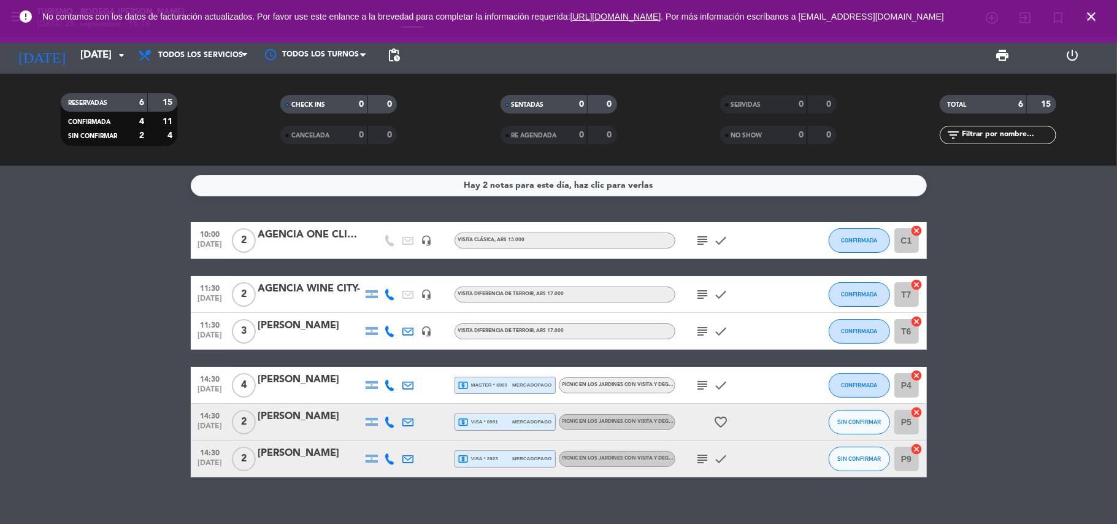
click at [709, 388] on icon "subject" at bounding box center [702, 385] width 15 height 15
drag, startPoint x: 434, startPoint y: 418, endPoint x: 519, endPoint y: 424, distance: 84.9
click at [482, 424] on div "14:30 [DATE] 2 [PERSON_NAME] local_atm visa * 0991 mercadopago PICNIC EN LOS JA…" at bounding box center [559, 422] width 736 height 37
click at [519, 424] on span "mercadopago" at bounding box center [531, 422] width 39 height 8
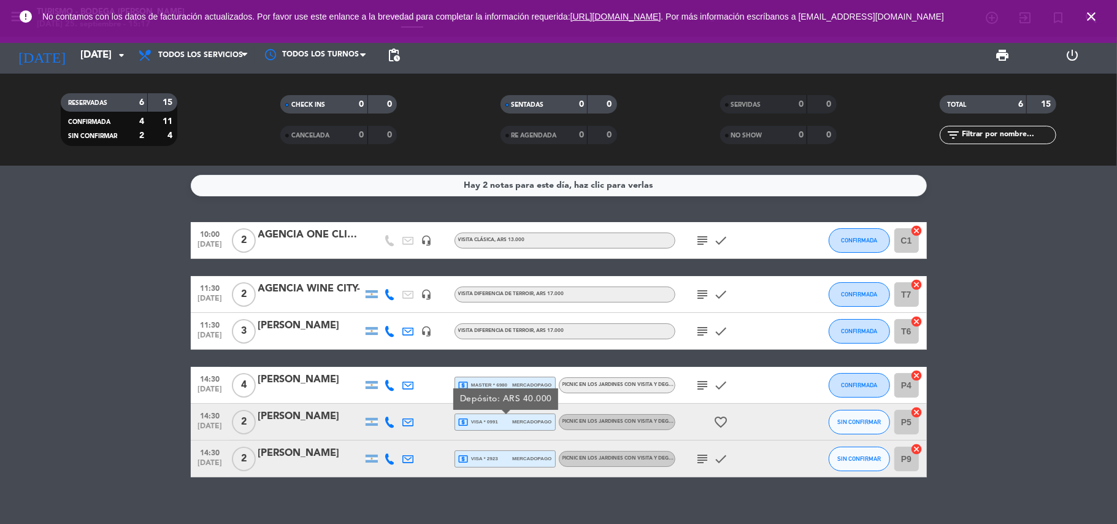
click at [317, 410] on div "[PERSON_NAME]" at bounding box center [310, 416] width 104 height 16
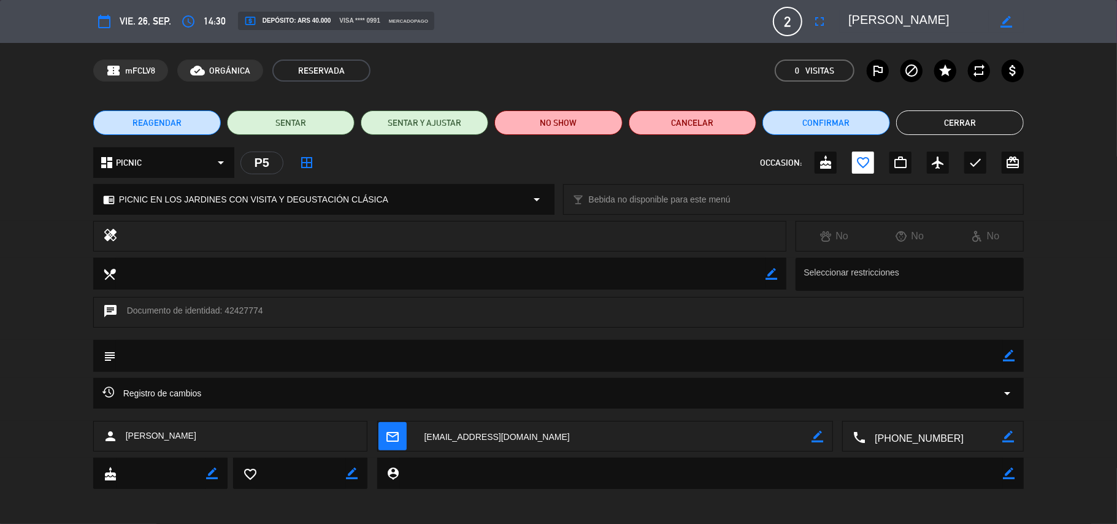
click at [1013, 351] on icon "border_color" at bounding box center [1009, 356] width 12 height 12
click at [1003, 354] on icon at bounding box center [1009, 356] width 12 height 12
drag, startPoint x: 1013, startPoint y: 356, endPoint x: 989, endPoint y: 356, distance: 23.9
click at [1008, 356] on icon "border_color" at bounding box center [1009, 356] width 12 height 12
drag, startPoint x: 989, startPoint y: 356, endPoint x: 990, endPoint y: 350, distance: 6.2
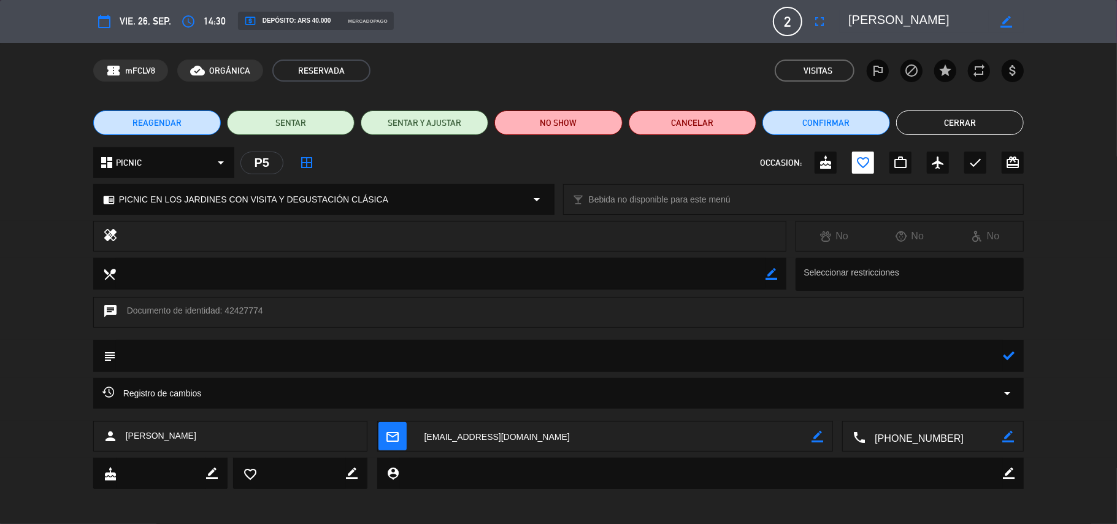
click at [989, 353] on textarea at bounding box center [559, 355] width 887 height 31
type textarea "pagado $40.000R5644"
drag, startPoint x: 1009, startPoint y: 359, endPoint x: 1001, endPoint y: 337, distance: 23.1
click at [1005, 351] on icon at bounding box center [1009, 356] width 12 height 12
click at [843, 117] on button "Confirmar" at bounding box center [826, 122] width 128 height 25
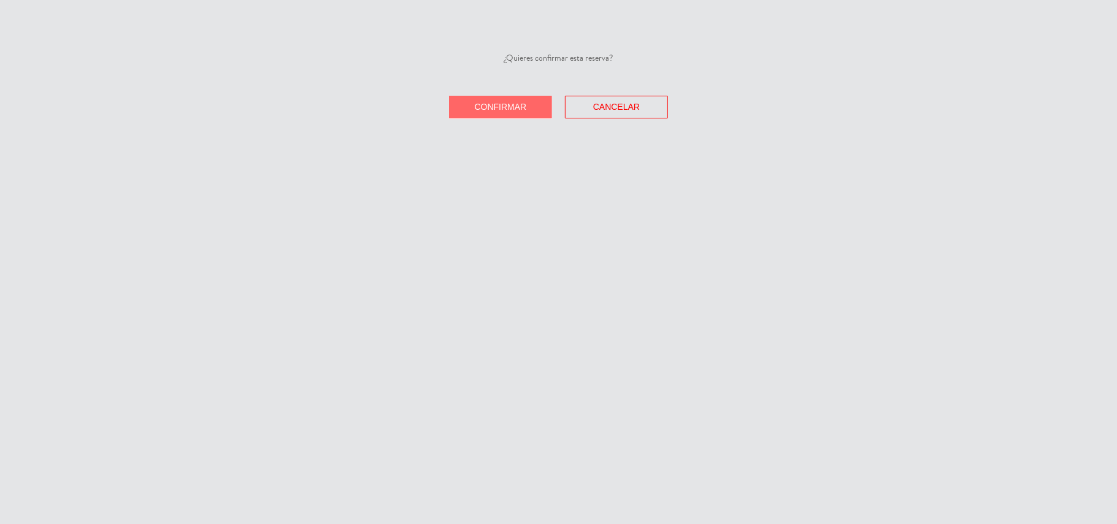
click at [548, 109] on button "Confirmar" at bounding box center [500, 107] width 103 height 23
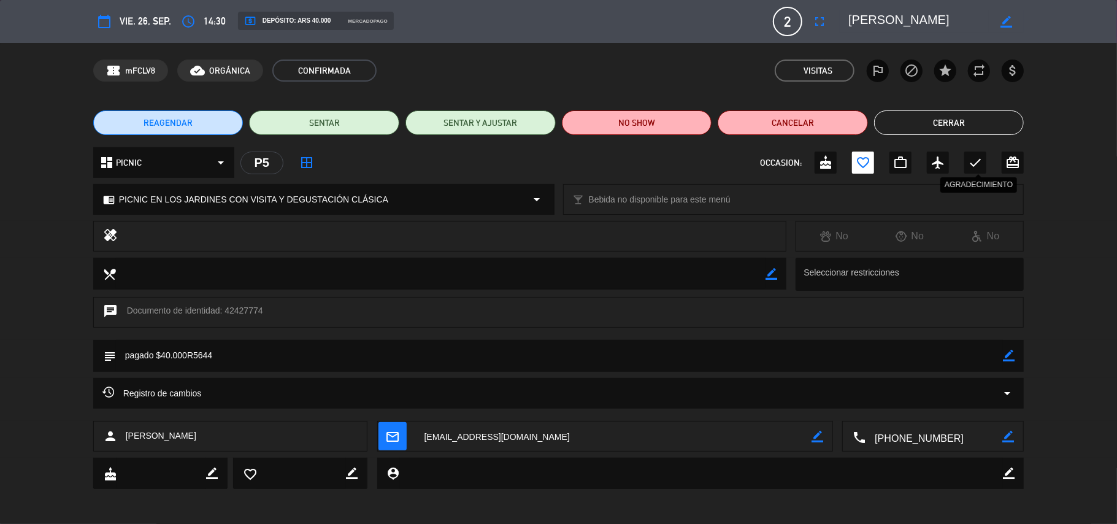
click at [979, 161] on icon "check" at bounding box center [975, 162] width 15 height 15
click at [972, 118] on button "Cerrar" at bounding box center [949, 122] width 150 height 25
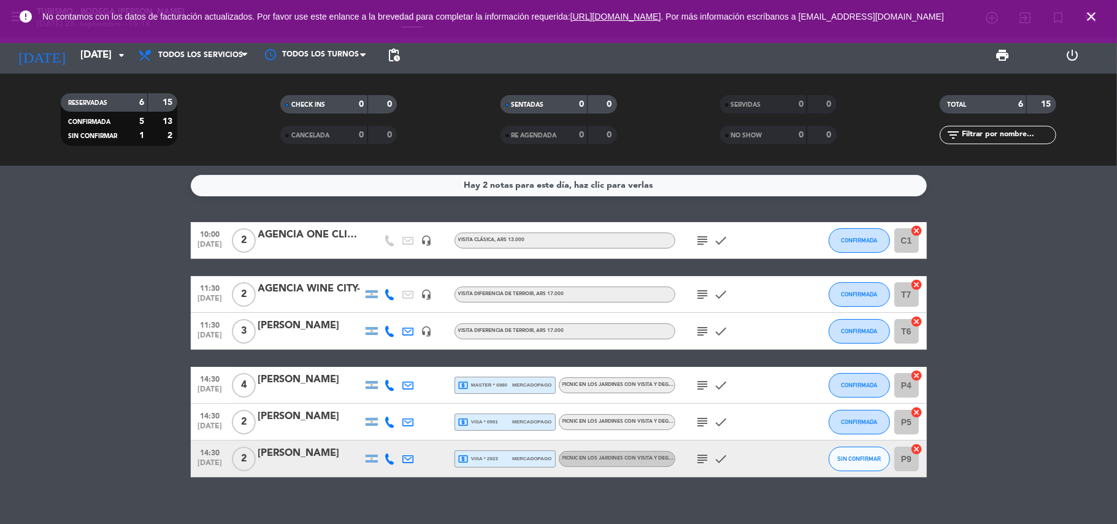
drag, startPoint x: 705, startPoint y: 450, endPoint x: 704, endPoint y: 460, distance: 10.4
click at [705, 457] on div "subject check" at bounding box center [730, 458] width 110 height 36
click at [700, 462] on icon "subject" at bounding box center [702, 458] width 15 height 15
drag, startPoint x: 824, startPoint y: 459, endPoint x: 837, endPoint y: 459, distance: 12.3
click at [830, 459] on div "14:30 [DATE] 2 [PERSON_NAME] local_atm visa * 2923 mercadopago PICNIC EN LOS JA…" at bounding box center [559, 458] width 736 height 37
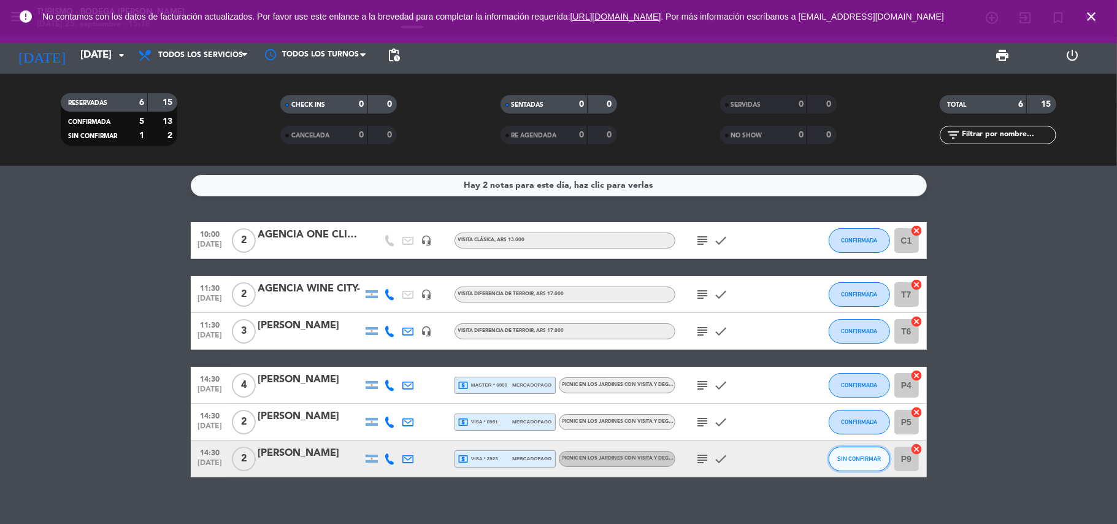
click at [838, 459] on span "SIN CONFIRMAR" at bounding box center [859, 458] width 44 height 7
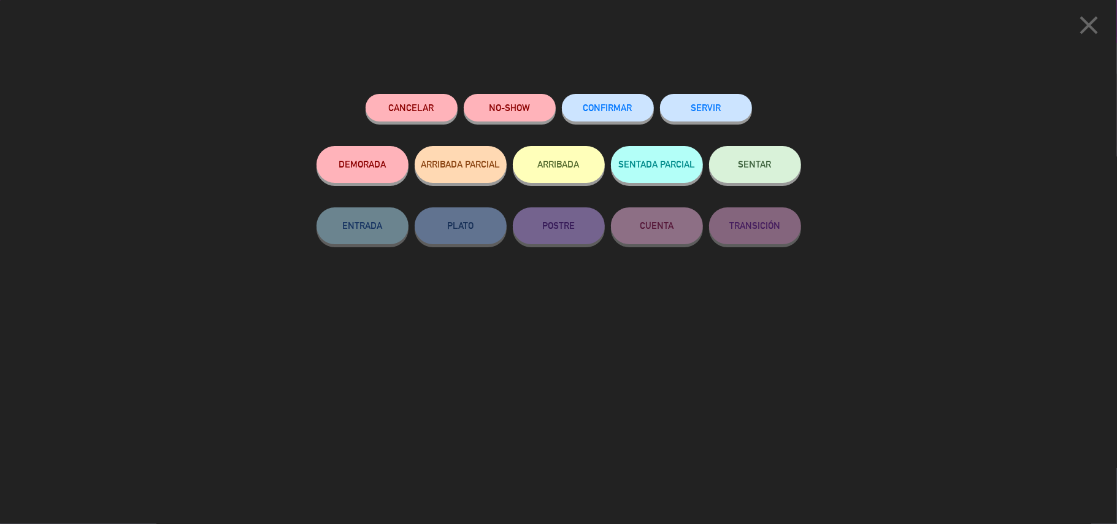
click at [597, 104] on span "CONFIRMAR" at bounding box center [607, 107] width 49 height 10
